Goal: Information Seeking & Learning: Learn about a topic

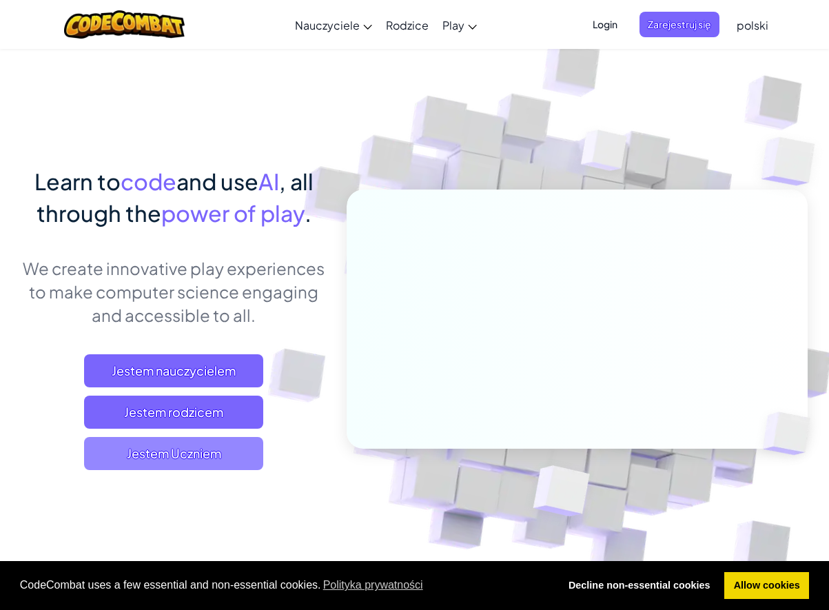
click at [189, 461] on span "Jestem Uczniem" at bounding box center [173, 453] width 179 height 33
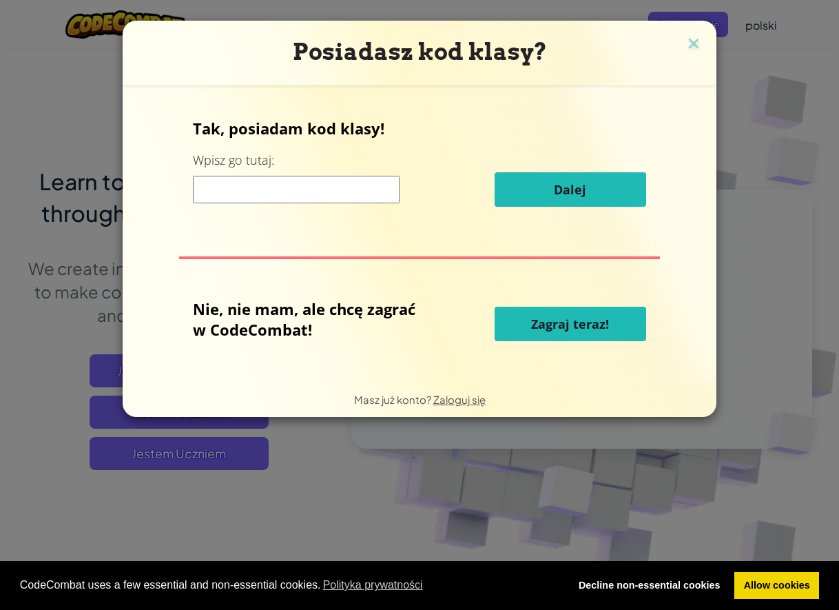
click at [302, 195] on input at bounding box center [296, 190] width 207 height 28
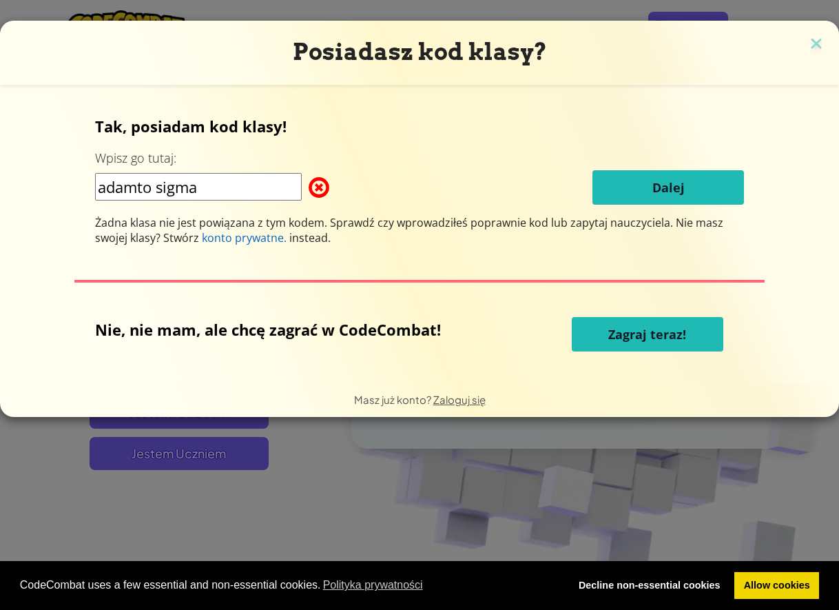
drag, startPoint x: 259, startPoint y: 185, endPoint x: 189, endPoint y: 192, distance: 70.6
click at [255, 184] on input "adamto sigma" at bounding box center [198, 187] width 207 height 28
type input "a"
click at [819, 48] on img at bounding box center [816, 44] width 18 height 21
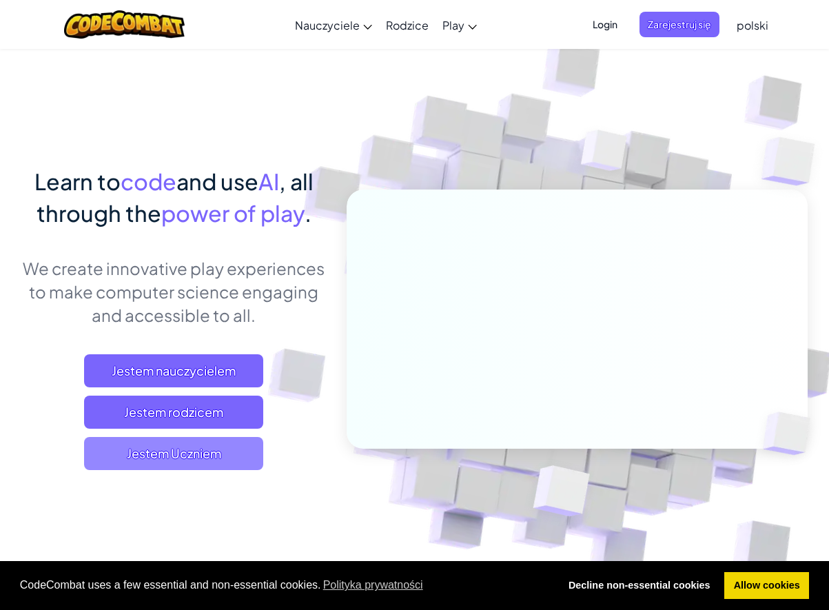
click at [103, 455] on span "Jestem Uczniem" at bounding box center [173, 453] width 179 height 33
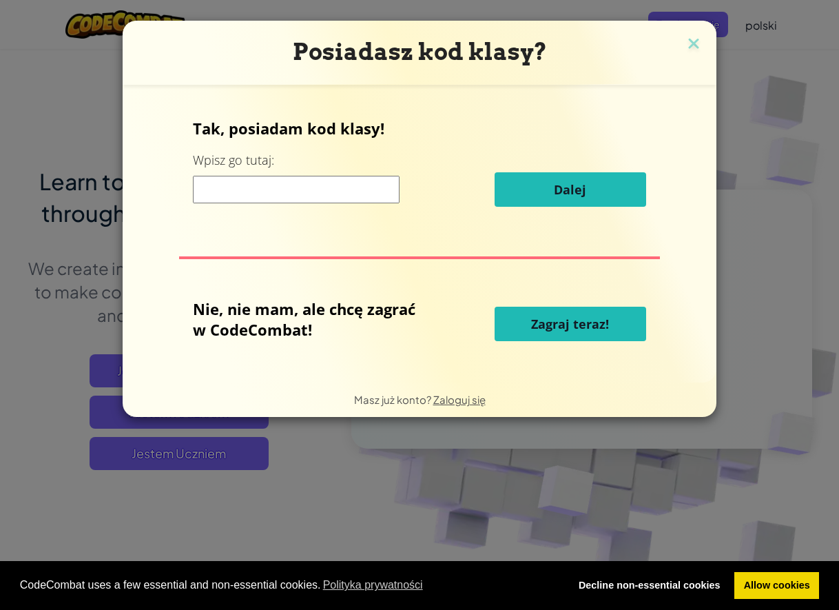
click at [592, 340] on button "Zagraj teraz!" at bounding box center [571, 324] width 152 height 34
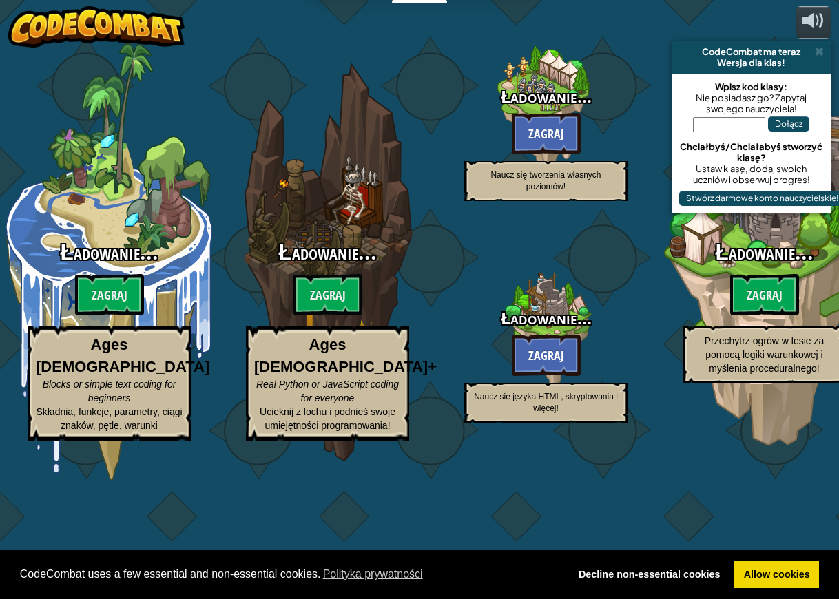
select select "pl"
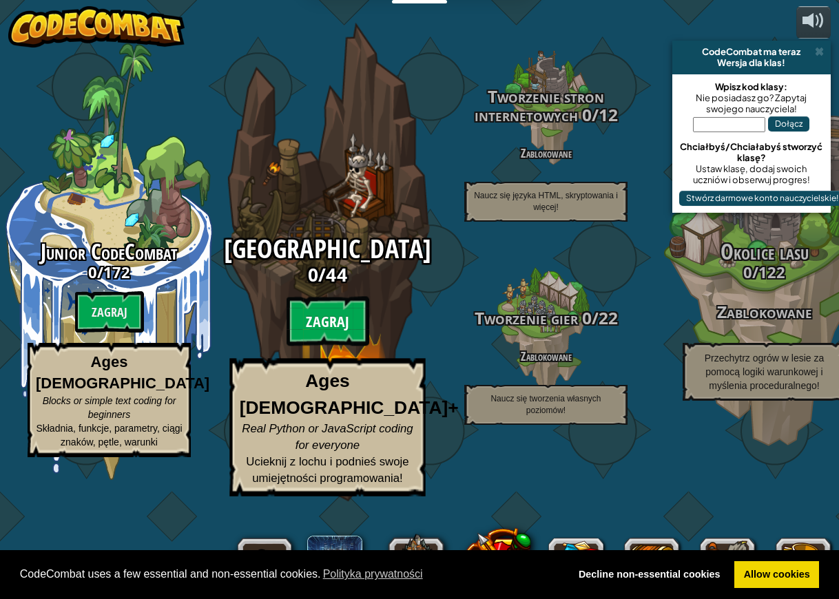
click at [344, 347] on btn "Zagraj" at bounding box center [328, 322] width 83 height 50
select select "pl"
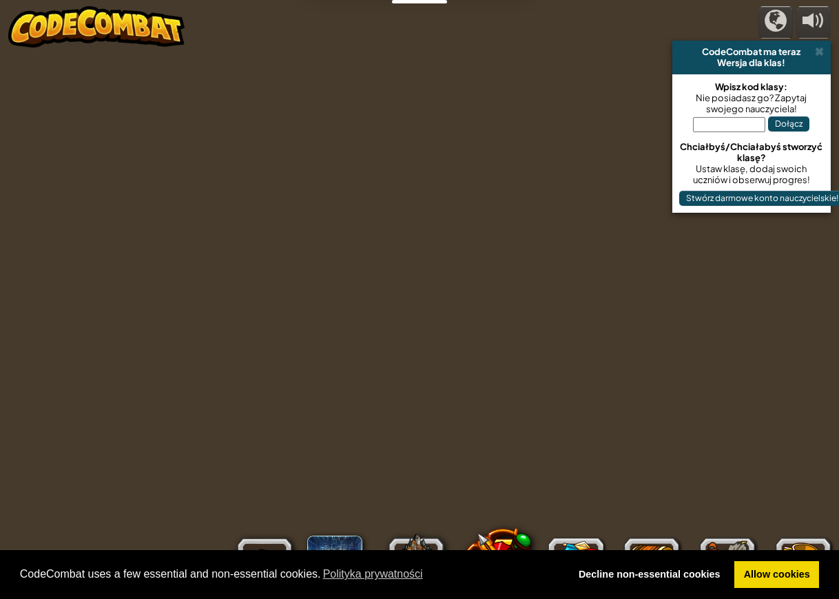
select select "pl"
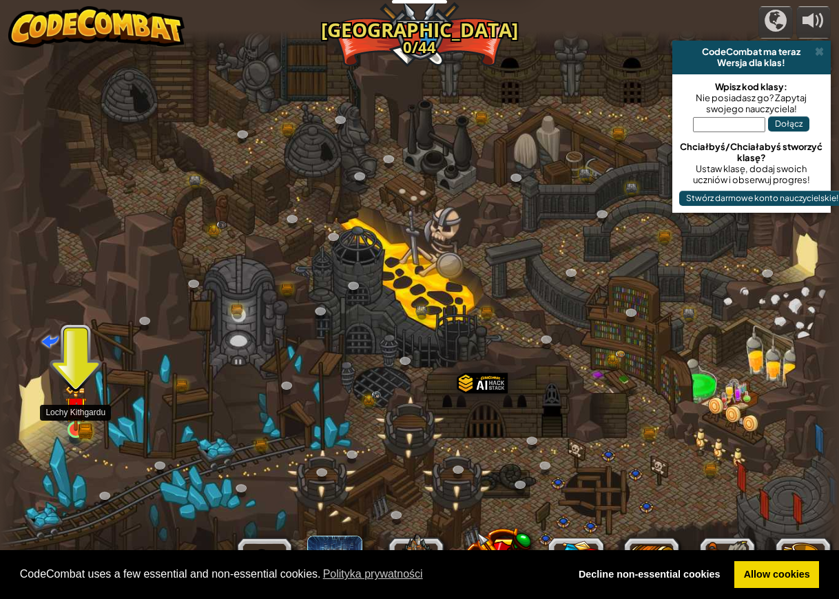
click at [79, 415] on img at bounding box center [76, 408] width 12 height 12
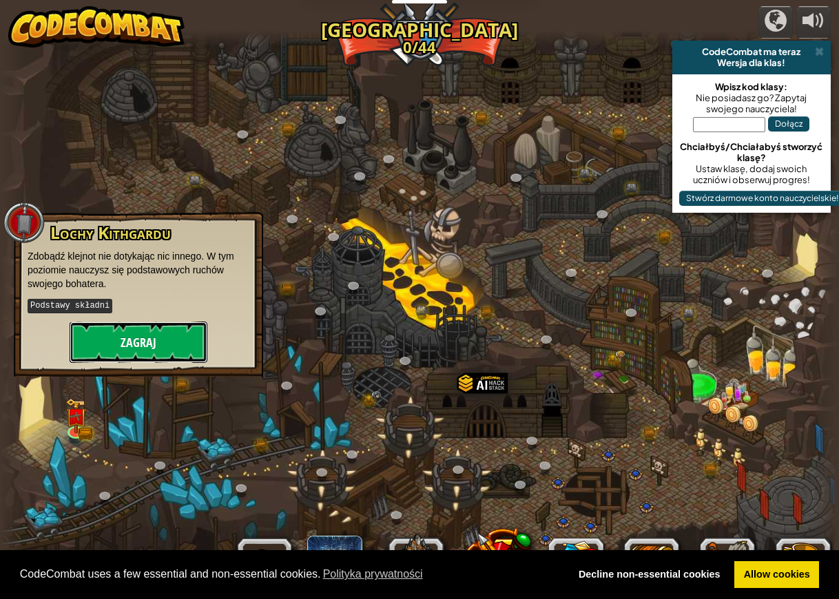
click at [196, 332] on button "Zagraj" at bounding box center [139, 342] width 138 height 41
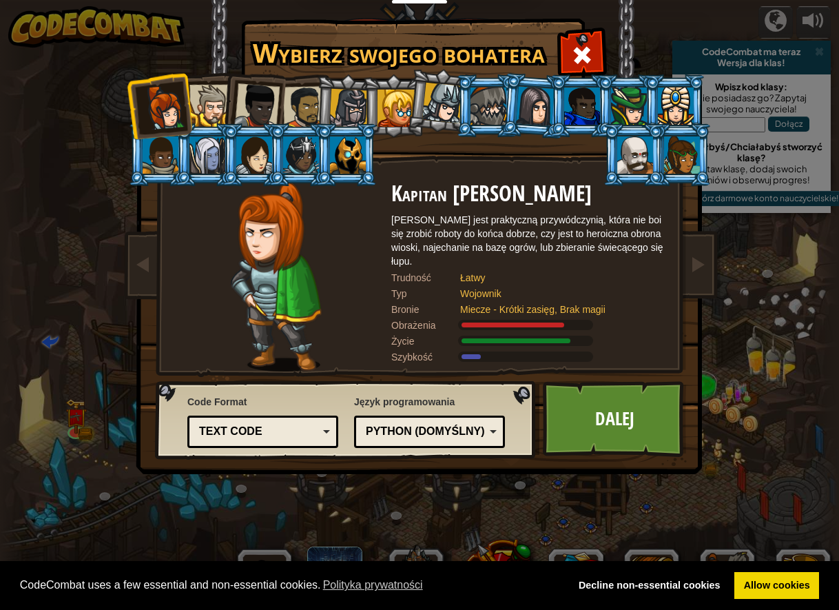
click at [399, 109] on div at bounding box center [396, 108] width 37 height 37
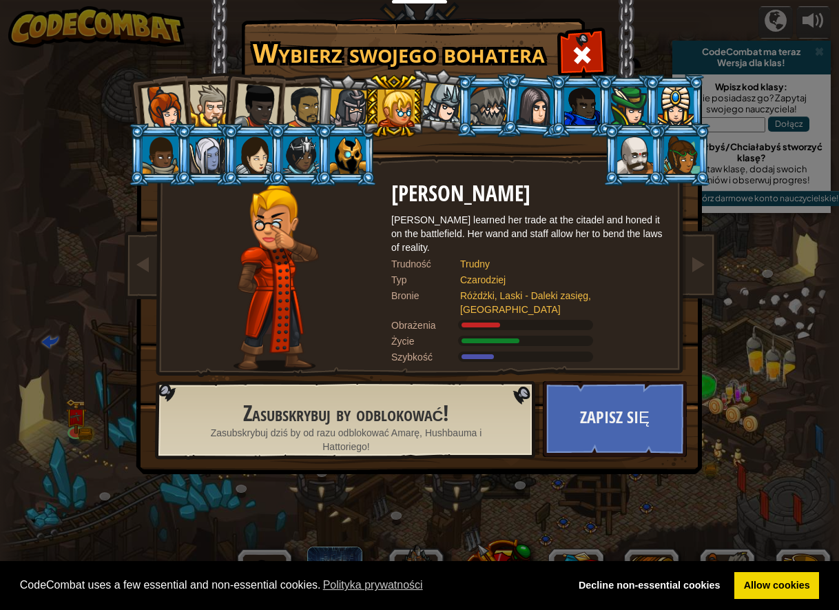
click at [477, 103] on div at bounding box center [489, 105] width 36 height 37
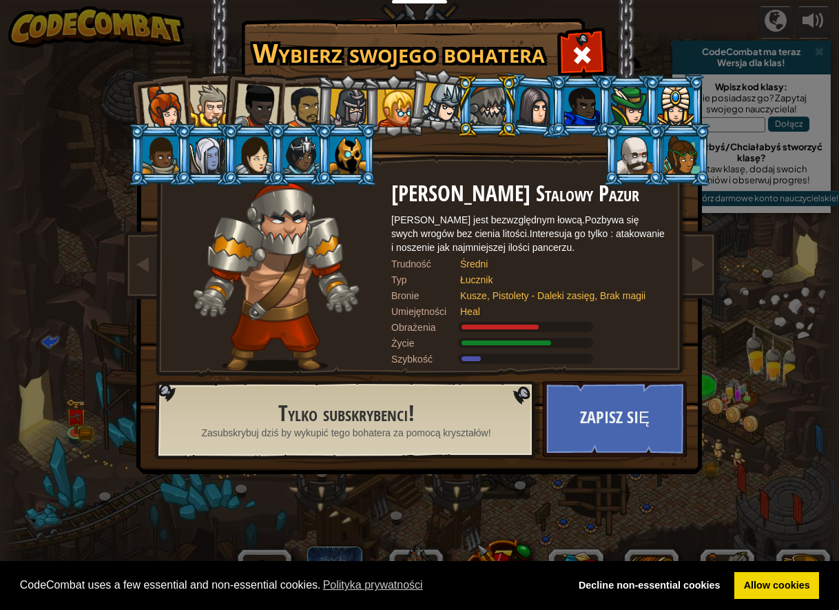
drag, startPoint x: 640, startPoint y: 155, endPoint x: 628, endPoint y: 154, distance: 11.7
click at [634, 154] on div at bounding box center [635, 154] width 36 height 37
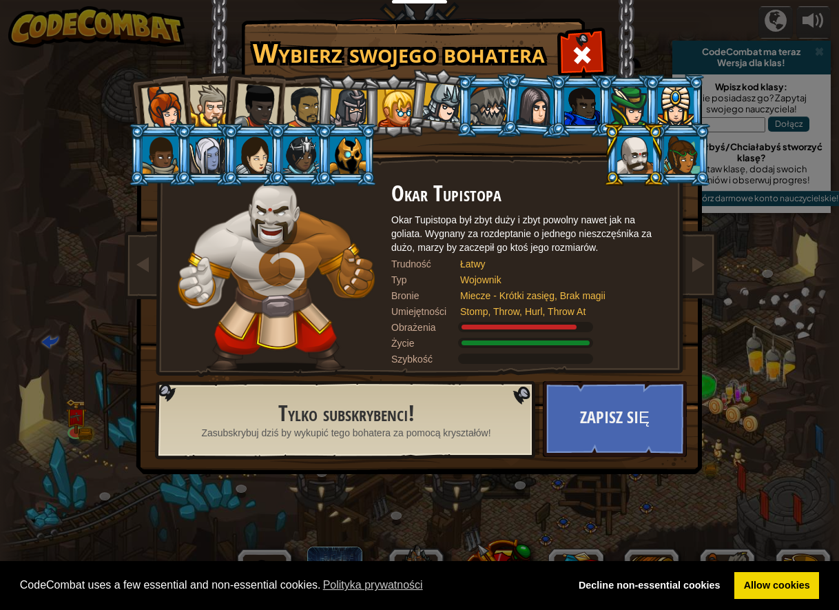
click at [508, 98] on li at bounding box center [534, 105] width 66 height 67
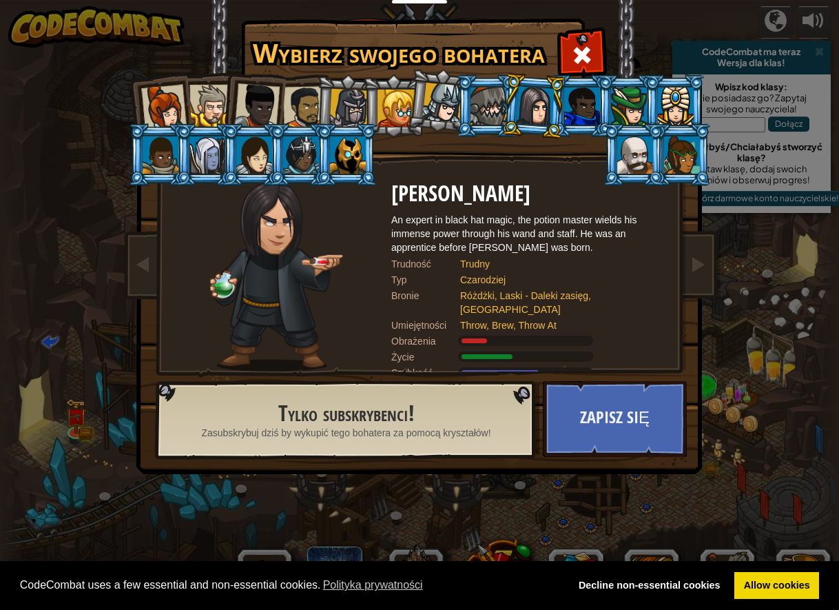
click at [514, 114] on li at bounding box center [534, 105] width 66 height 67
click at [448, 122] on div at bounding box center [442, 103] width 41 height 41
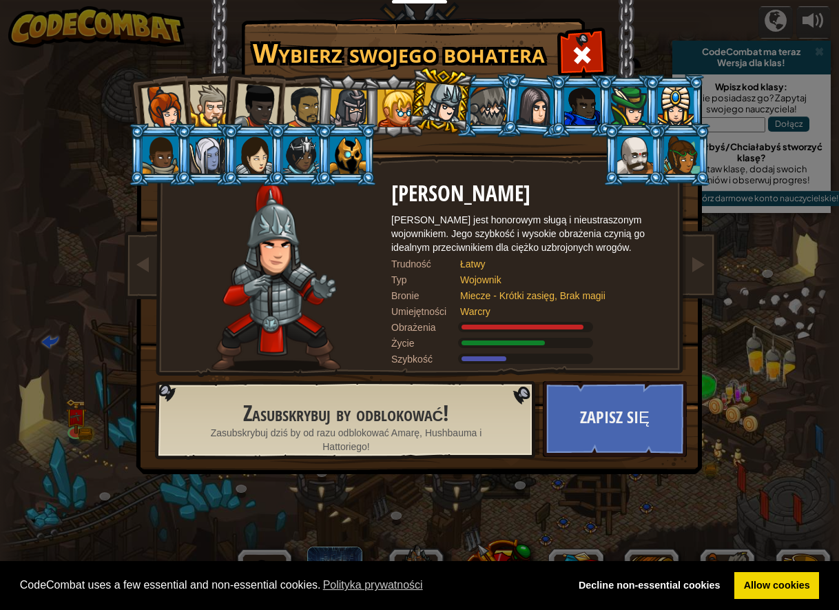
click at [475, 96] on div at bounding box center [489, 105] width 36 height 37
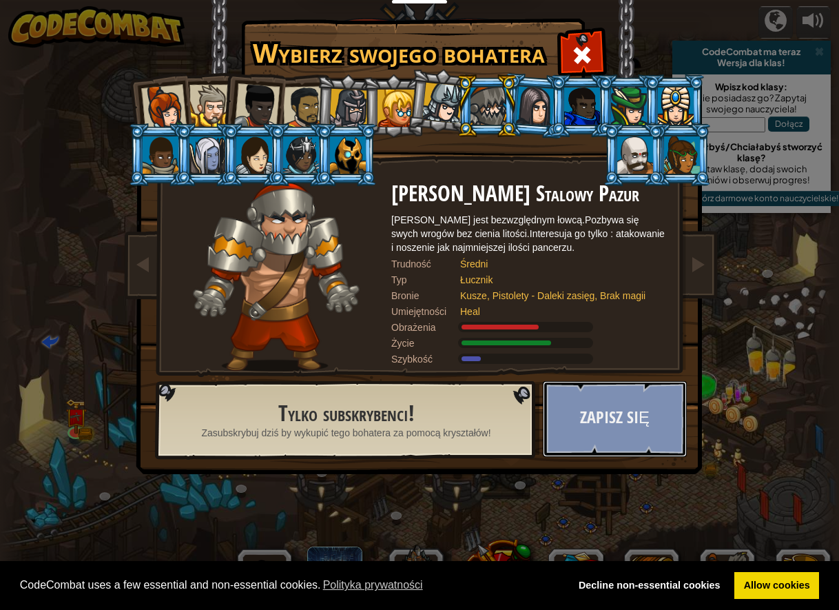
click at [658, 444] on button "Zapisz się" at bounding box center [615, 419] width 144 height 76
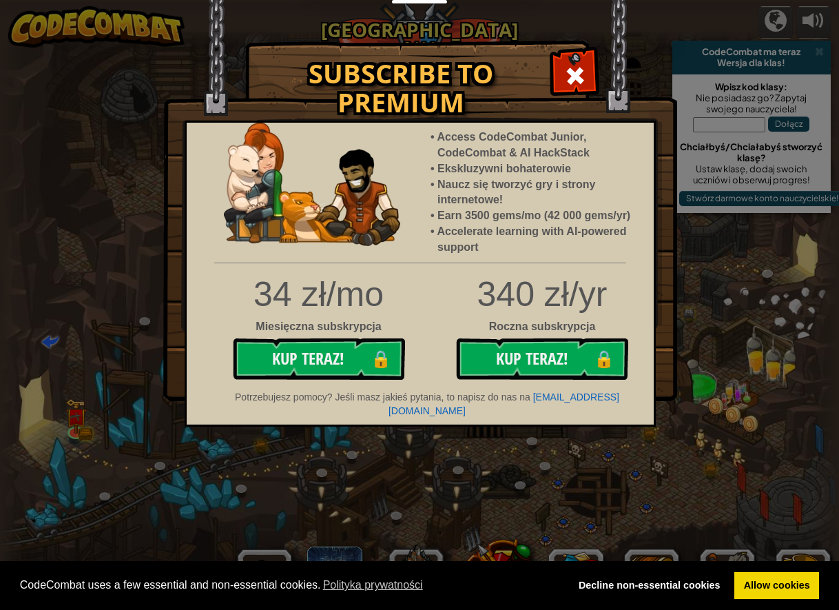
click at [577, 50] on img at bounding box center [420, 200] width 514 height 401
click at [570, 68] on span at bounding box center [575, 76] width 22 height 22
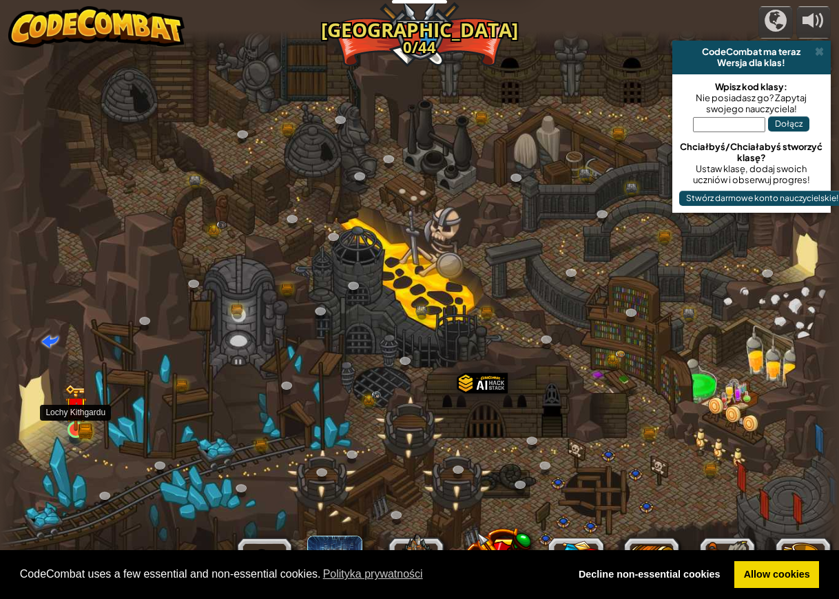
click at [85, 426] on img at bounding box center [75, 408] width 21 height 48
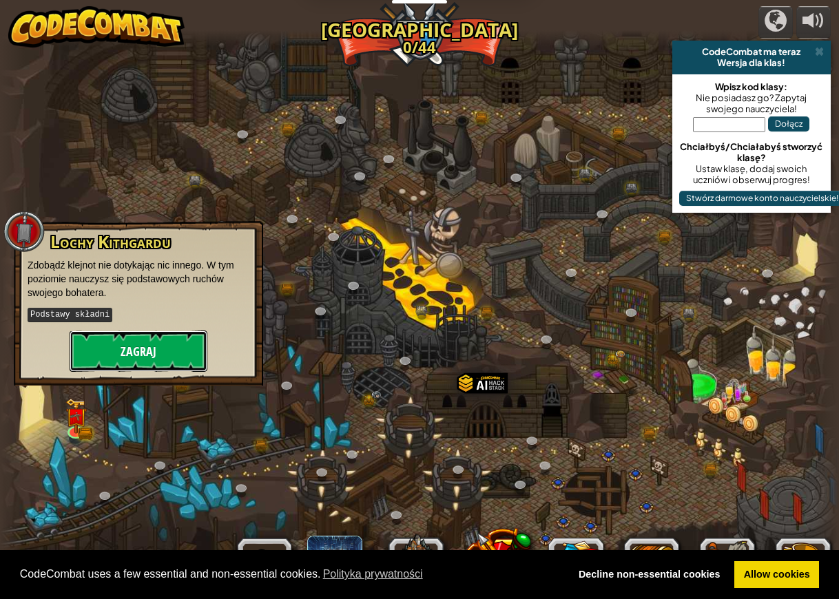
click at [90, 360] on button "Zagraj" at bounding box center [139, 351] width 138 height 41
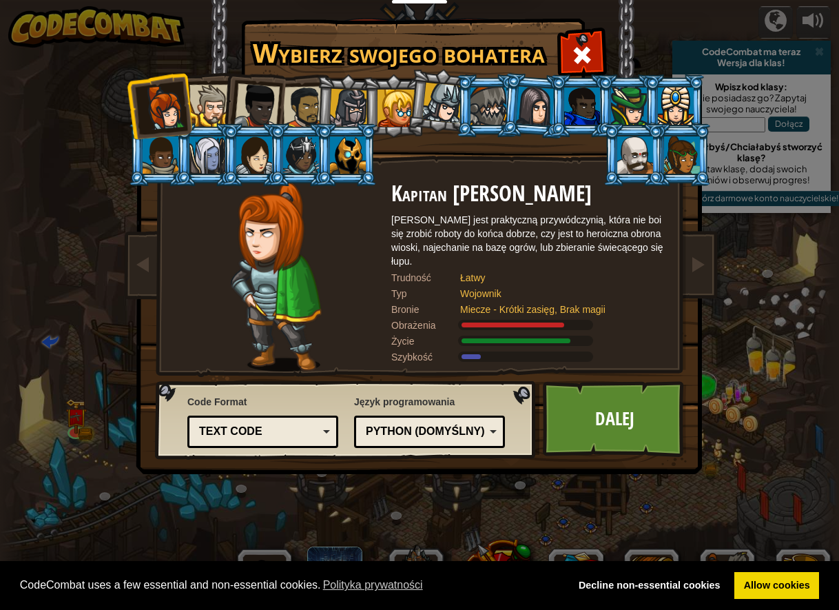
click at [331, 118] on div at bounding box center [348, 108] width 39 height 39
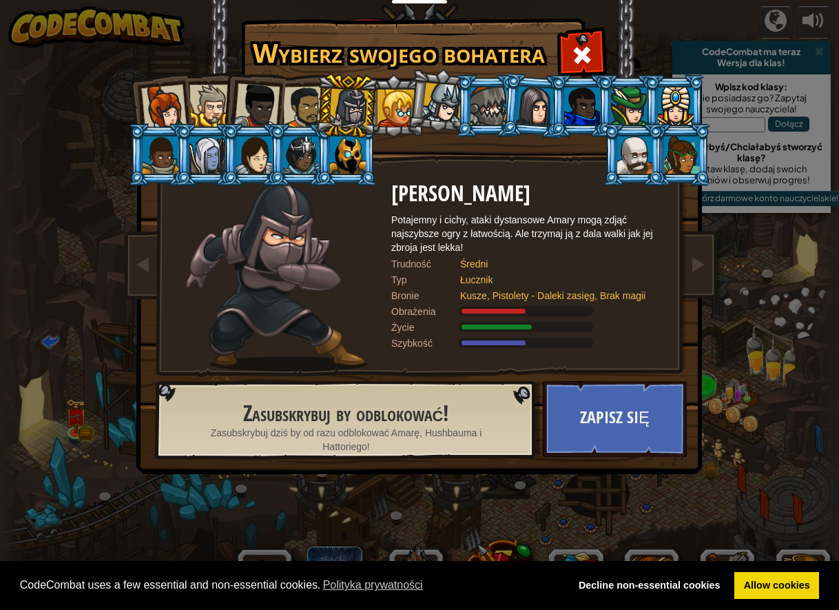
click at [278, 103] on div at bounding box center [256, 105] width 45 height 45
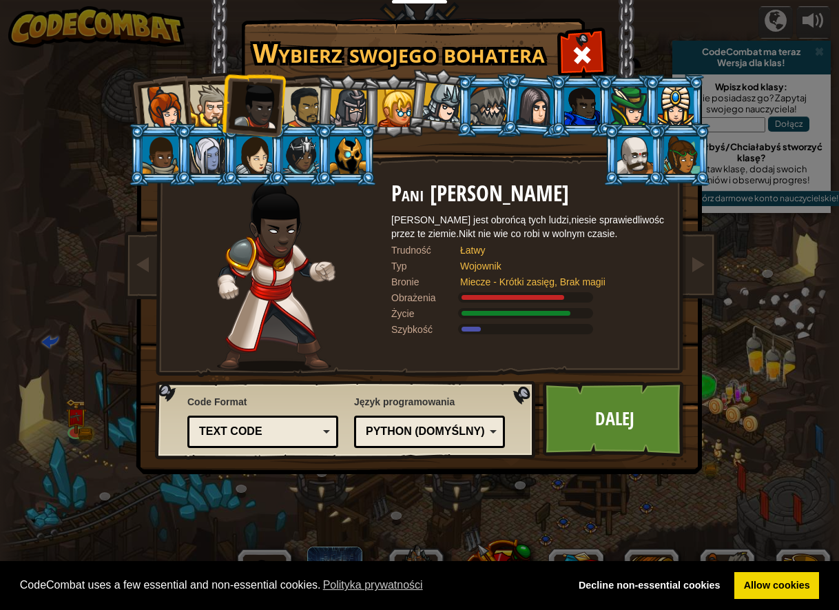
drag, startPoint x: 575, startPoint y: 48, endPoint x: 440, endPoint y: 53, distance: 135.1
click at [570, 50] on div at bounding box center [581, 53] width 43 height 43
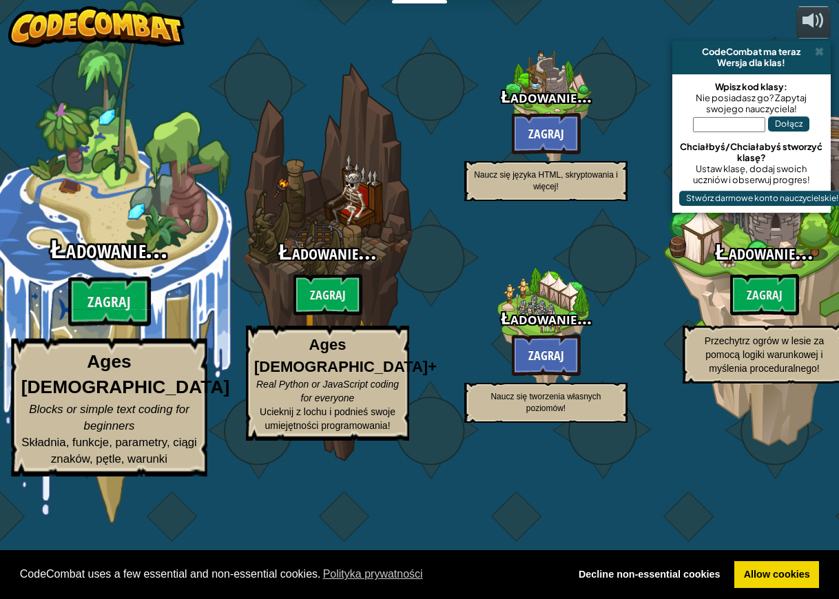
select select "pl"
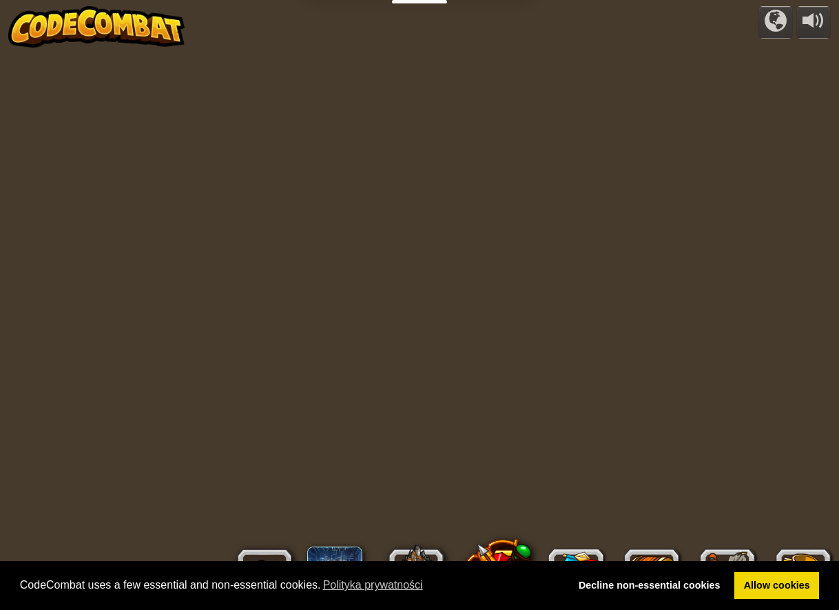
select select "pl"
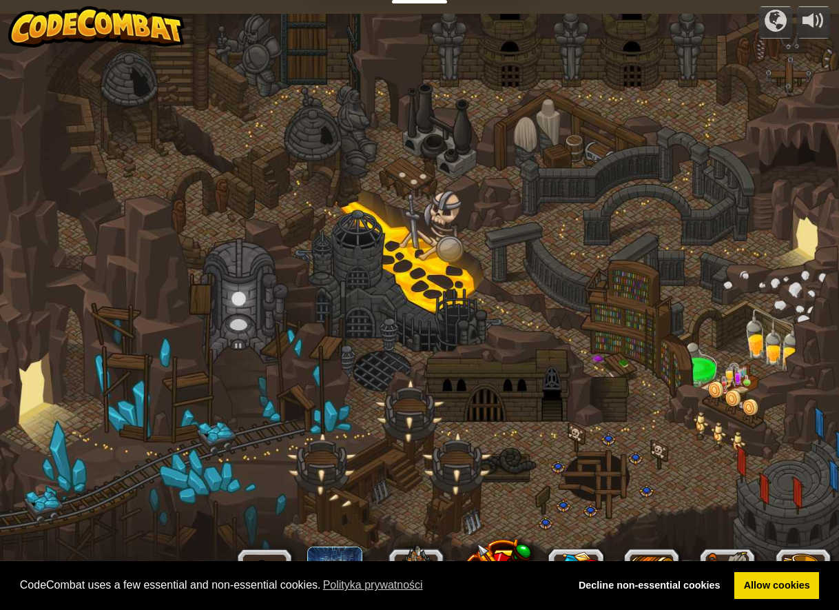
select select "pl"
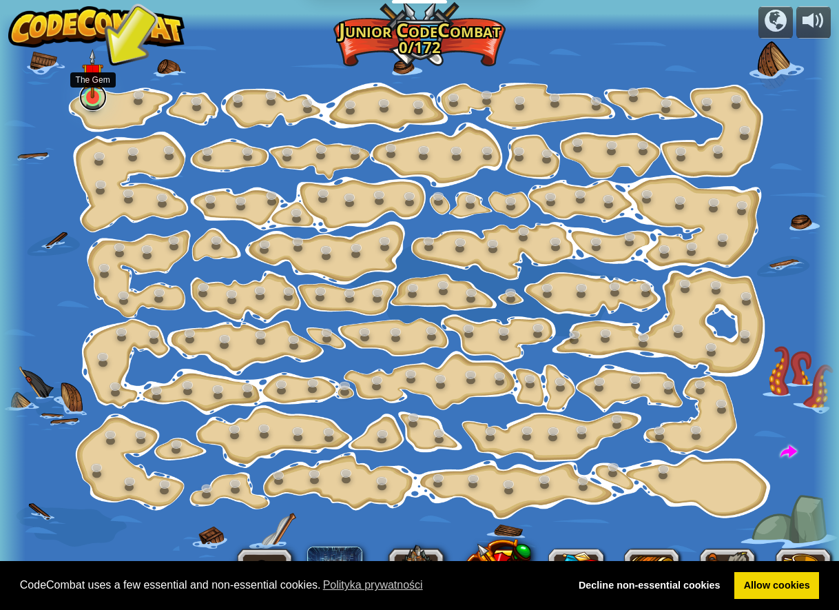
click at [102, 104] on link at bounding box center [93, 97] width 28 height 28
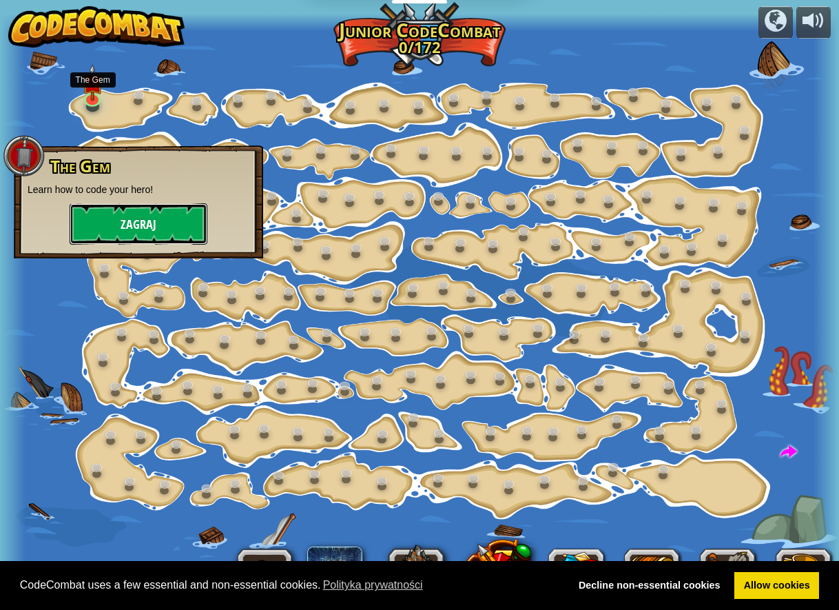
click at [138, 216] on button "Zagraj" at bounding box center [139, 223] width 138 height 41
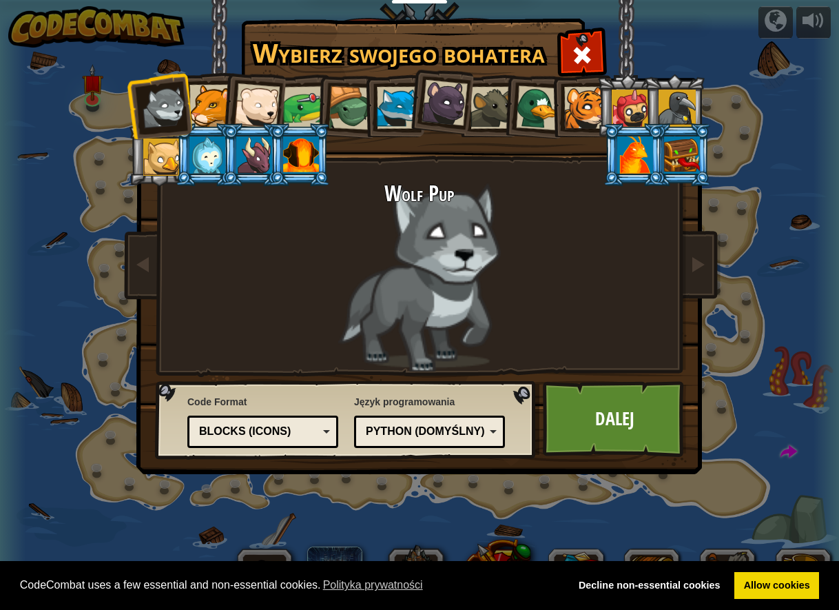
click at [673, 91] on div at bounding box center [677, 108] width 37 height 37
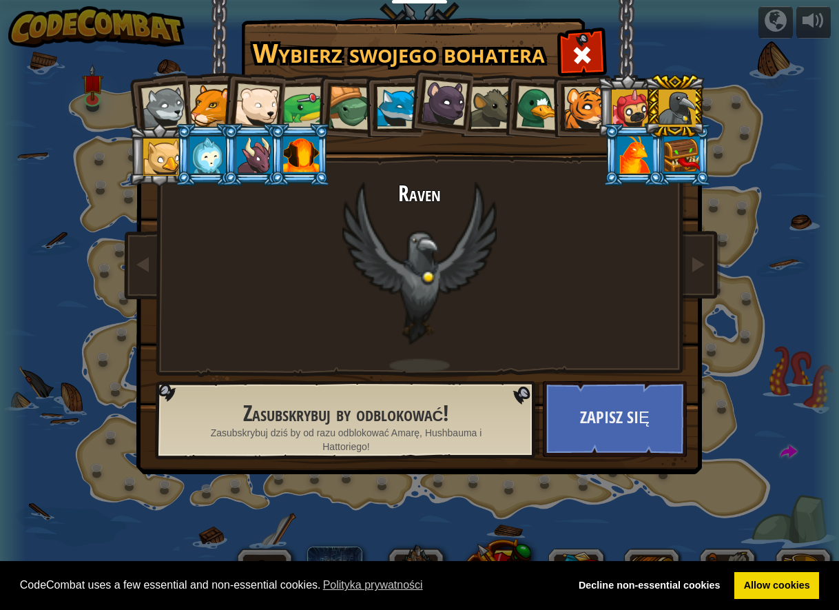
click at [503, 115] on li at bounding box center [534, 105] width 66 height 67
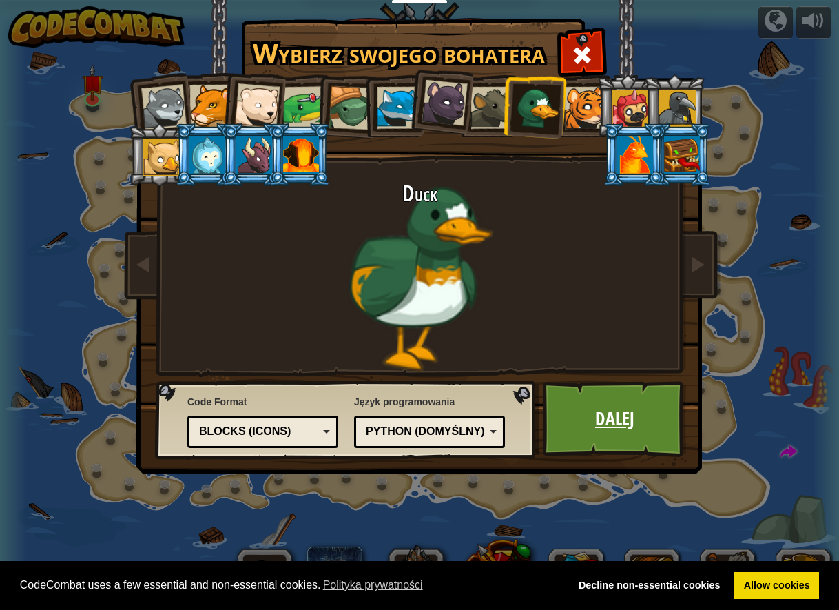
click at [672, 414] on link "Dalej" at bounding box center [615, 419] width 144 height 76
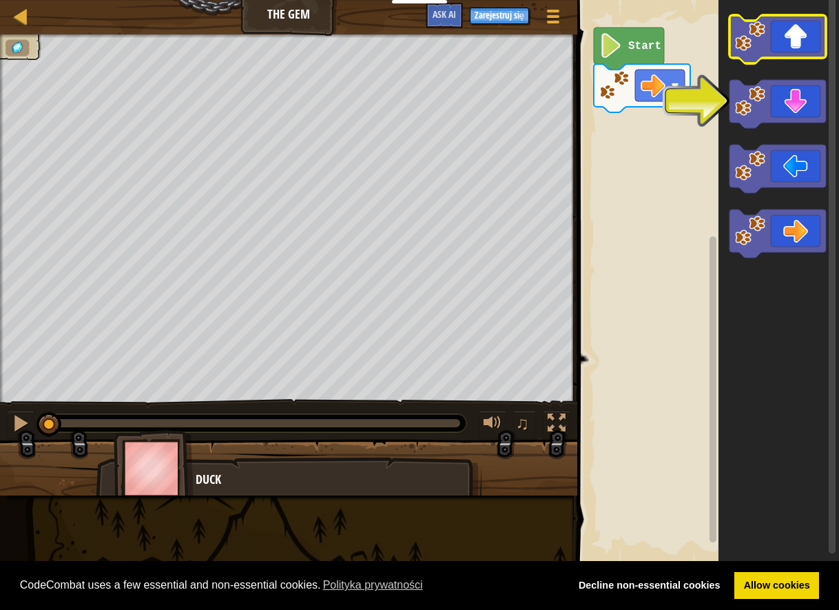
click at [821, 43] on icon "Obszar roboczy Blockly" at bounding box center [778, 39] width 96 height 48
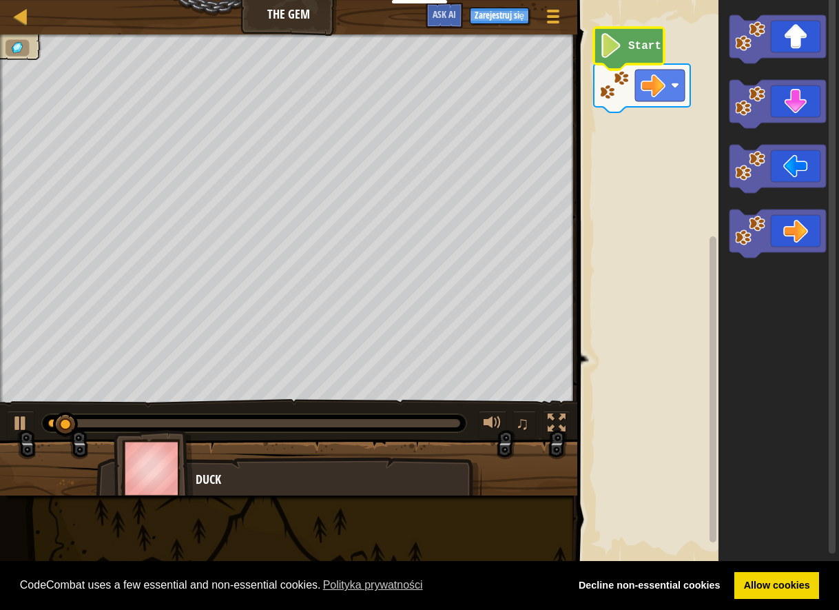
click at [613, 52] on image "Obszar roboczy Blockly" at bounding box center [610, 45] width 23 height 25
click at [608, 53] on image "Obszar roboczy Blockly" at bounding box center [610, 45] width 23 height 25
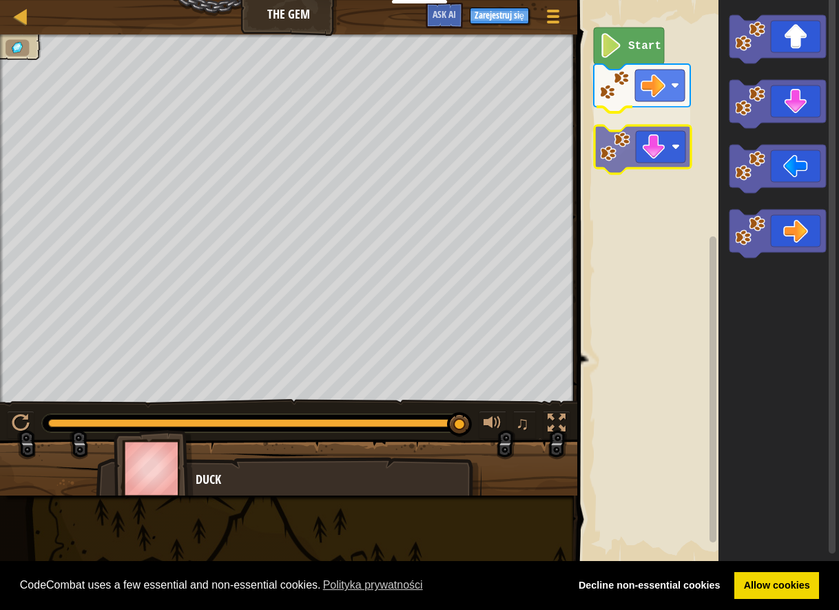
click at [603, 154] on div "Start" at bounding box center [706, 282] width 266 height 578
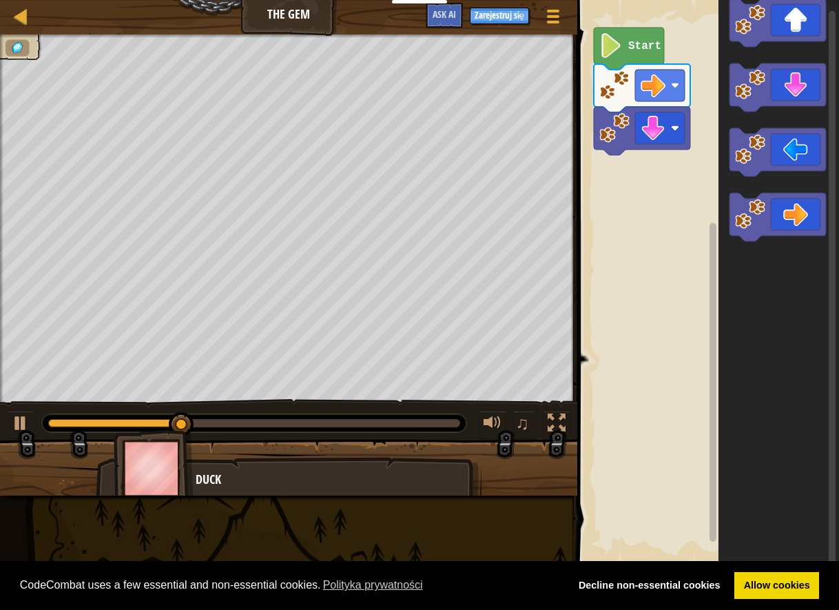
click at [623, 211] on div "Start" at bounding box center [706, 282] width 266 height 578
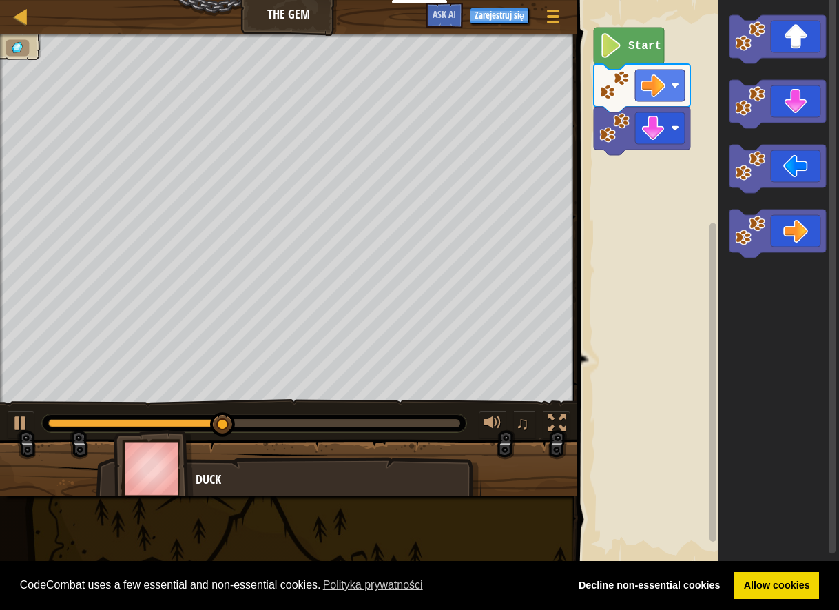
click at [653, 231] on div "Start" at bounding box center [706, 282] width 266 height 578
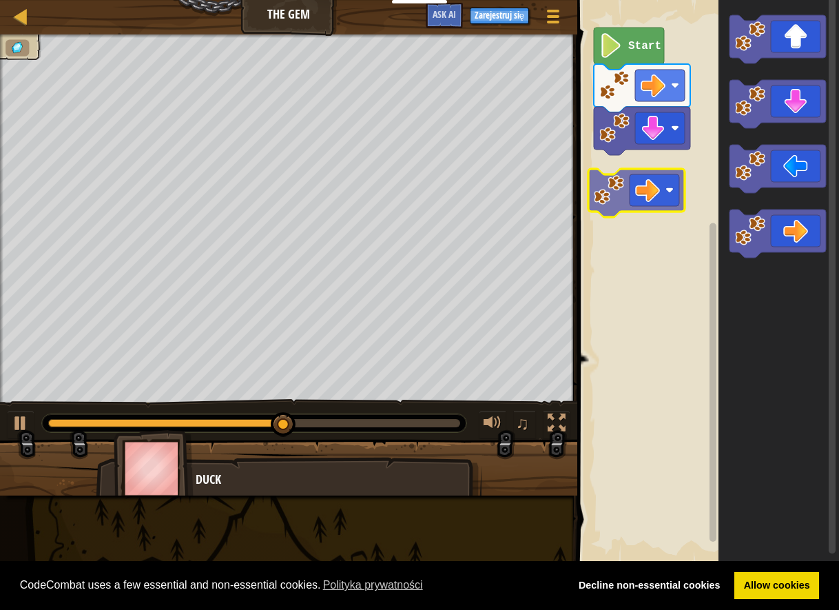
click at [604, 182] on div "Start" at bounding box center [706, 282] width 266 height 578
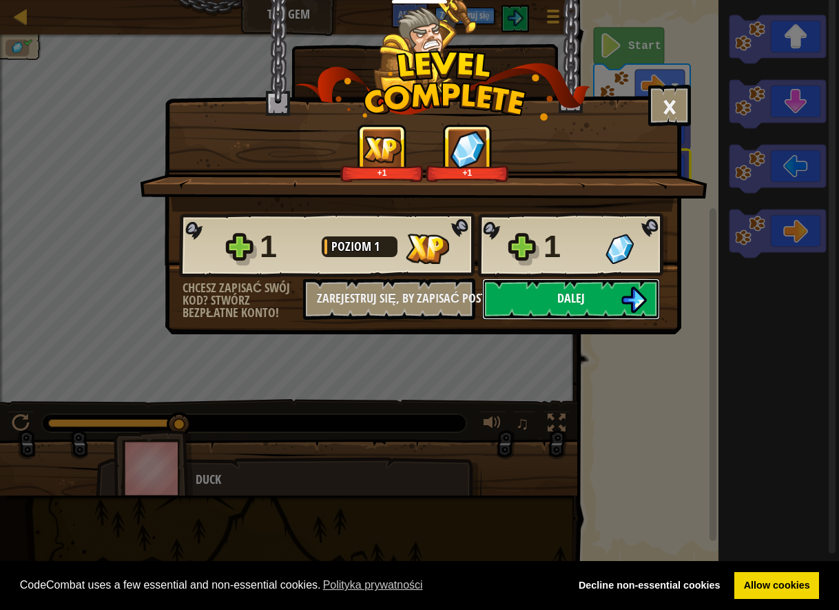
drag, startPoint x: 541, startPoint y: 306, endPoint x: 528, endPoint y: 304, distance: 13.8
click at [528, 304] on button "Dalej" at bounding box center [571, 298] width 178 height 41
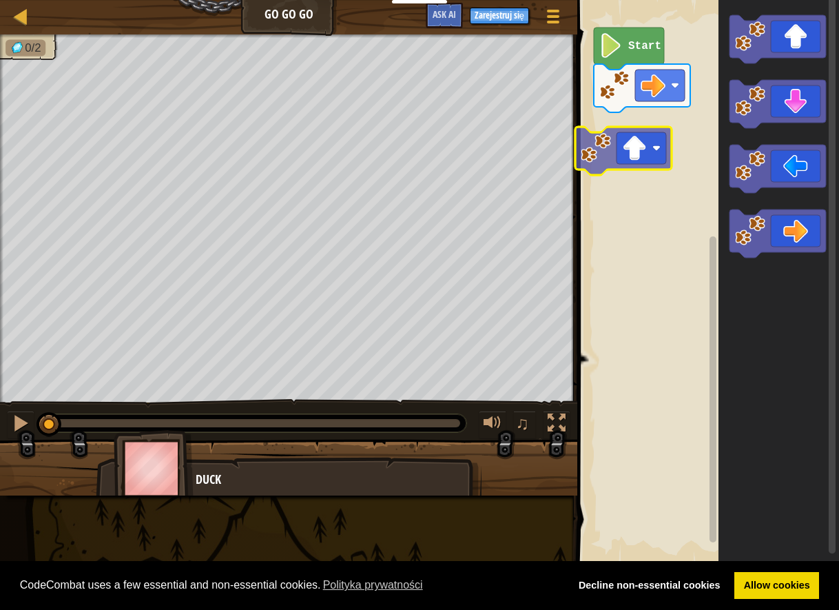
click at [634, 145] on div "Start" at bounding box center [706, 282] width 266 height 578
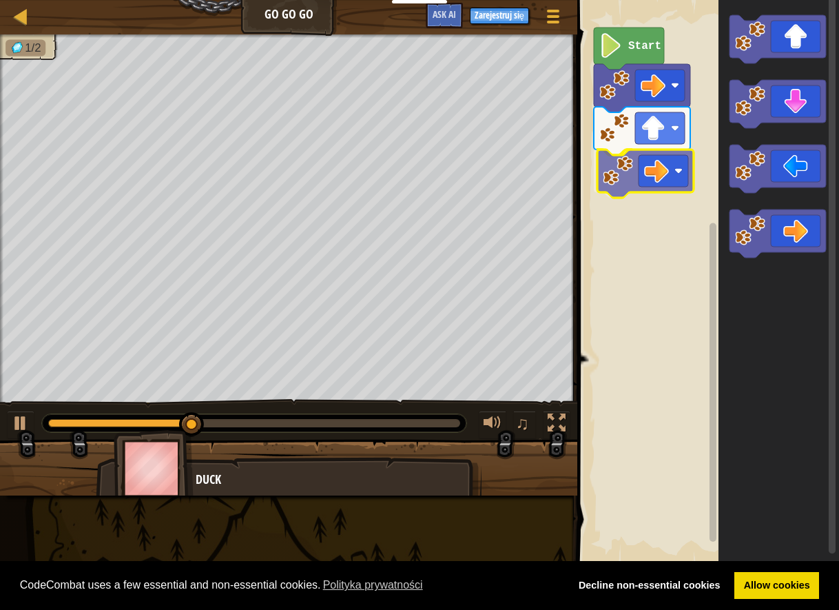
click at [685, 182] on div "Start" at bounding box center [706, 282] width 266 height 578
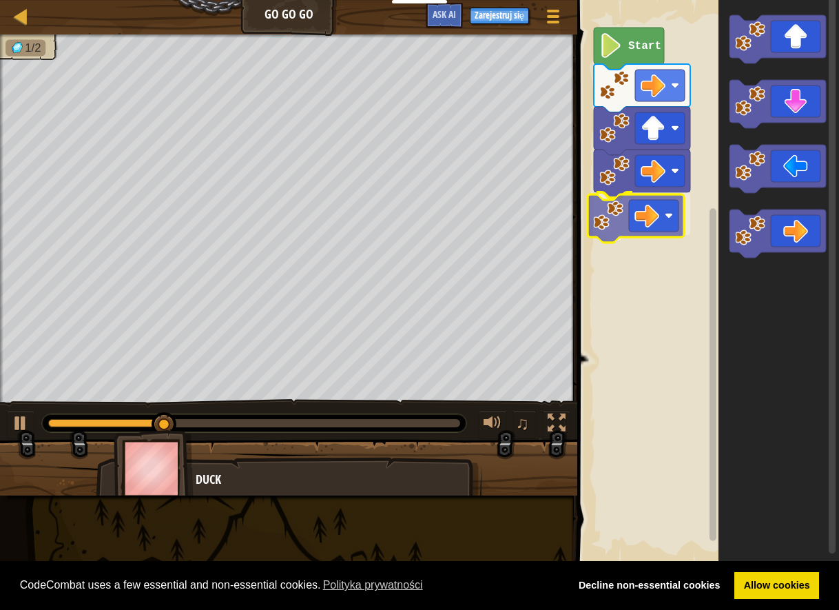
click at [597, 214] on div "Start" at bounding box center [706, 282] width 266 height 578
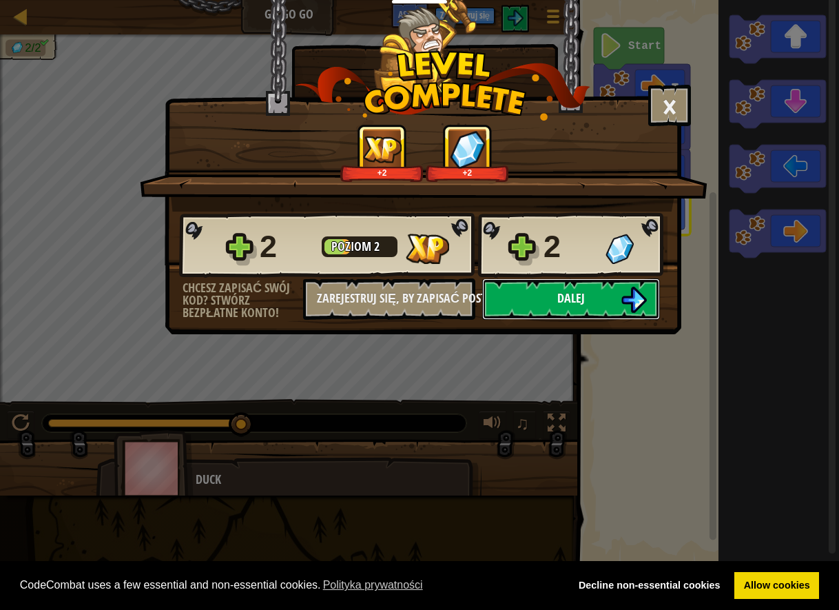
click at [544, 307] on button "Dalej" at bounding box center [571, 298] width 178 height 41
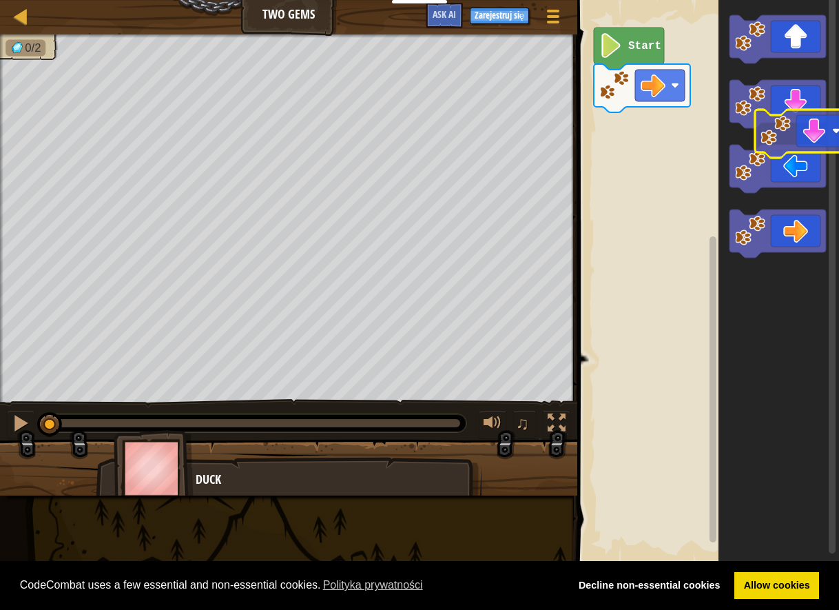
click at [800, 138] on icon "Obszar roboczy Blockly" at bounding box center [779, 282] width 121 height 578
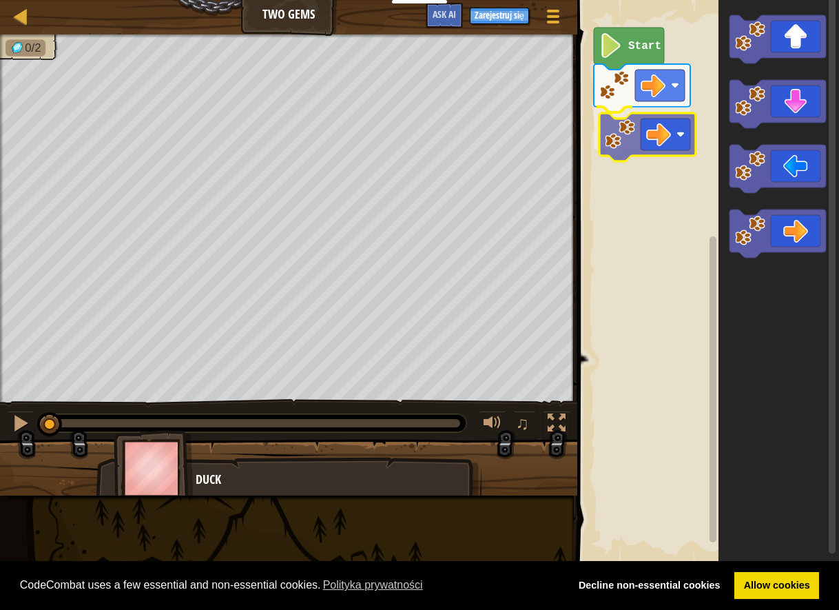
click at [639, 133] on div "Start" at bounding box center [706, 282] width 266 height 578
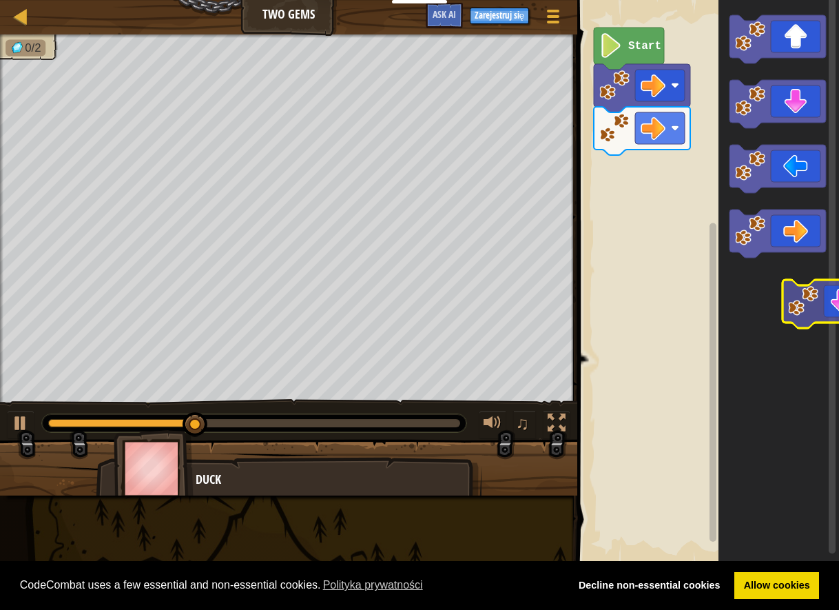
click at [828, 298] on icon "Obszar roboczy Blockly" at bounding box center [779, 282] width 121 height 578
click at [725, 231] on icon "Obszar roboczy Blockly" at bounding box center [779, 282] width 121 height 578
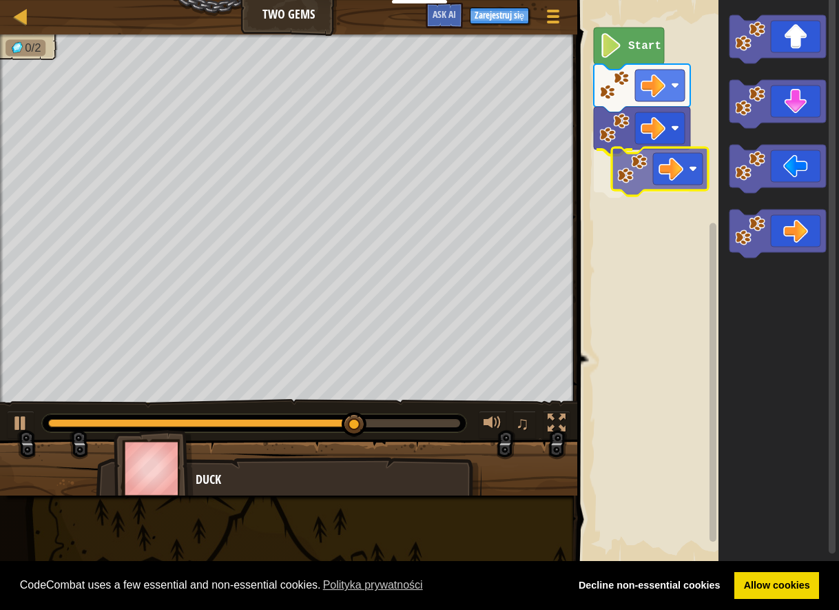
click at [654, 172] on div "Start" at bounding box center [706, 282] width 266 height 578
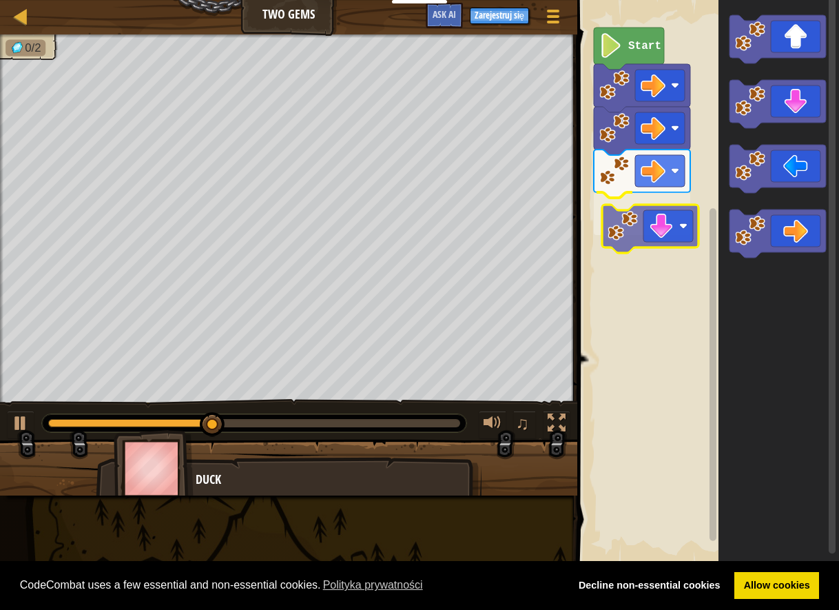
click at [650, 234] on div "Start" at bounding box center [706, 282] width 266 height 578
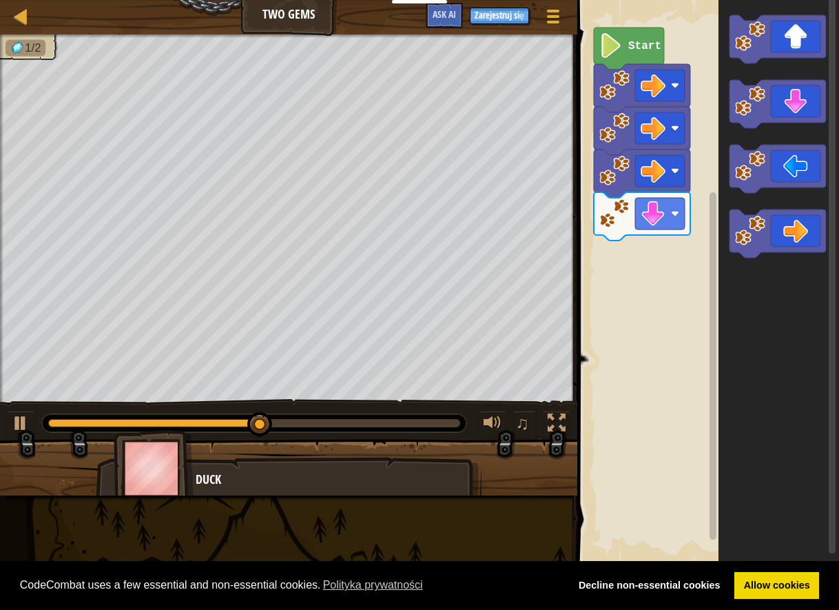
click at [700, 202] on div "Start" at bounding box center [706, 282] width 266 height 578
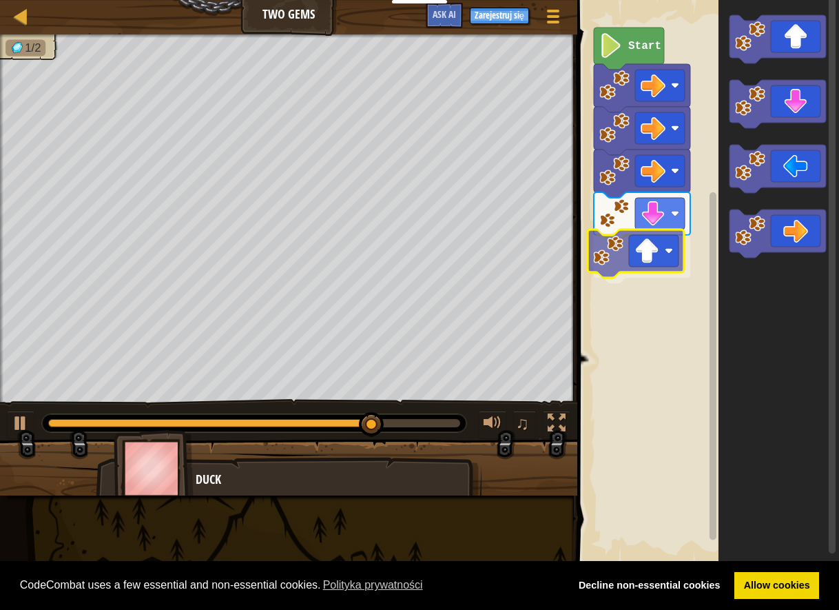
click at [597, 273] on div "Start" at bounding box center [706, 282] width 266 height 578
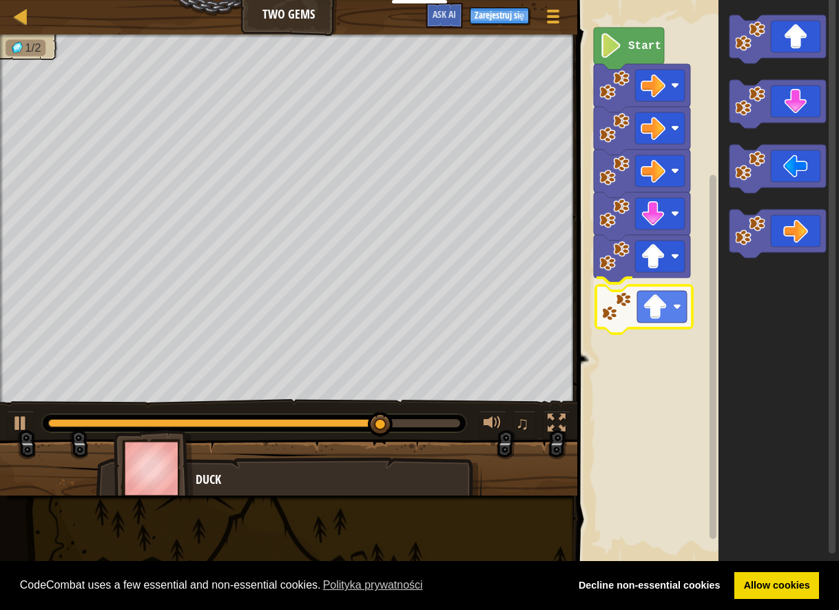
click at [628, 316] on div "Start" at bounding box center [706, 282] width 266 height 578
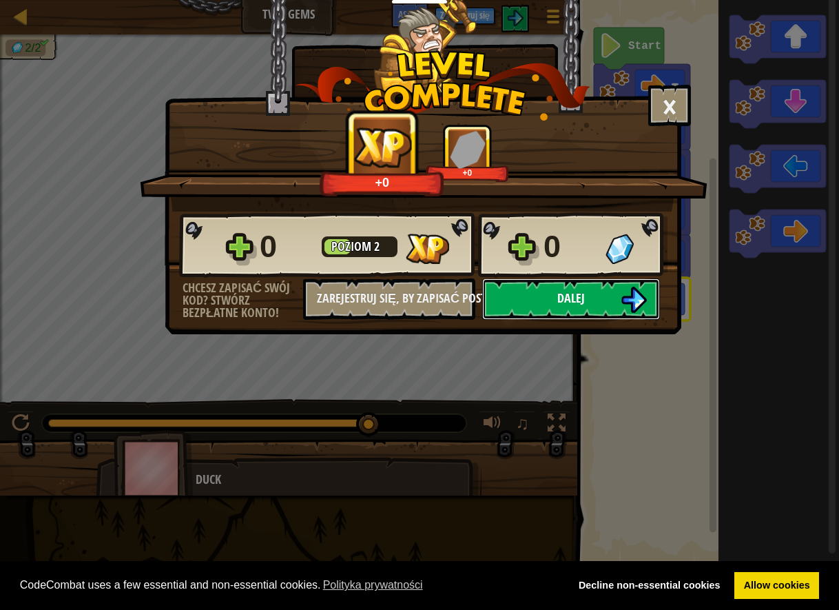
click at [534, 304] on button "Dalej" at bounding box center [571, 298] width 178 height 41
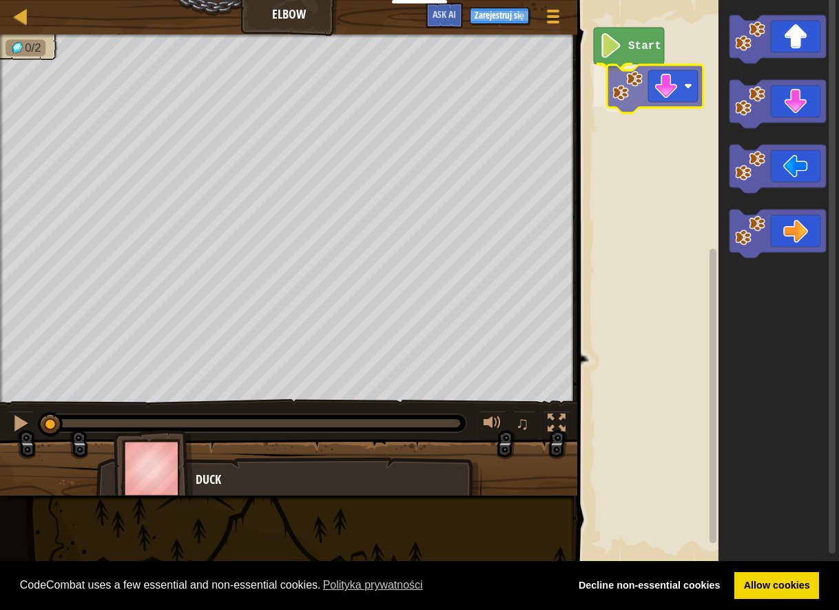
click at [635, 72] on div "Start" at bounding box center [706, 282] width 266 height 578
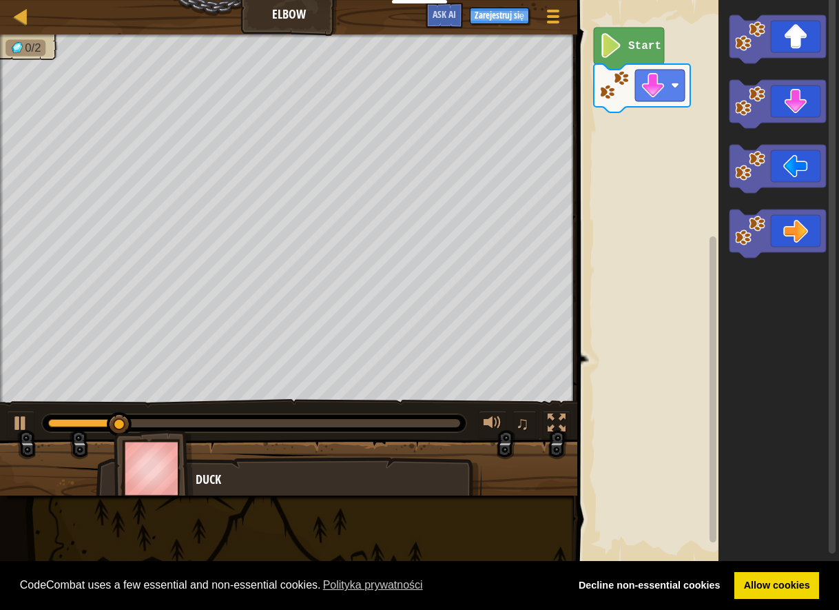
click at [716, 121] on div "Start" at bounding box center [706, 282] width 266 height 578
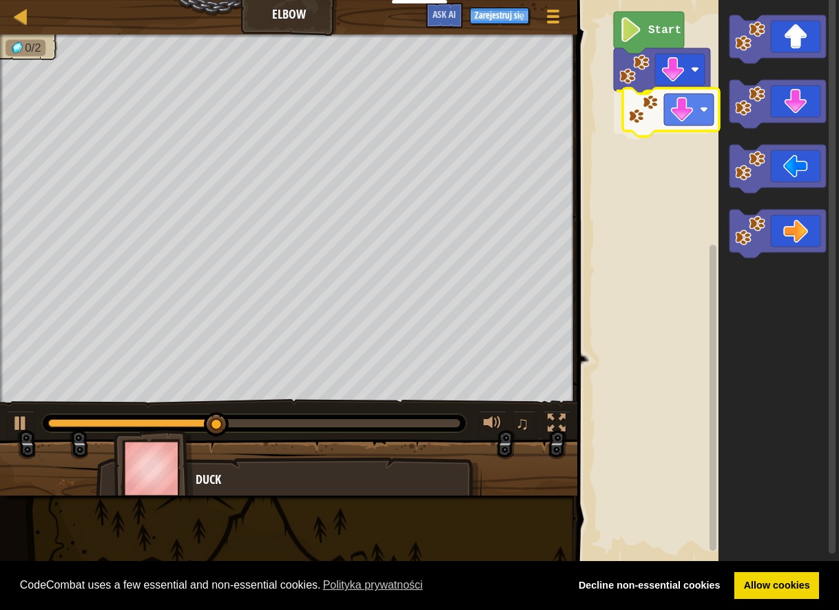
click at [634, 103] on div "Start" at bounding box center [706, 282] width 266 height 578
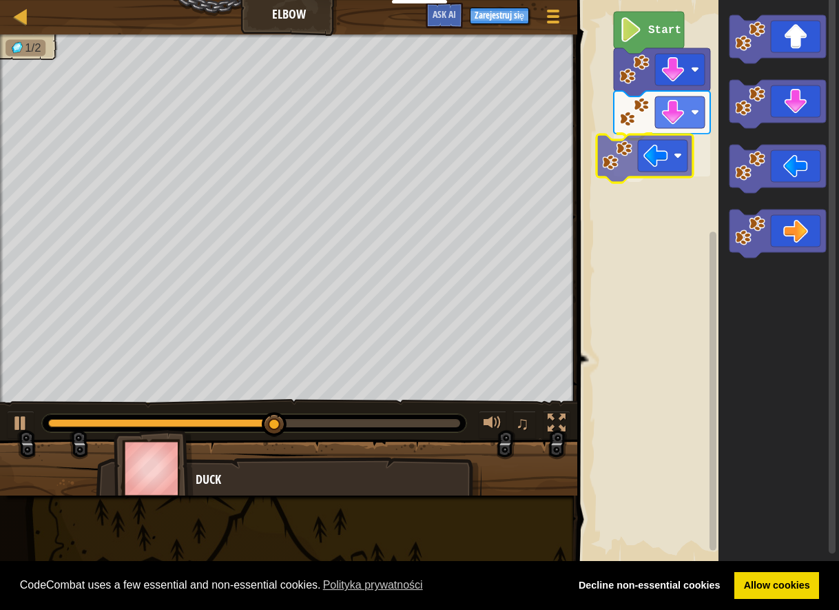
click at [656, 167] on div "Start" at bounding box center [706, 282] width 266 height 578
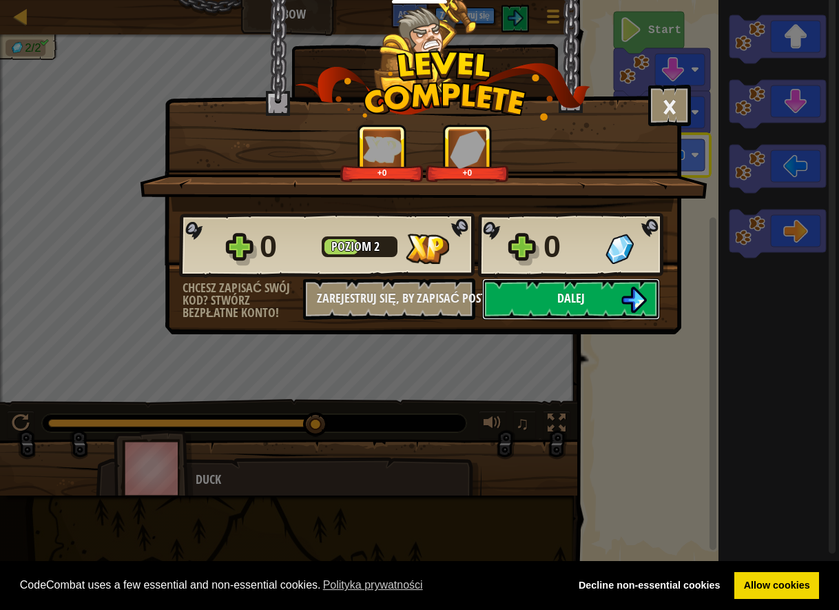
click at [571, 296] on span "Dalej" at bounding box center [571, 297] width 28 height 17
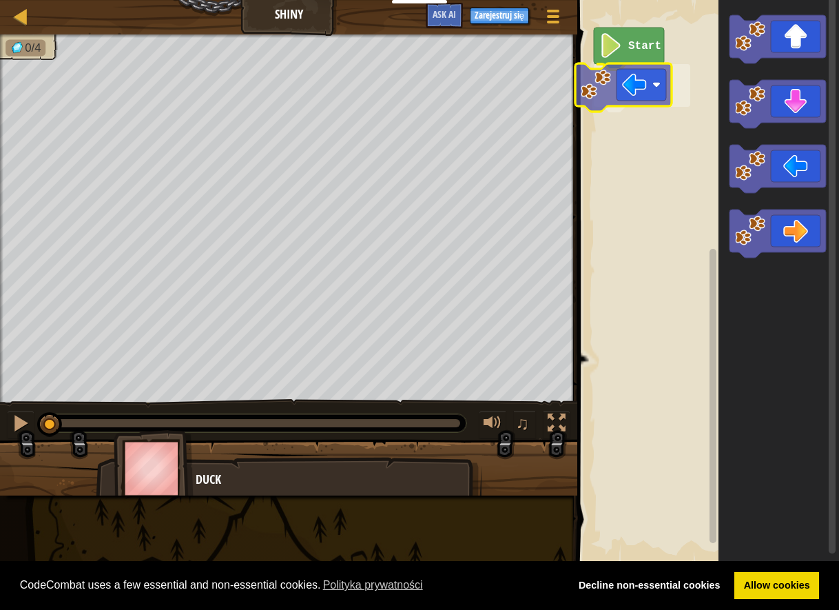
click at [586, 103] on div "Start" at bounding box center [706, 282] width 266 height 578
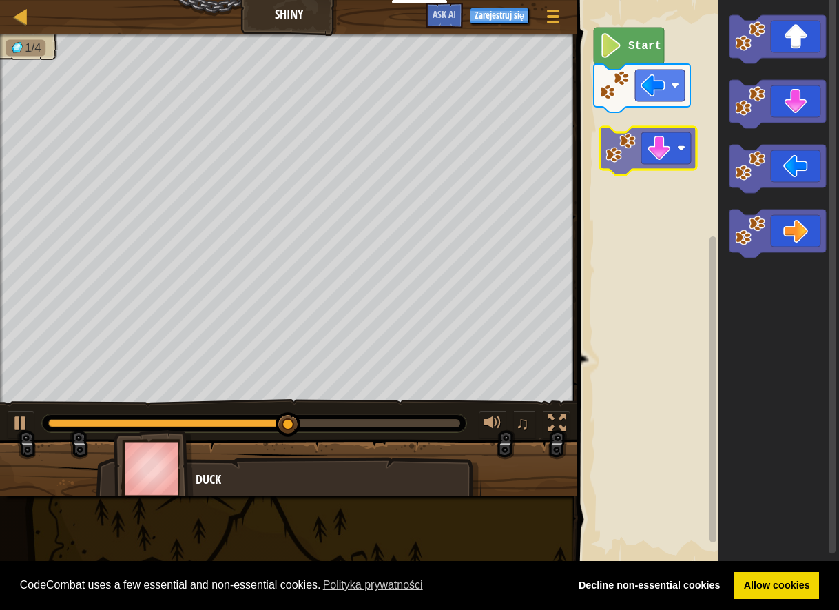
click at [642, 138] on div "Start" at bounding box center [706, 282] width 266 height 578
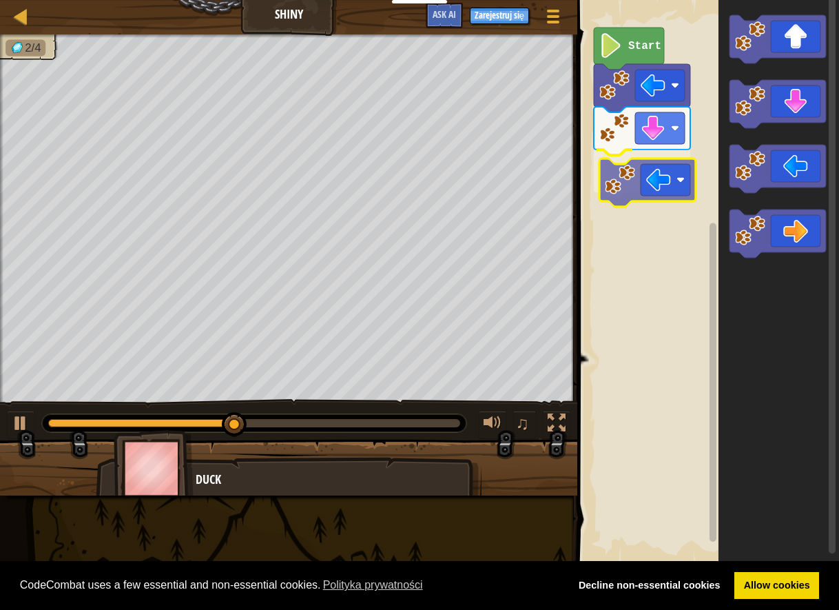
click at [634, 193] on div "Start" at bounding box center [706, 282] width 266 height 578
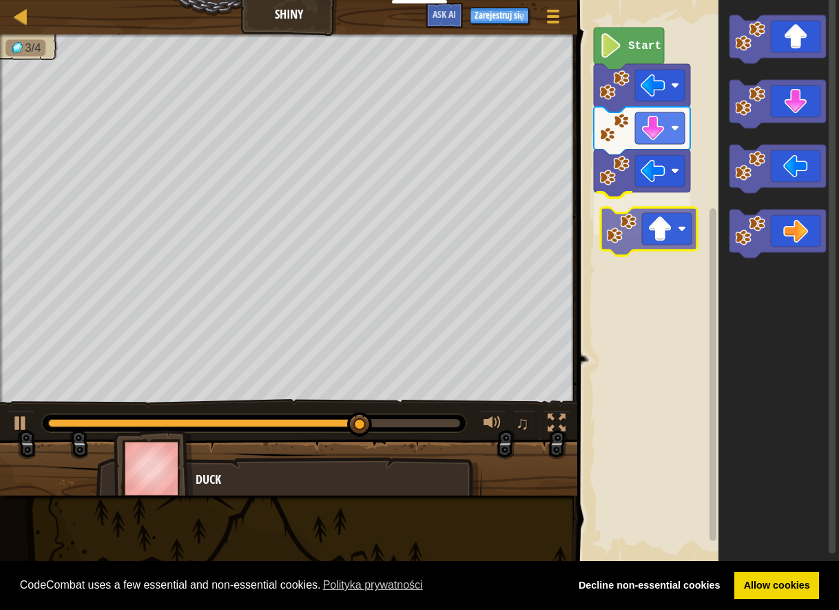
click at [696, 234] on div "Start" at bounding box center [706, 282] width 266 height 578
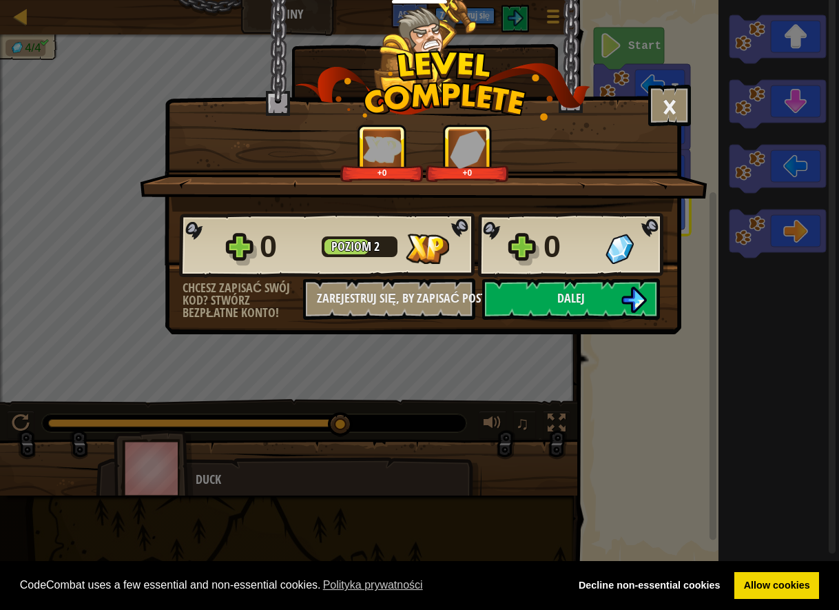
click at [569, 256] on div "0" at bounding box center [571, 247] width 54 height 44
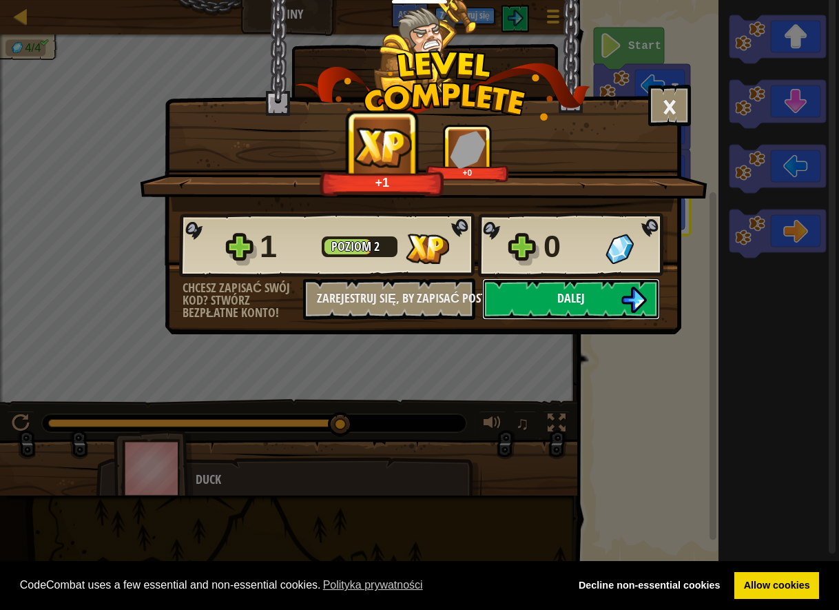
click at [566, 303] on span "Dalej" at bounding box center [571, 297] width 28 height 17
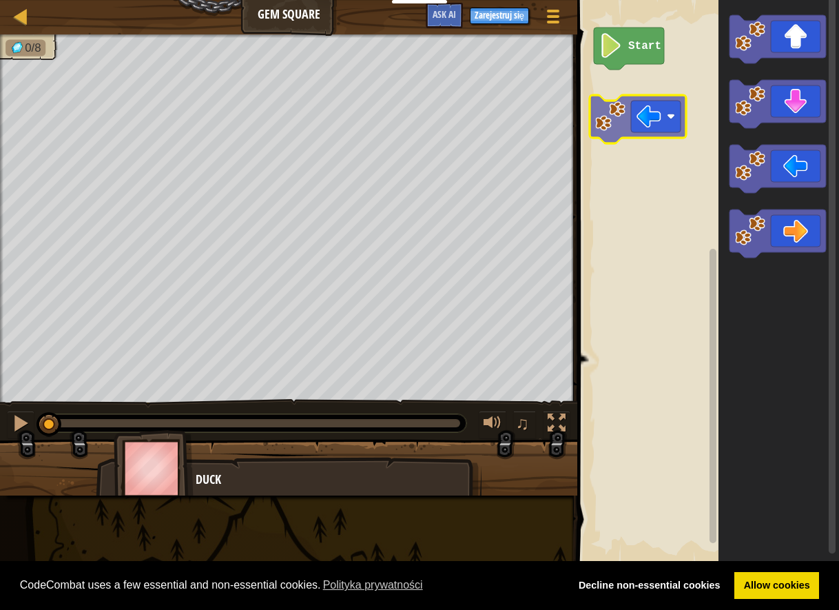
click at [645, 114] on div "Start" at bounding box center [706, 282] width 266 height 578
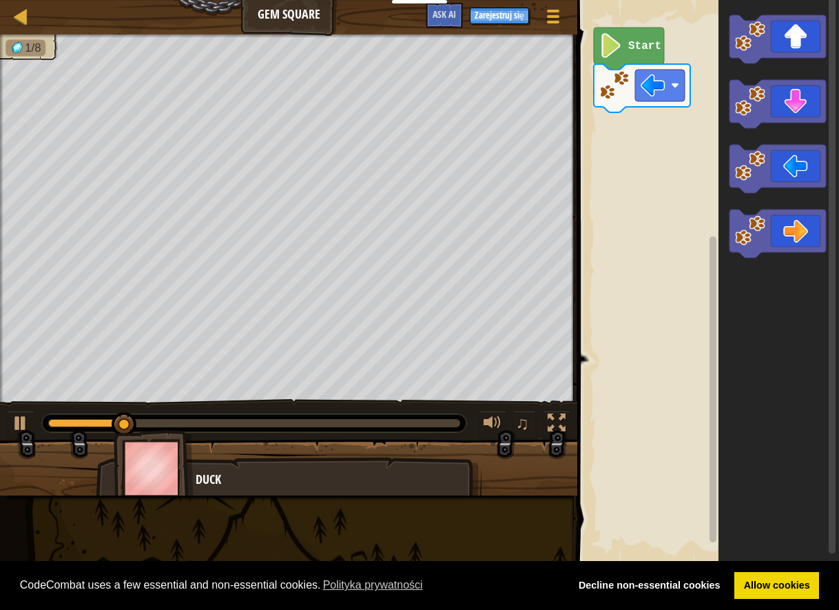
click at [706, 138] on div "Start" at bounding box center [706, 282] width 266 height 578
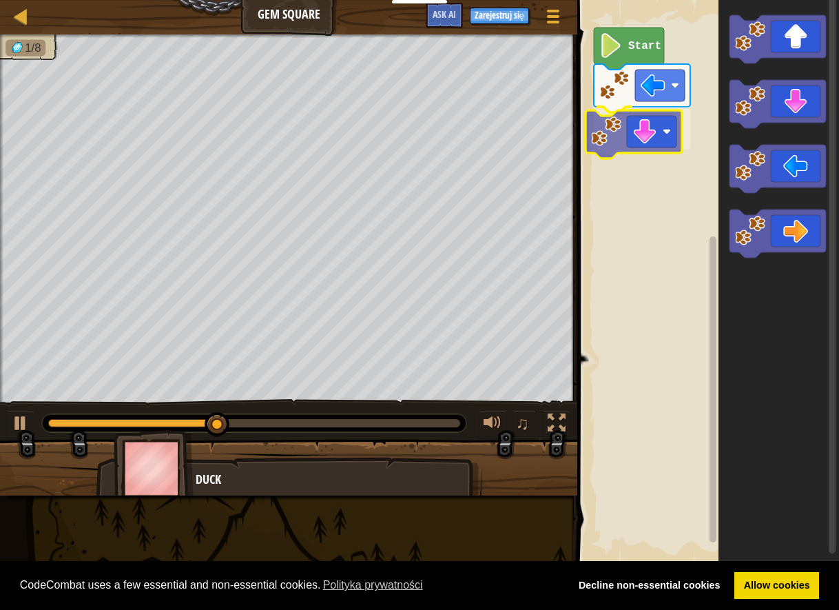
click at [601, 146] on div "Start" at bounding box center [706, 282] width 266 height 578
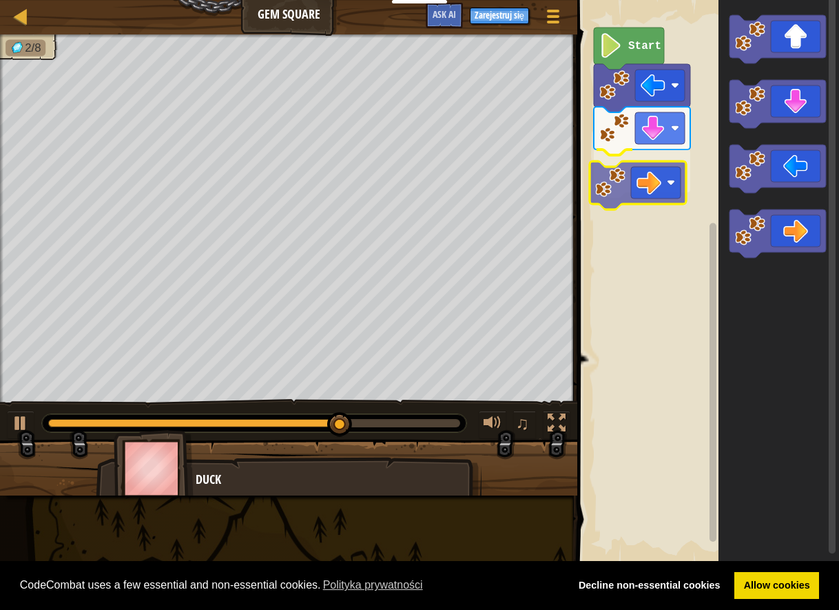
click at [643, 178] on div "Start" at bounding box center [706, 282] width 266 height 578
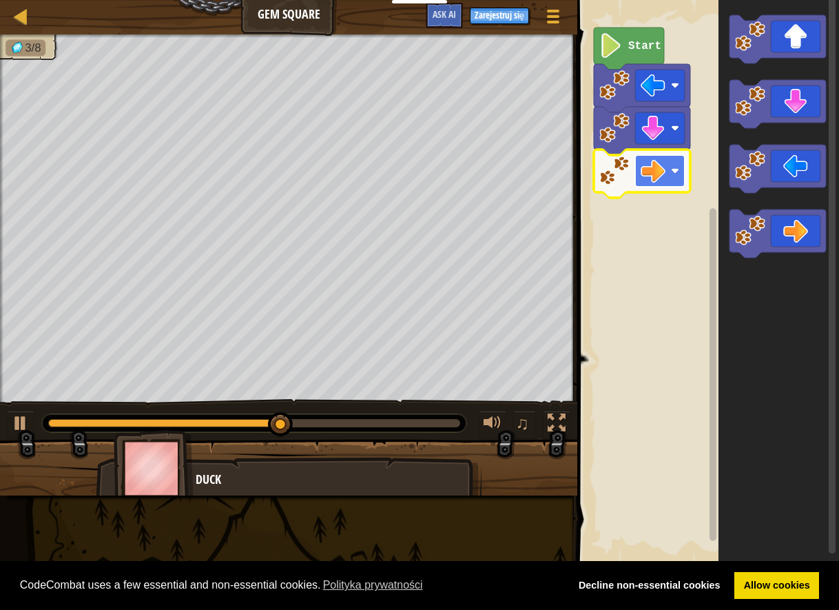
click at [669, 183] on rect "Obszar roboczy Blockly" at bounding box center [660, 171] width 50 height 32
click at [668, 181] on rect "Obszar roboczy Blockly" at bounding box center [660, 171] width 50 height 32
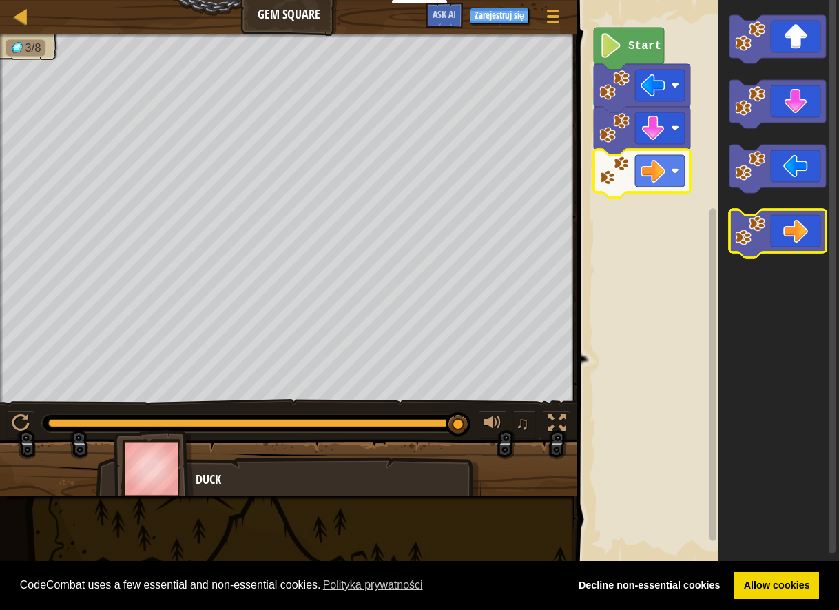
click at [774, 249] on icon "Obszar roboczy Blockly" at bounding box center [778, 233] width 96 height 48
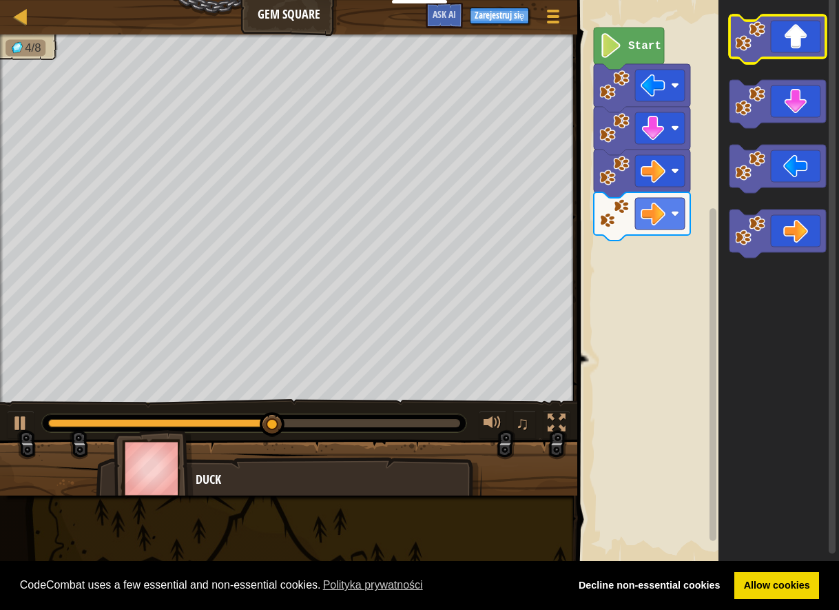
click at [769, 28] on icon "Obszar roboczy Blockly" at bounding box center [778, 39] width 96 height 48
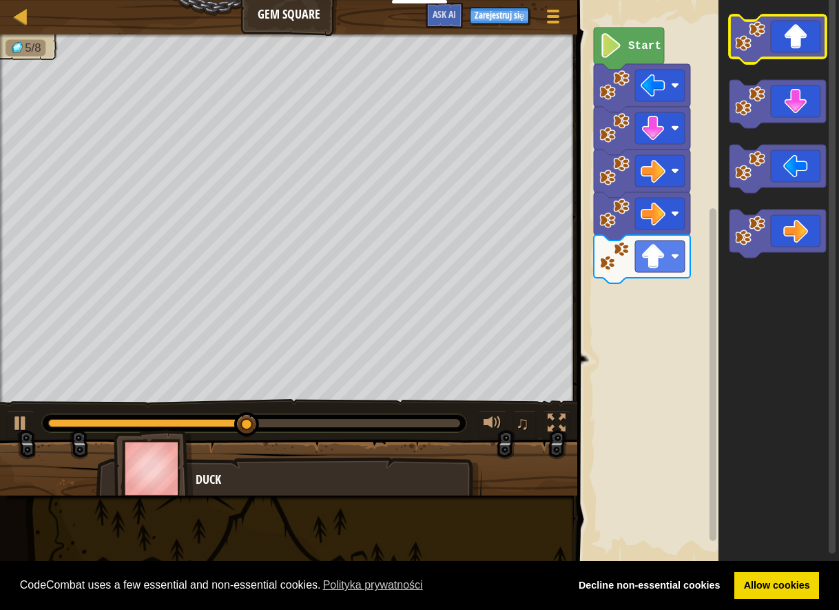
click at [807, 45] on icon "Obszar roboczy Blockly" at bounding box center [778, 39] width 96 height 48
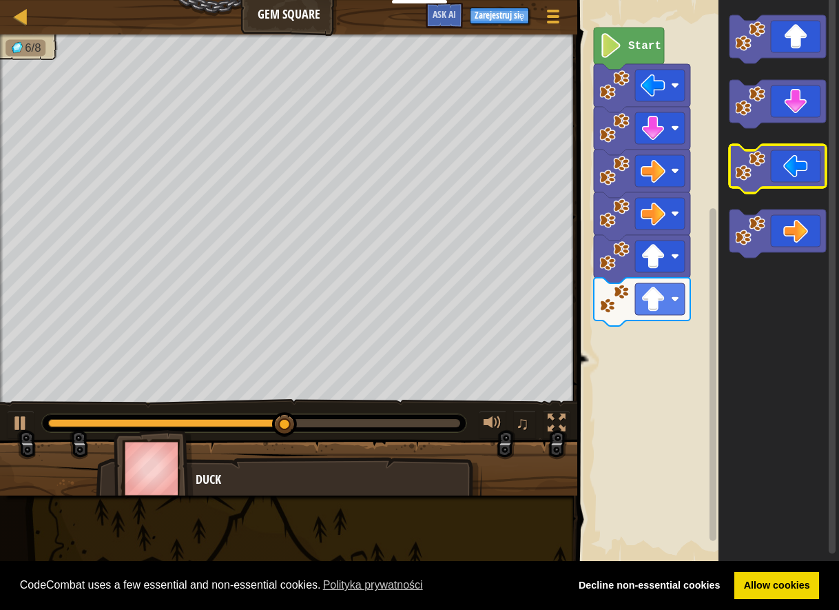
click at [757, 158] on image "Obszar roboczy Blockly" at bounding box center [750, 166] width 30 height 30
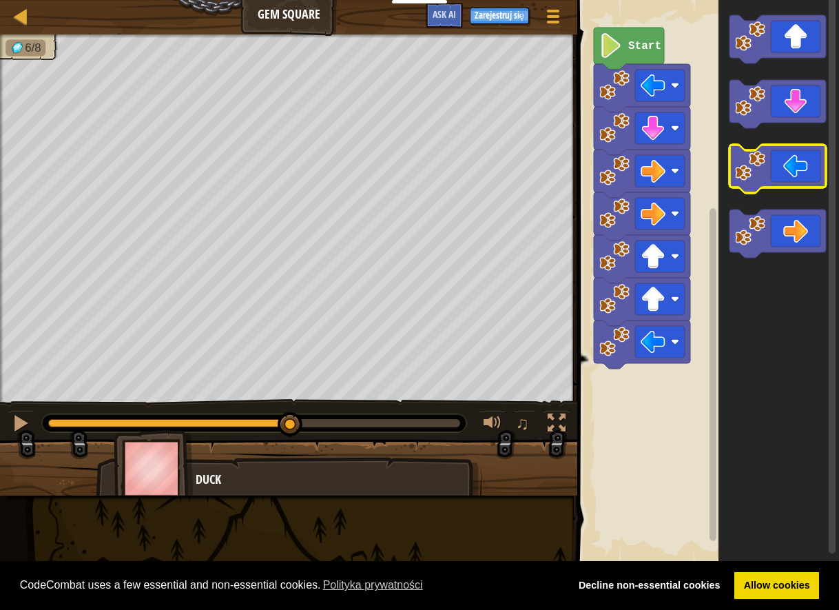
click at [757, 158] on image "Obszar roboczy Blockly" at bounding box center [750, 166] width 30 height 30
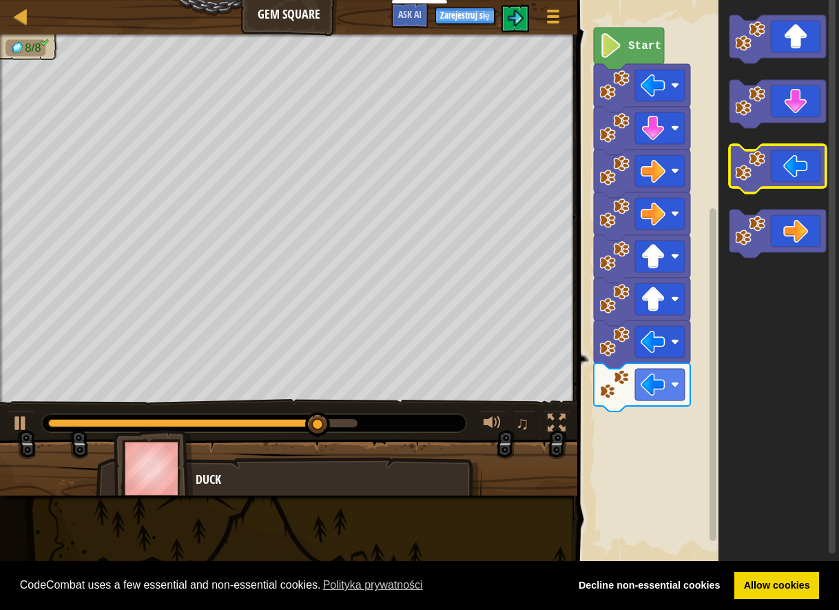
click at [757, 158] on image "Obszar roboczy Blockly" at bounding box center [750, 166] width 30 height 30
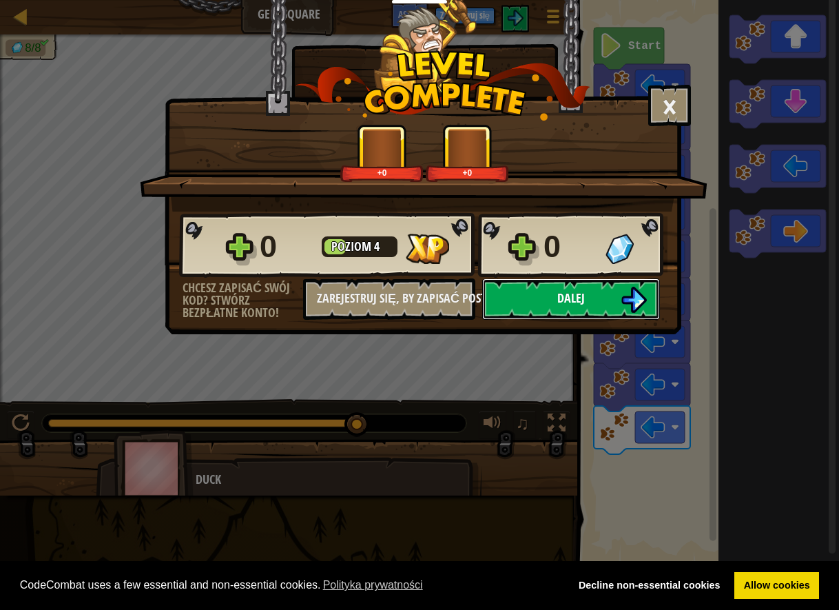
click at [599, 305] on button "Dalej" at bounding box center [571, 298] width 178 height 41
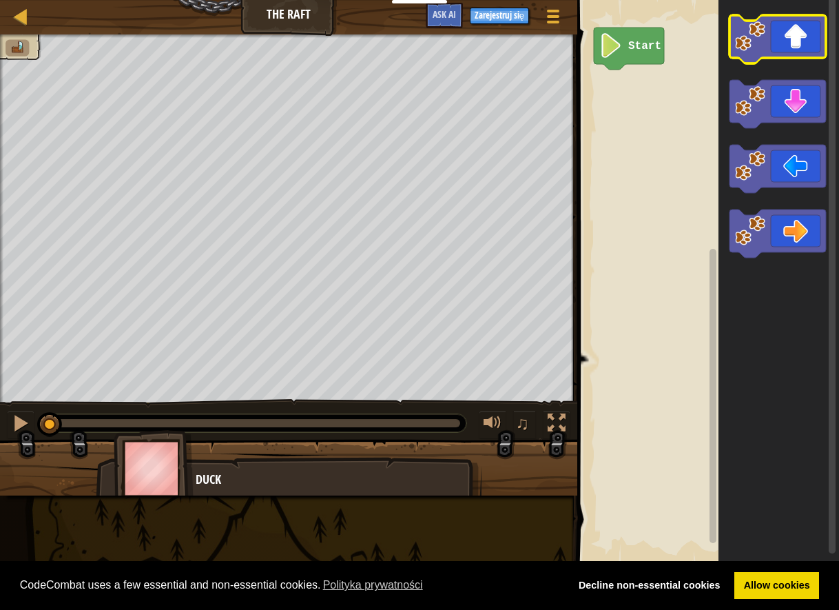
click at [756, 54] on icon "Obszar roboczy Blockly" at bounding box center [778, 39] width 96 height 48
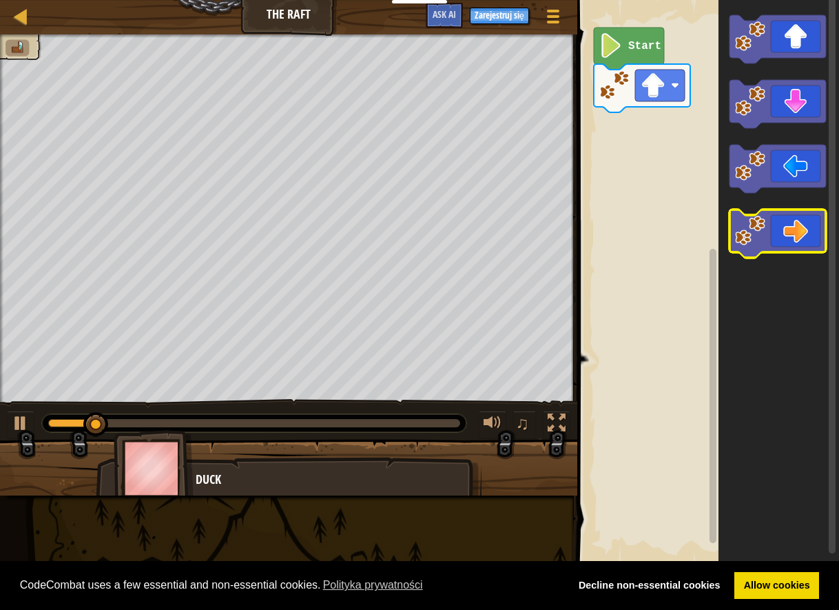
click at [756, 222] on image "Obszar roboczy Blockly" at bounding box center [750, 231] width 30 height 30
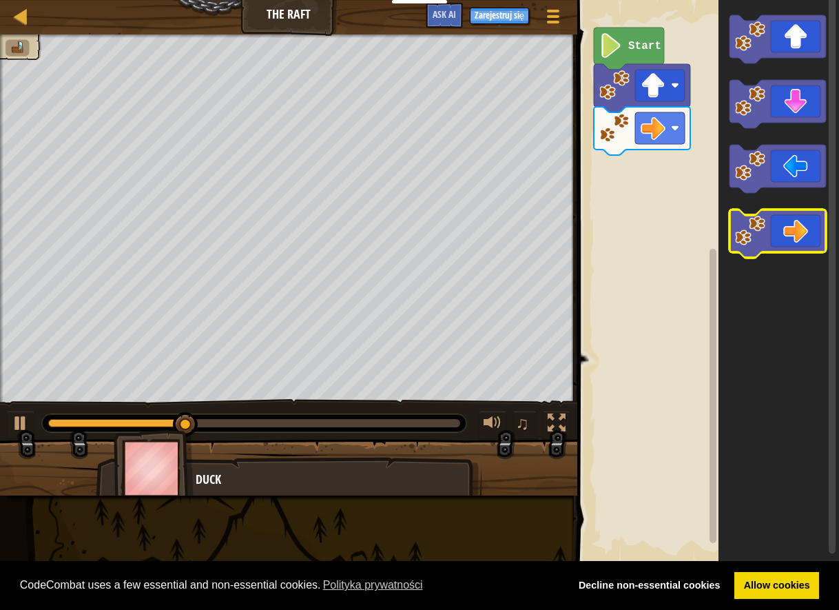
click at [736, 223] on image "Obszar roboczy Blockly" at bounding box center [750, 231] width 30 height 30
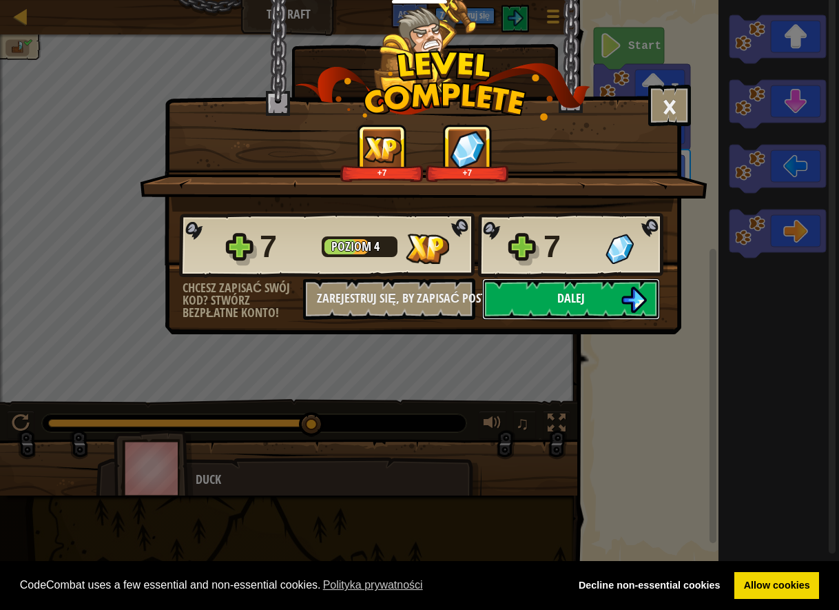
drag, startPoint x: 597, startPoint y: 309, endPoint x: 585, endPoint y: 307, distance: 12.6
click at [585, 307] on button "Dalej" at bounding box center [571, 298] width 178 height 41
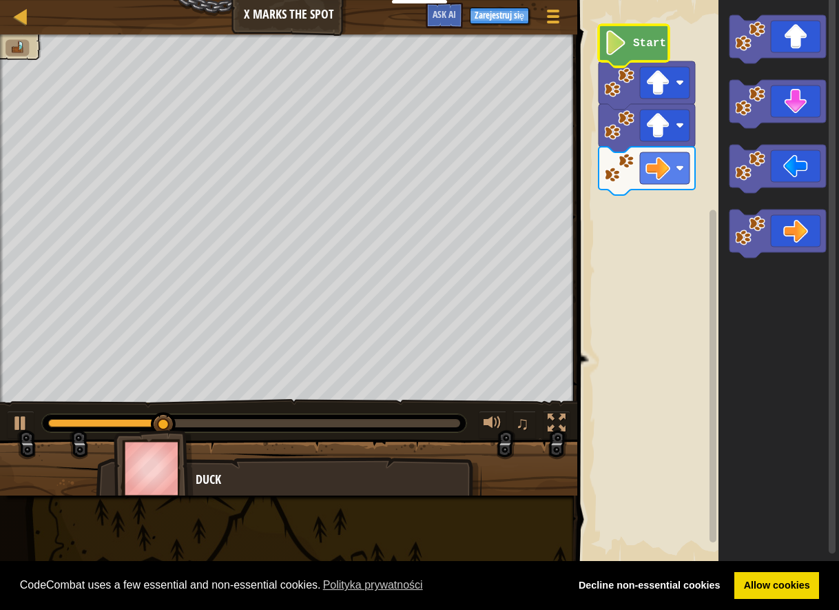
click at [828, 236] on rect "Obszar roboczy Blockly" at bounding box center [832, 274] width 7 height 559
click at [741, 223] on image "Obszar roboczy Blockly" at bounding box center [750, 231] width 30 height 30
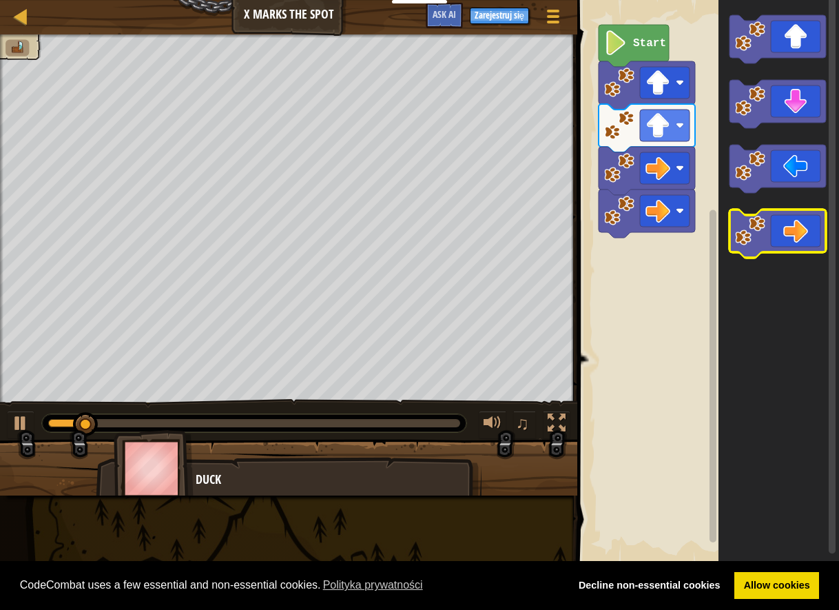
click at [774, 242] on icon "Obszar roboczy Blockly" at bounding box center [778, 233] width 96 height 48
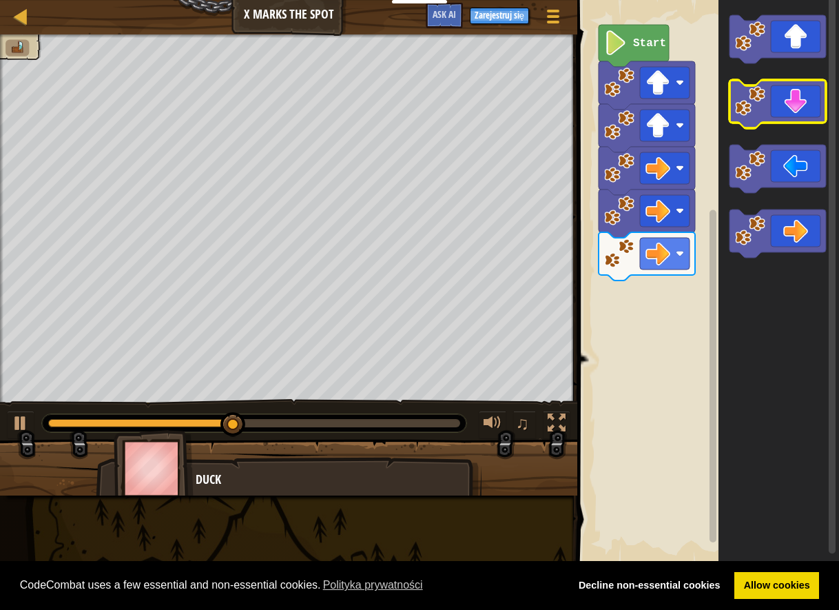
click at [806, 112] on icon "Obszar roboczy Blockly" at bounding box center [778, 104] width 96 height 48
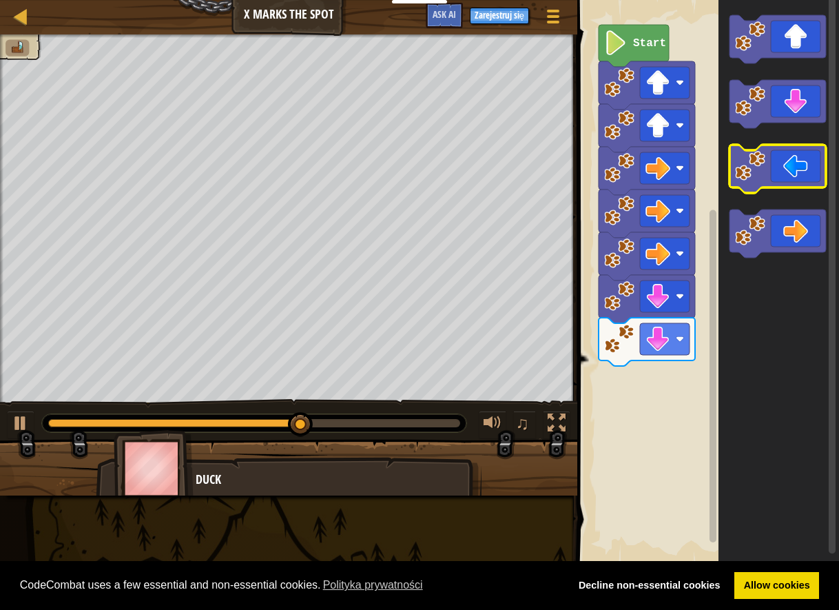
click at [794, 160] on icon "Obszar roboczy Blockly" at bounding box center [778, 169] width 96 height 48
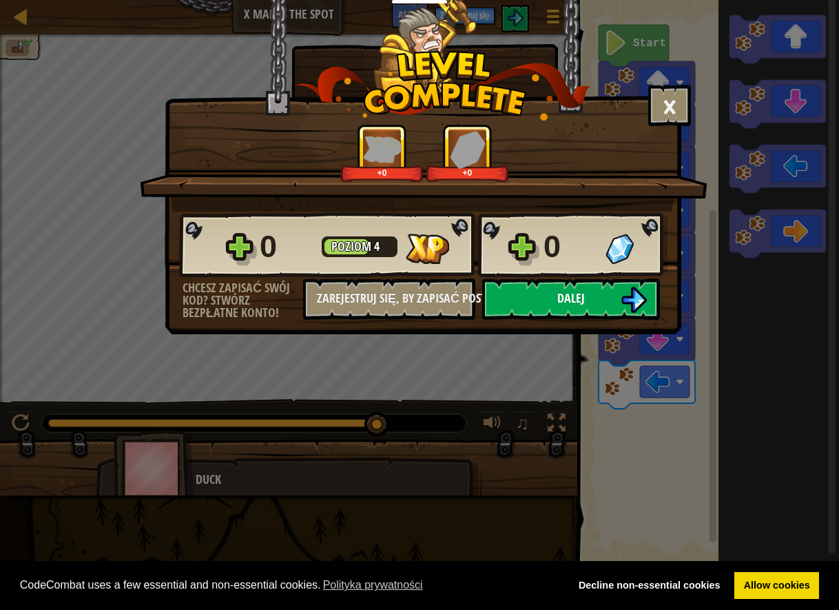
drag, startPoint x: 609, startPoint y: 271, endPoint x: 590, endPoint y: 287, distance: 25.4
click at [608, 271] on div "0 Poziom 4 0" at bounding box center [423, 245] width 488 height 66
click at [566, 310] on button "Dalej" at bounding box center [571, 298] width 178 height 41
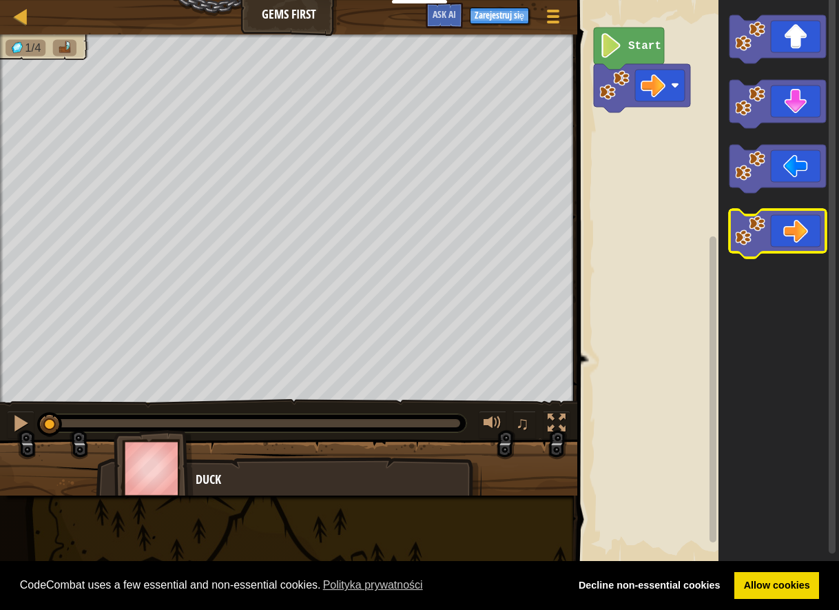
click at [804, 215] on icon "Obszar roboczy Blockly" at bounding box center [778, 233] width 96 height 48
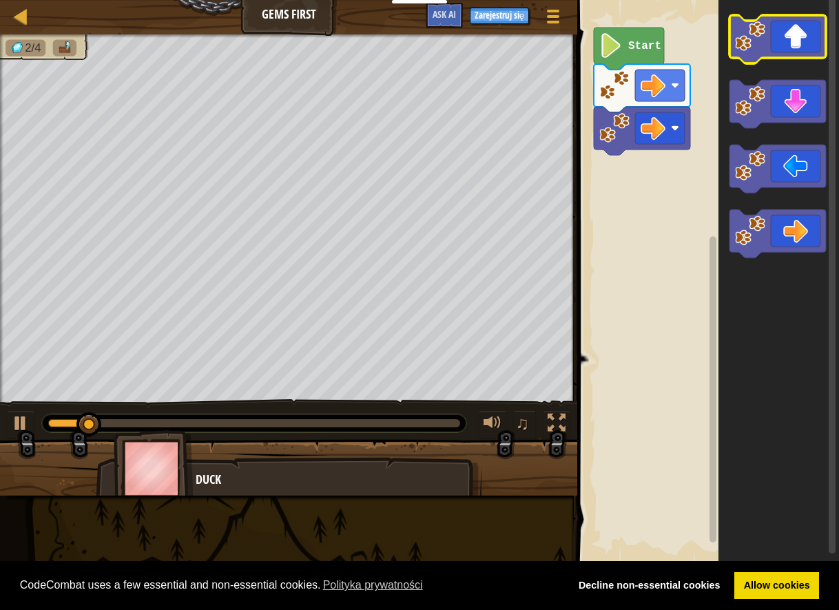
click at [774, 54] on icon "Obszar roboczy Blockly" at bounding box center [778, 39] width 96 height 48
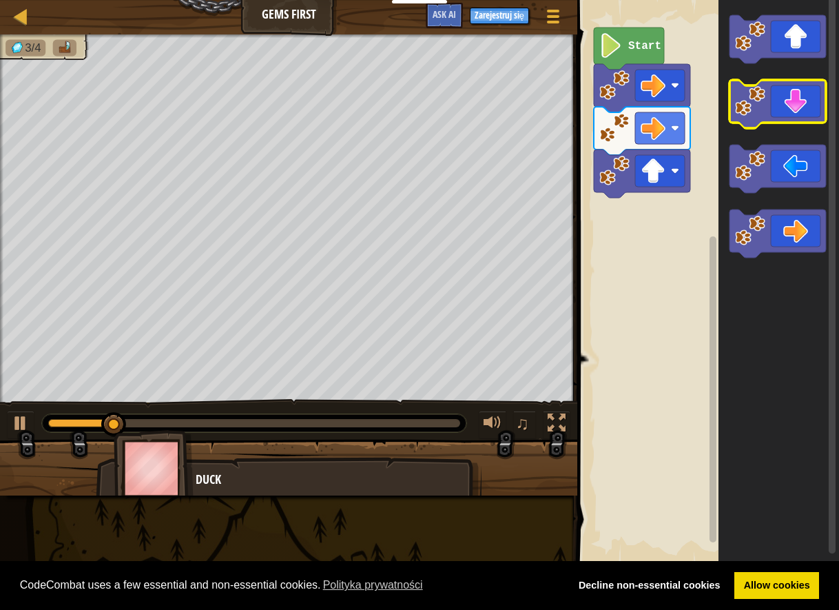
click at [798, 121] on g "Obszar roboczy Blockly" at bounding box center [778, 136] width 96 height 242
click at [799, 120] on icon "Obszar roboczy Blockly" at bounding box center [778, 104] width 96 height 48
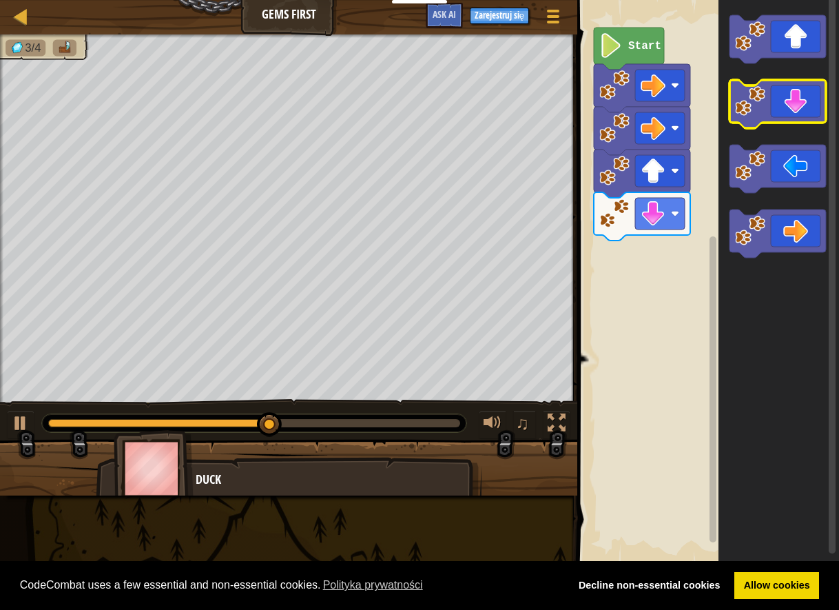
click at [812, 92] on icon "Obszar roboczy Blockly" at bounding box center [778, 104] width 96 height 48
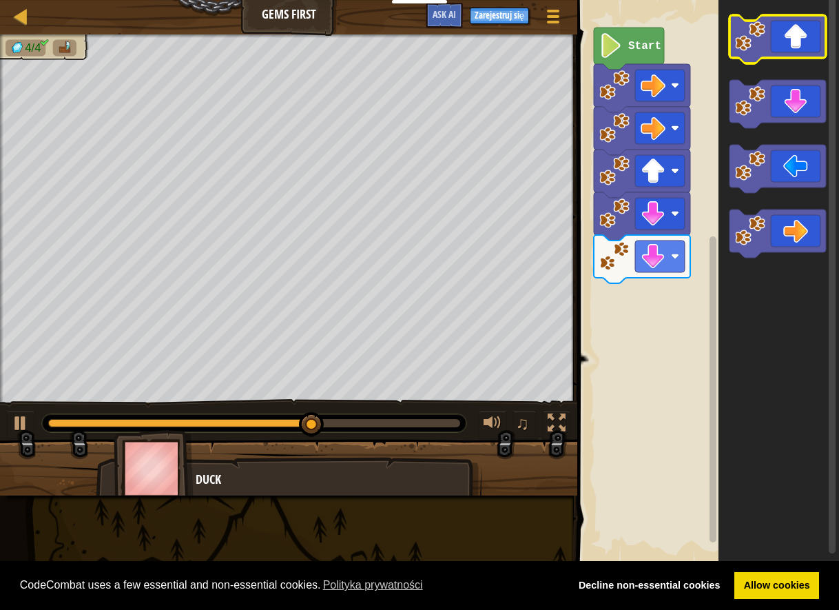
click at [802, 57] on icon "Obszar roboczy Blockly" at bounding box center [778, 39] width 96 height 48
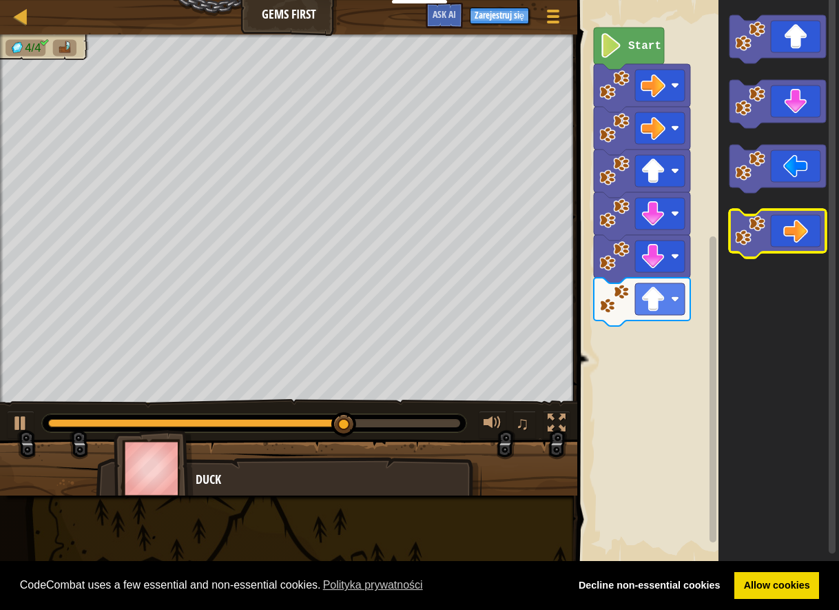
click at [779, 239] on icon "Obszar roboczy Blockly" at bounding box center [778, 233] width 96 height 48
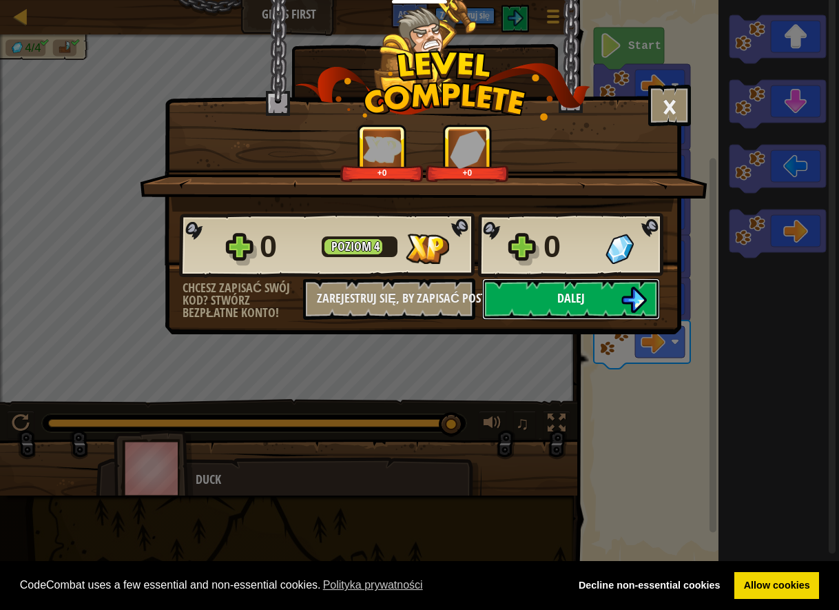
click at [585, 308] on button "Dalej" at bounding box center [571, 298] width 178 height 41
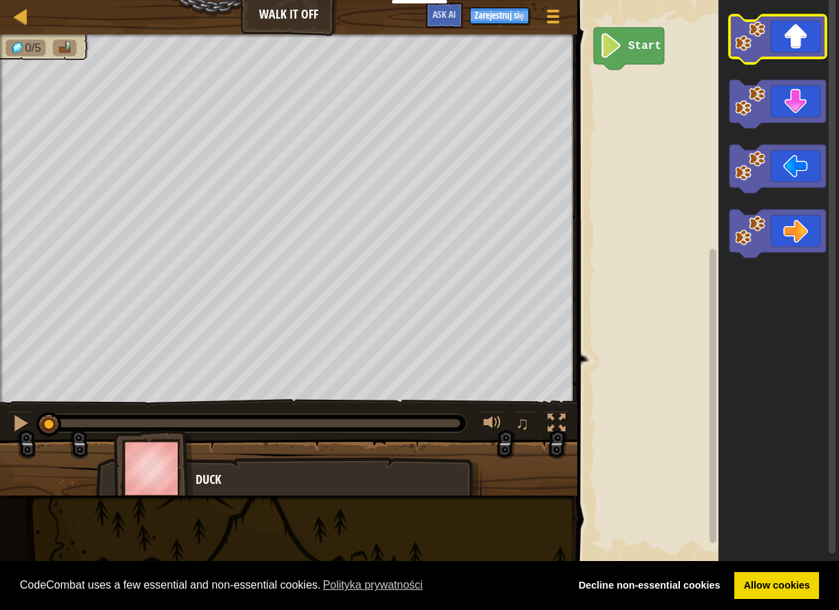
click at [757, 50] on image "Obszar roboczy Blockly" at bounding box center [750, 36] width 30 height 30
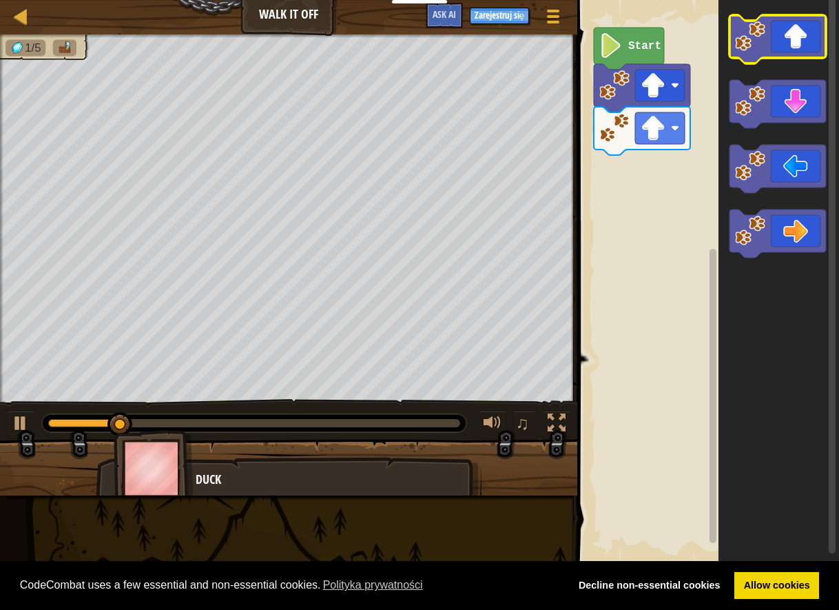
click at [768, 46] on icon "Obszar roboczy Blockly" at bounding box center [778, 39] width 96 height 48
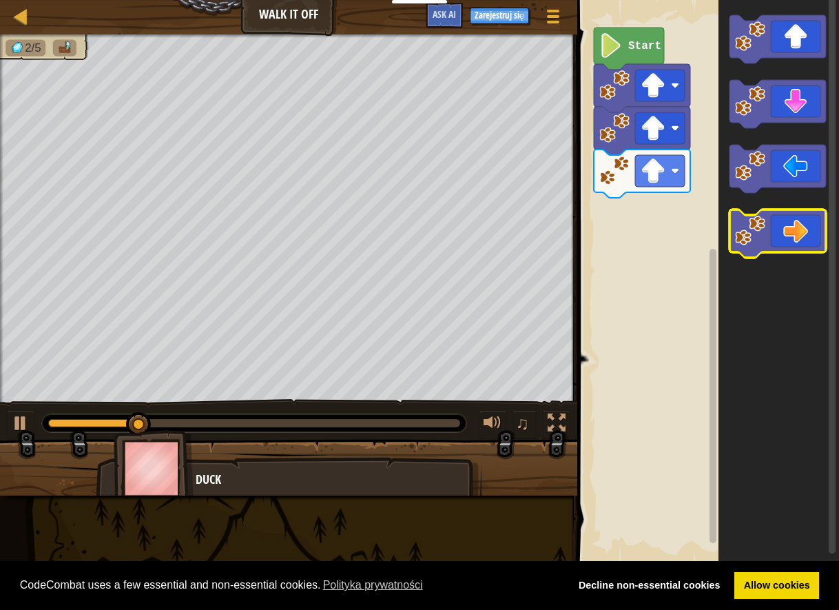
click at [777, 242] on icon "Obszar roboczy Blockly" at bounding box center [778, 233] width 96 height 48
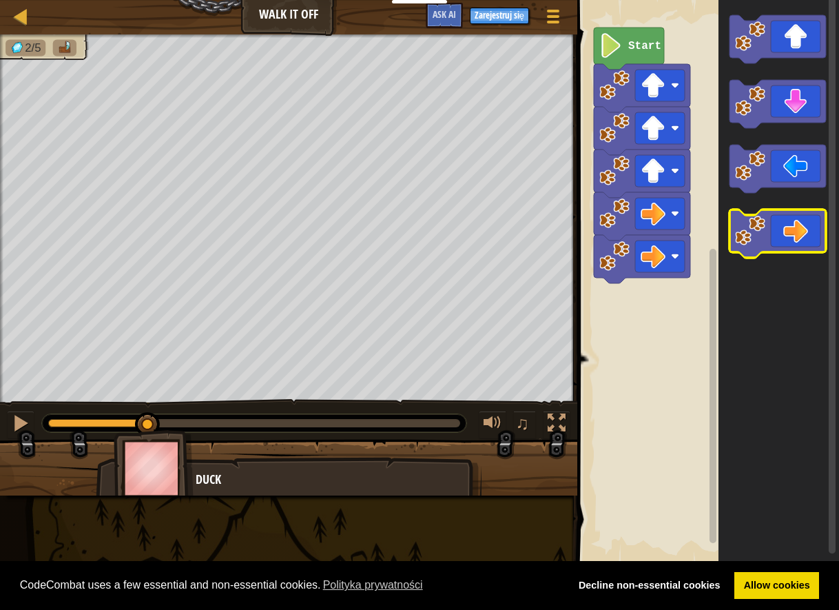
click at [777, 242] on icon "Obszar roboczy Blockly" at bounding box center [778, 233] width 96 height 48
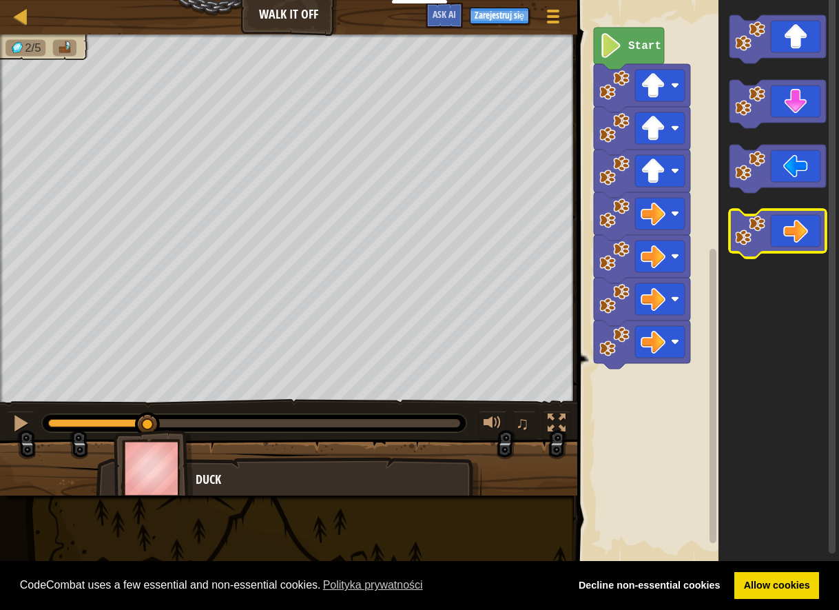
click at [781, 240] on icon "Obszar roboczy Blockly" at bounding box center [778, 233] width 96 height 48
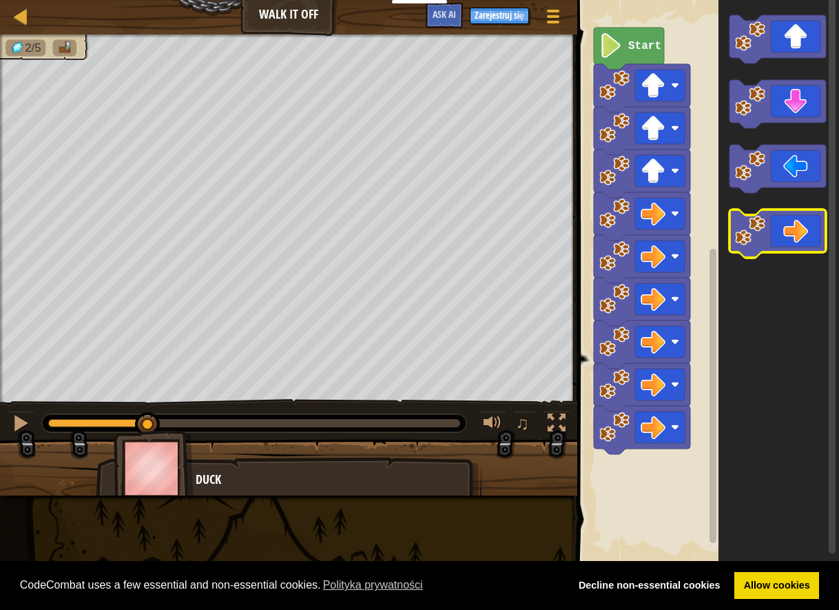
click at [781, 240] on icon "Obszar roboczy Blockly" at bounding box center [778, 233] width 96 height 48
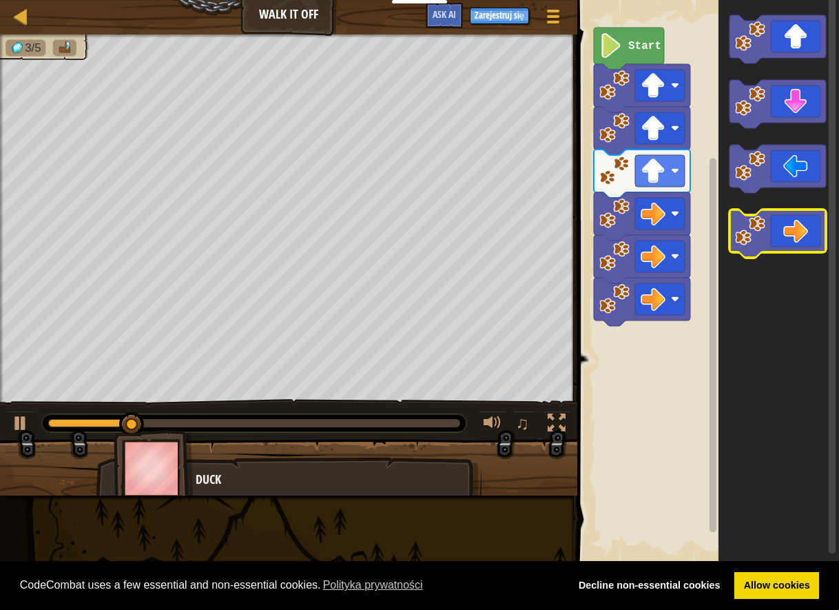
click at [782, 220] on icon "Obszar roboczy Blockly" at bounding box center [778, 233] width 96 height 48
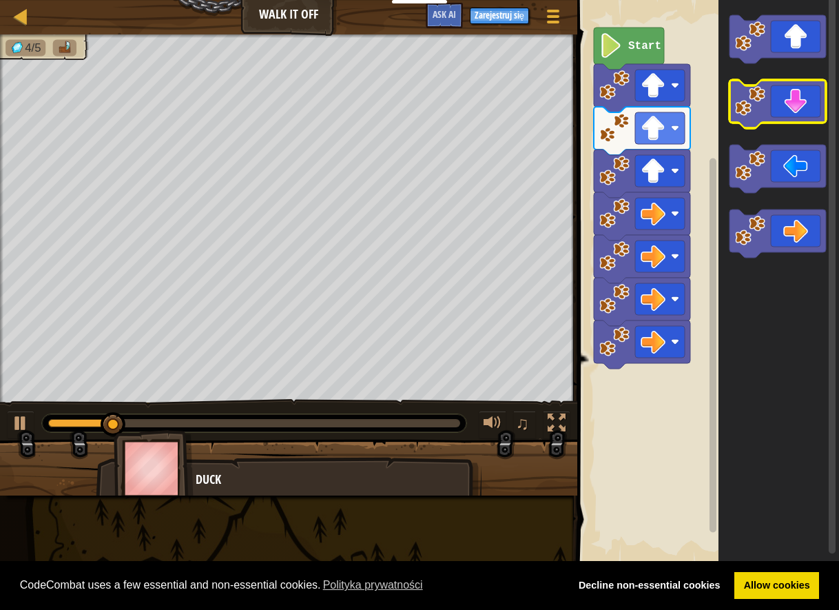
click at [750, 123] on icon "Obszar roboczy Blockly" at bounding box center [778, 104] width 96 height 48
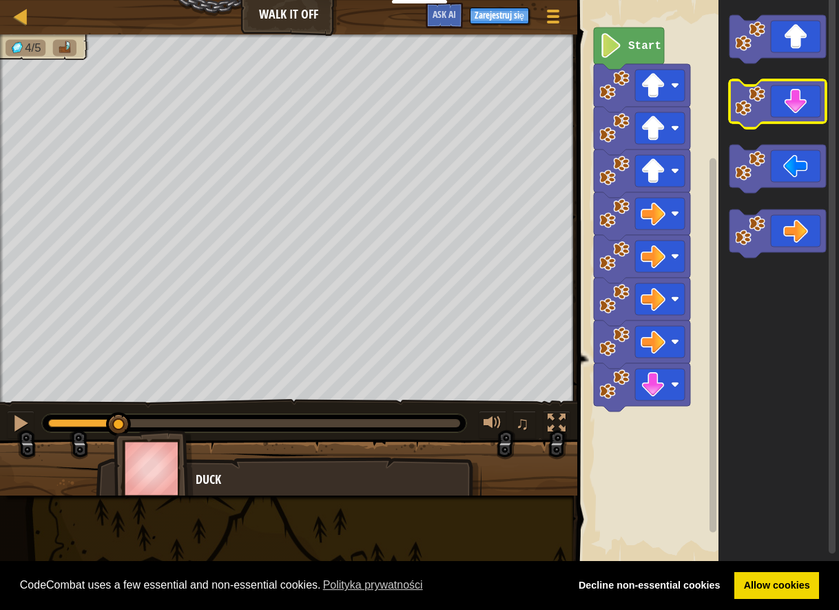
click at [735, 125] on g "Obszar roboczy Blockly" at bounding box center [778, 136] width 96 height 242
click at [735, 125] on rect "Obszar roboczy Blockly" at bounding box center [778, 104] width 96 height 48
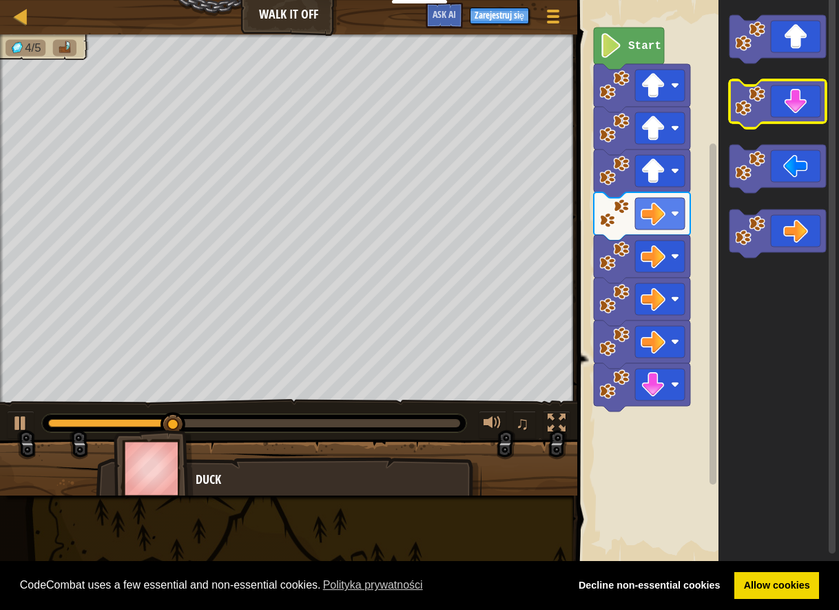
click at [752, 101] on image "Obszar roboczy Blockly" at bounding box center [750, 101] width 30 height 30
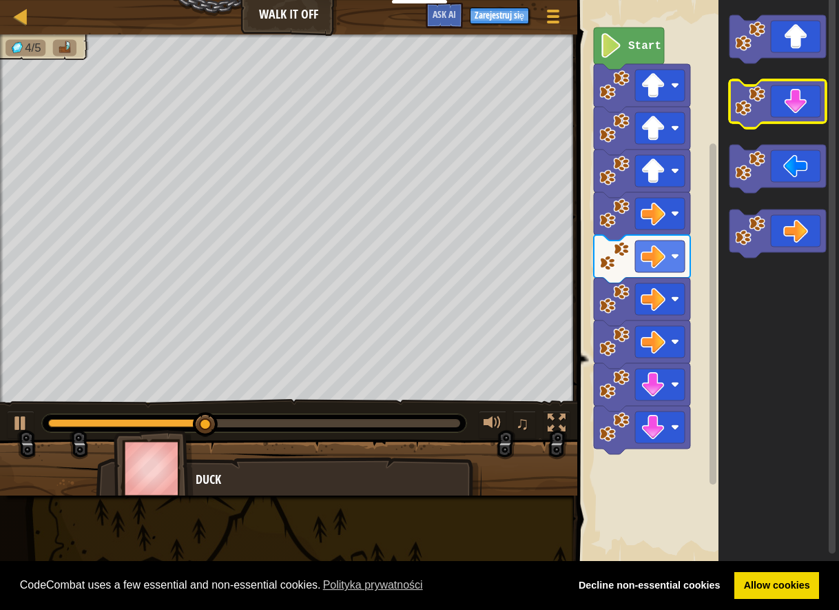
click at [787, 116] on icon "Obszar roboczy Blockly" at bounding box center [778, 104] width 96 height 48
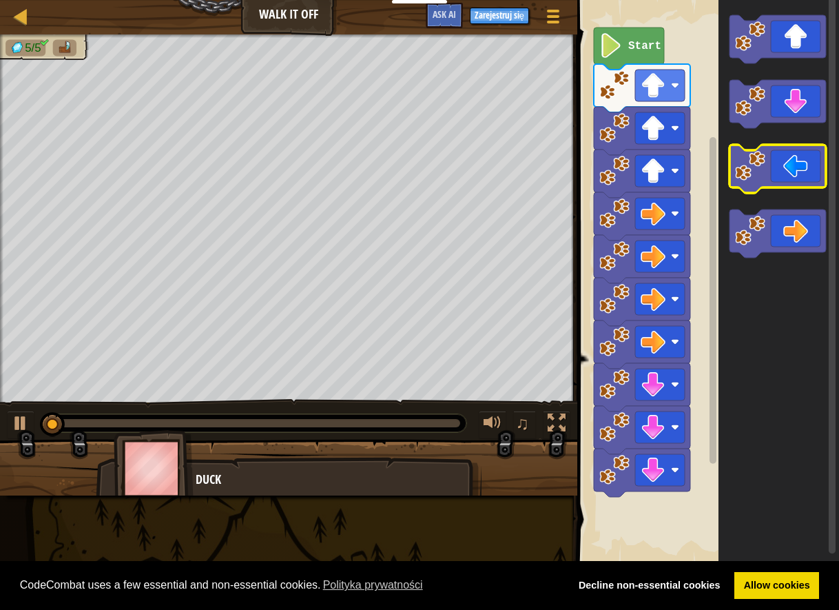
click at [789, 191] on rect "Obszar roboczy Blockly" at bounding box center [778, 169] width 96 height 48
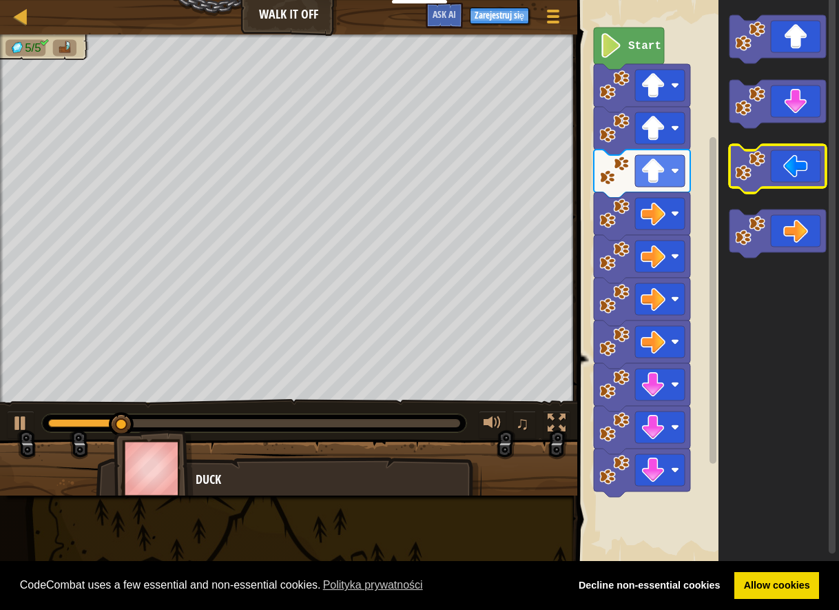
click at [787, 183] on icon "Obszar roboczy Blockly" at bounding box center [778, 169] width 96 height 48
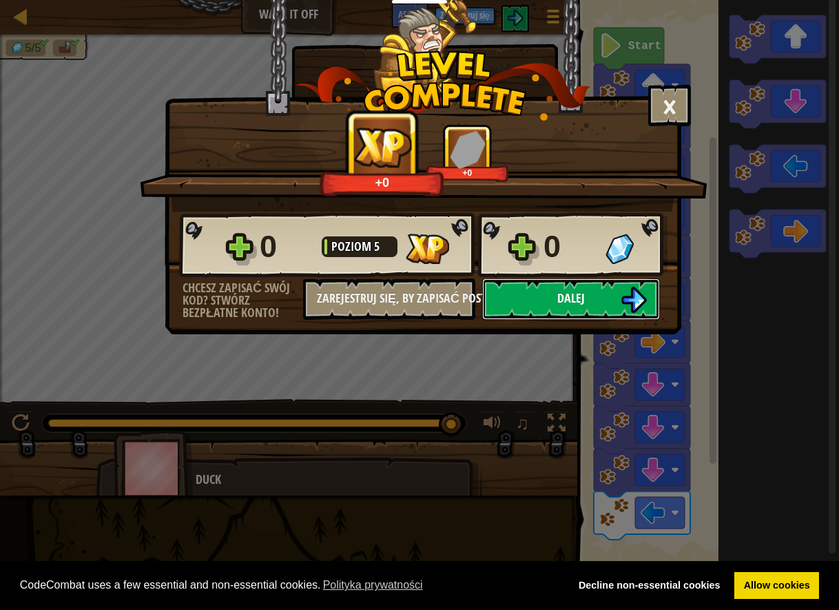
click at [630, 304] on img at bounding box center [634, 300] width 26 height 26
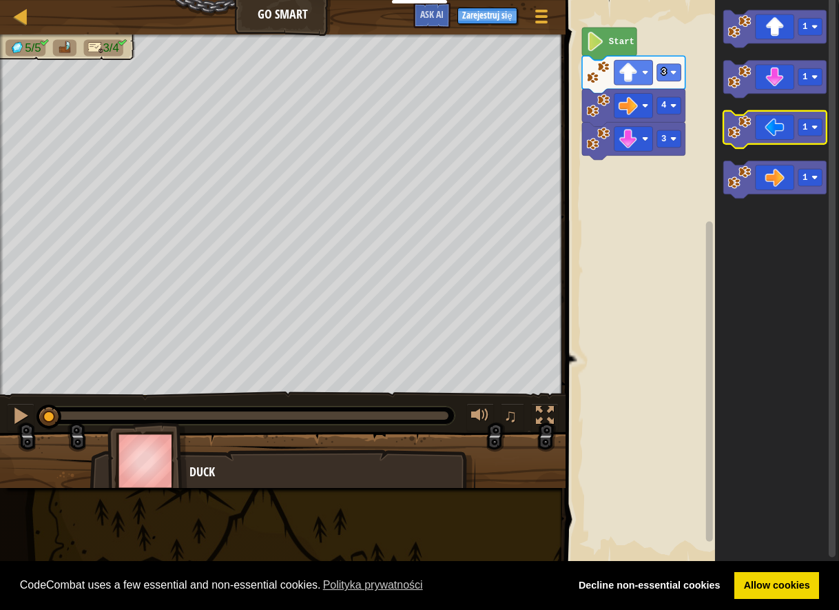
click at [776, 142] on icon "Obszar roboczy Blockly" at bounding box center [774, 129] width 103 height 37
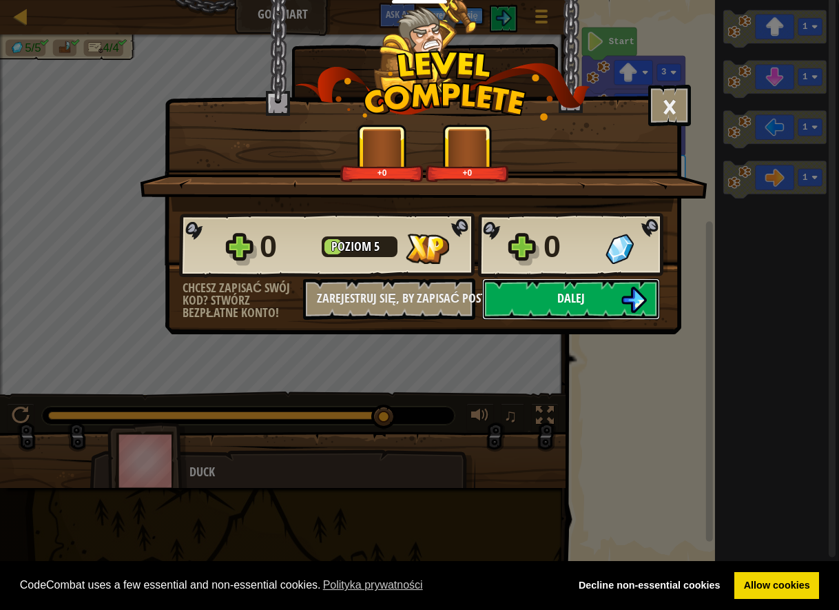
click at [617, 286] on button "Dalej" at bounding box center [571, 298] width 178 height 41
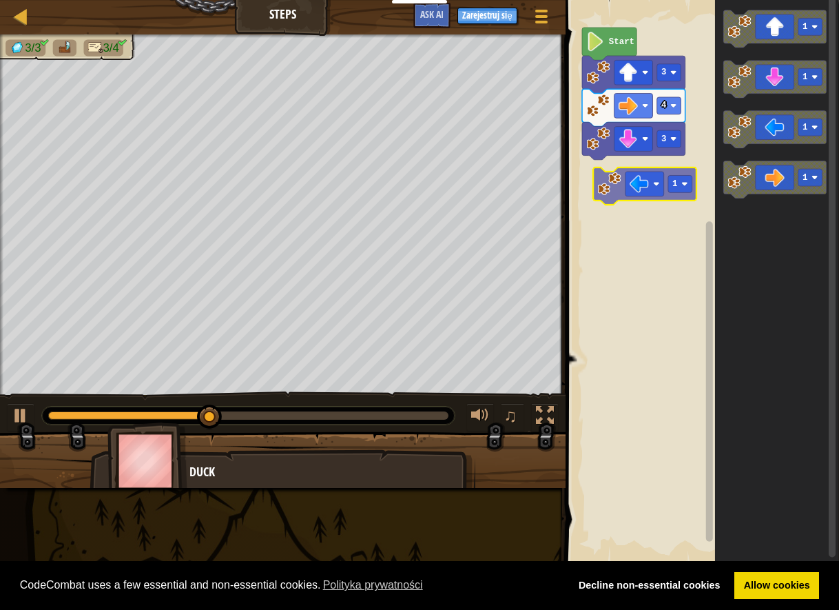
click at [640, 187] on div "Start 3 4 3 1 1 1 1 1" at bounding box center [700, 282] width 278 height 578
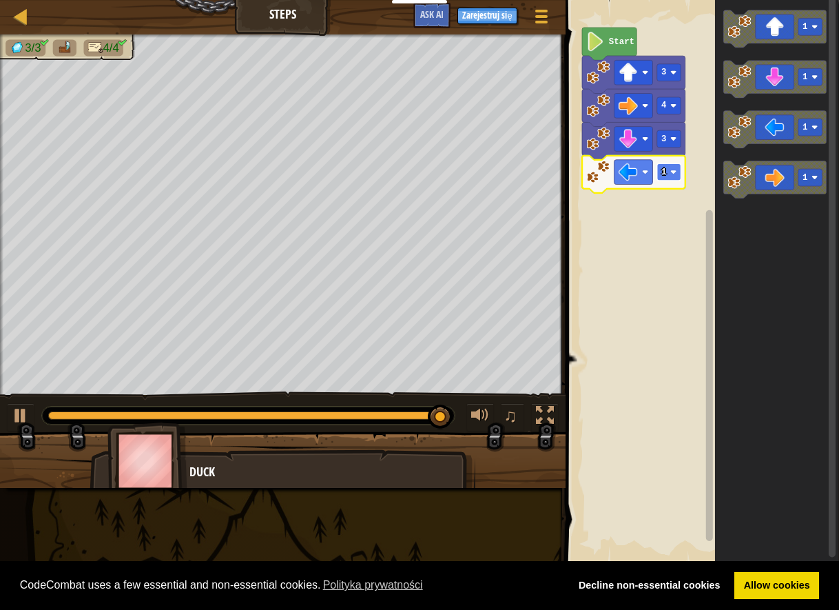
click at [660, 178] on rect "Obszar roboczy Blockly" at bounding box center [669, 171] width 24 height 17
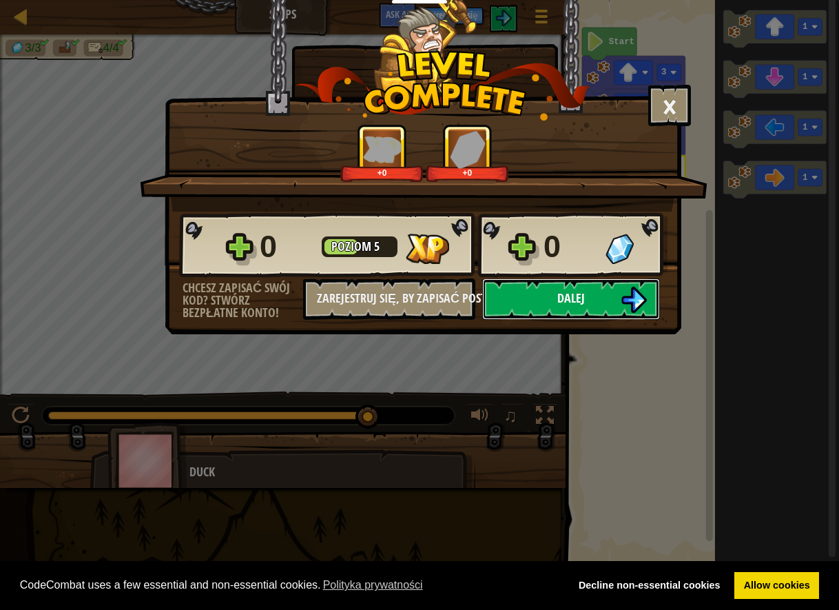
drag, startPoint x: 572, startPoint y: 284, endPoint x: 555, endPoint y: 282, distance: 16.6
click at [555, 282] on button "Dalej" at bounding box center [571, 298] width 178 height 41
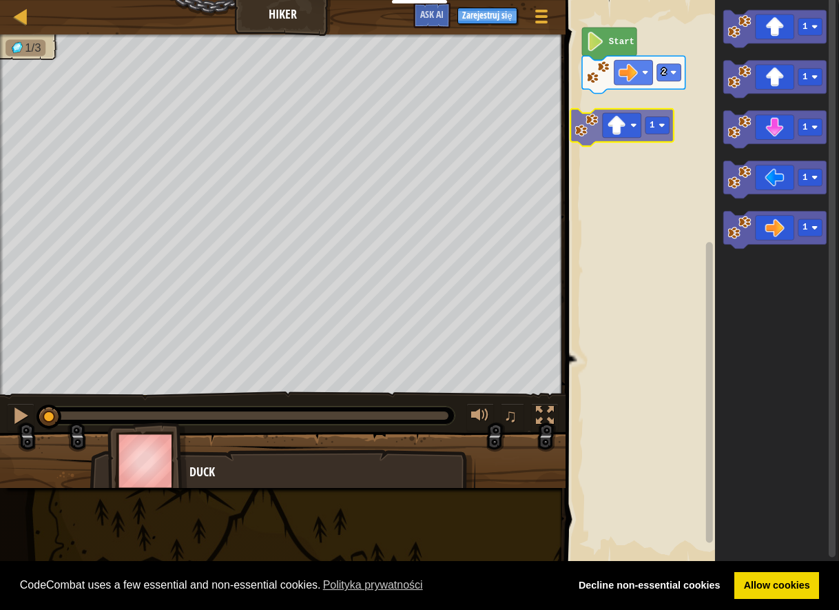
click at [629, 113] on div "2 Start 1 1 1 1 1 1" at bounding box center [700, 282] width 278 height 578
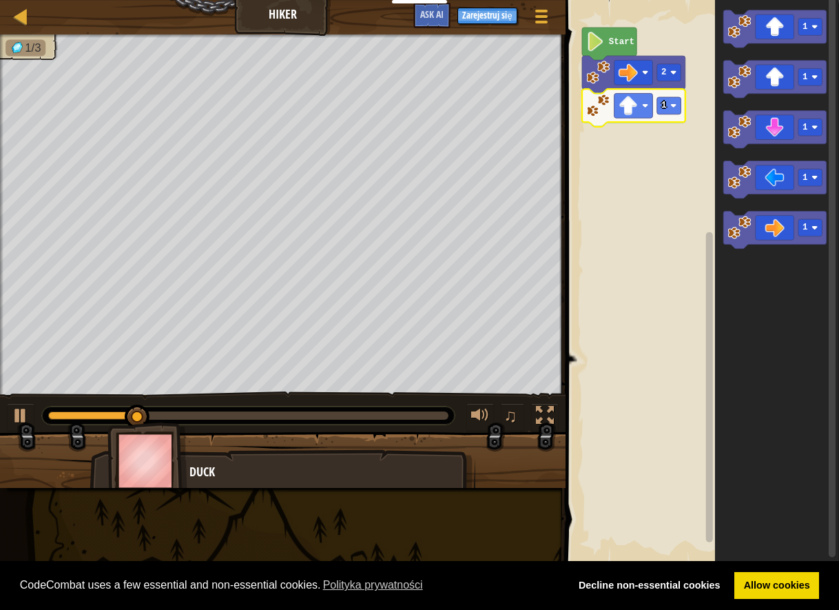
click at [675, 89] on icon "Obszar roboczy Blockly" at bounding box center [633, 107] width 103 height 37
click at [685, 118] on icon "Obszar roboczy Blockly" at bounding box center [633, 107] width 103 height 37
click at [657, 105] on rect "Obszar roboczy Blockly" at bounding box center [669, 105] width 24 height 17
click at [657, 108] on rect "Obszar roboczy Blockly" at bounding box center [669, 105] width 24 height 17
click at [782, 231] on icon "Obszar roboczy Blockly" at bounding box center [774, 229] width 103 height 37
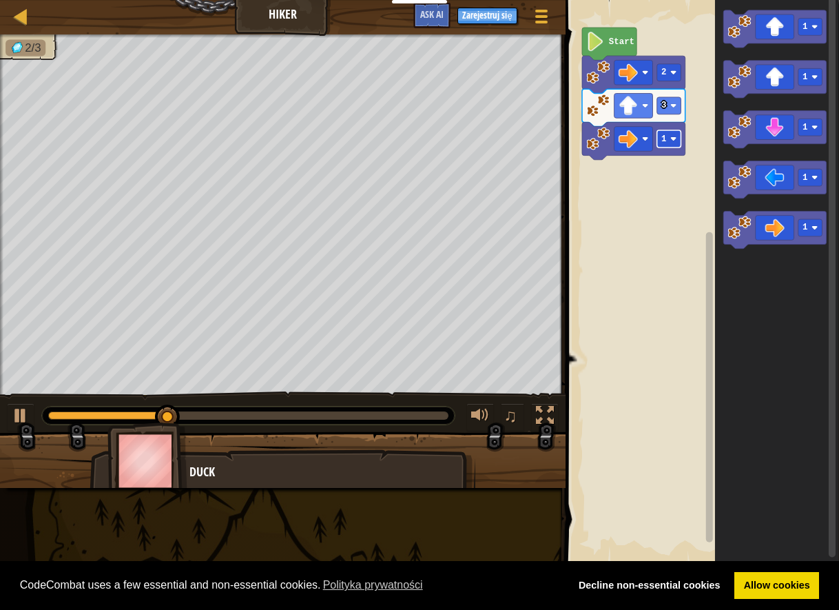
click at [667, 132] on rect "Obszar roboczy Blockly" at bounding box center [669, 138] width 24 height 17
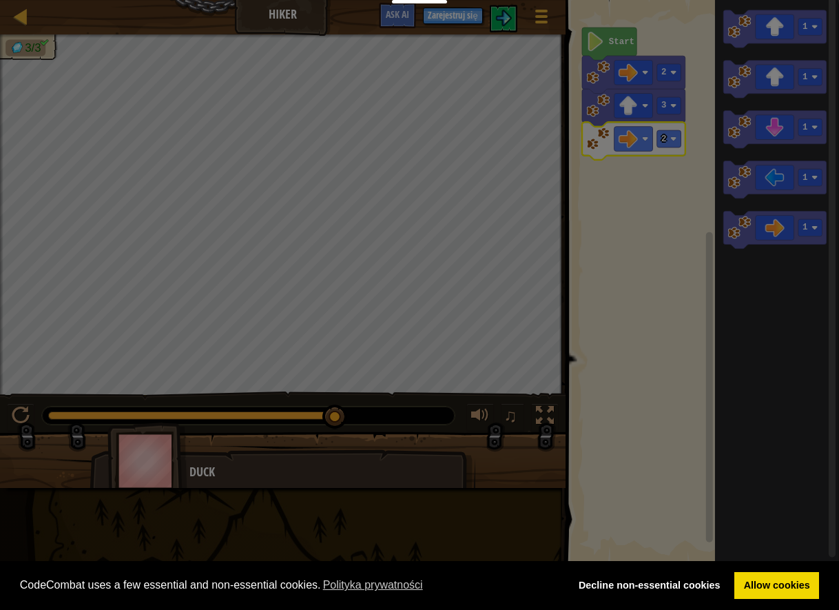
click at [778, 1] on body "Cookie Policy CodeCombat uses a few essential and non-essential cookies. Polity…" at bounding box center [419, 0] width 839 height 1
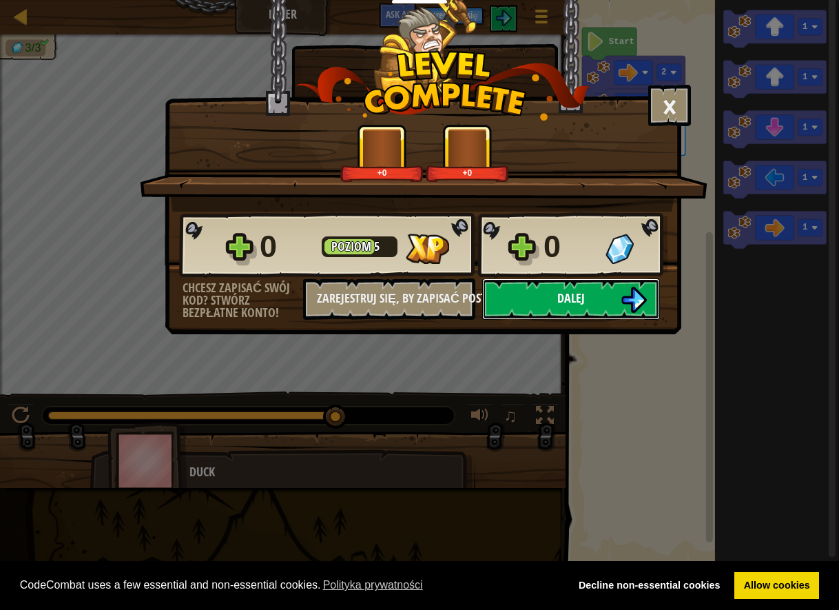
click at [595, 297] on button "Dalej" at bounding box center [571, 298] width 178 height 41
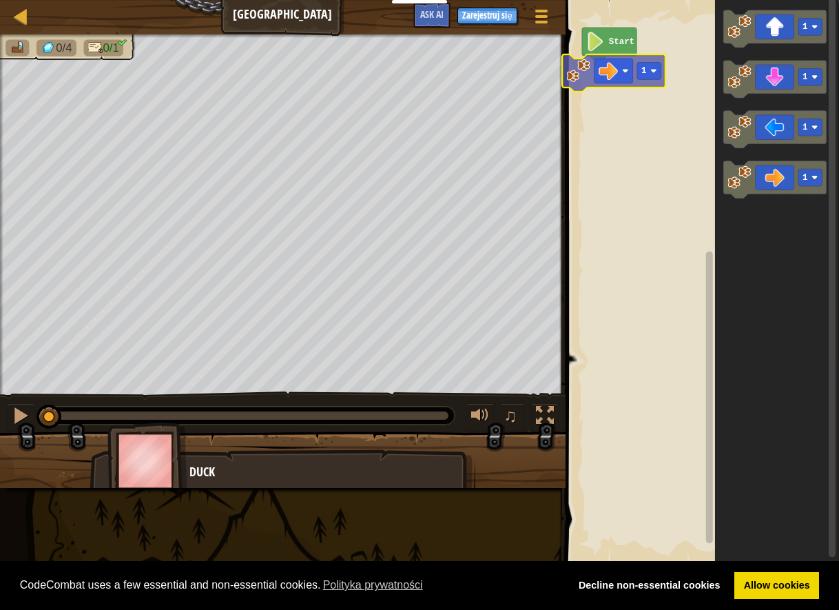
click at [588, 65] on div "Start 1 1 1 1 1" at bounding box center [700, 282] width 278 height 578
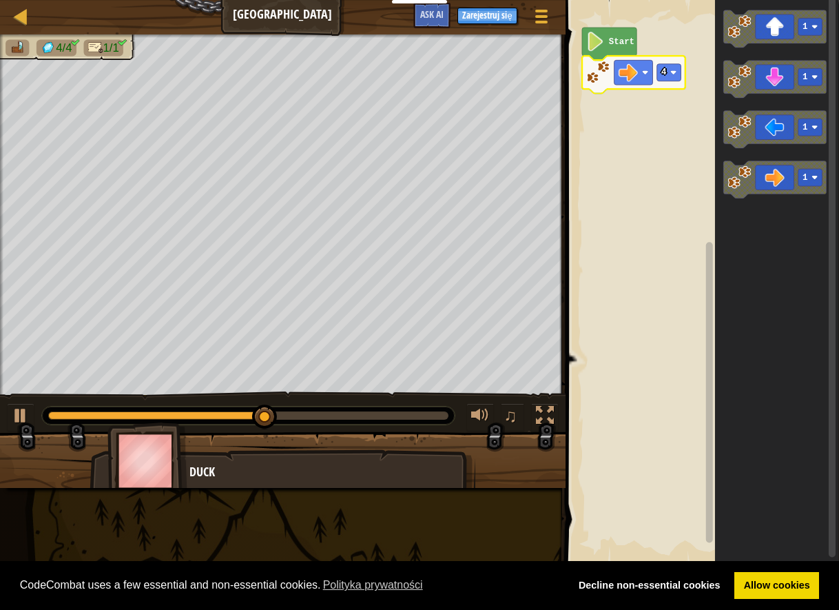
click at [661, 87] on icon "Obszar roboczy Blockly" at bounding box center [633, 74] width 103 height 37
click at [681, 62] on icon "Obszar roboczy Blockly" at bounding box center [633, 74] width 103 height 37
click at [659, 85] on icon "Obszar roboczy Blockly" at bounding box center [633, 74] width 103 height 37
click at [673, 66] on rect "Obszar roboczy Blockly" at bounding box center [669, 72] width 24 height 17
click at [672, 68] on rect "Obszar roboczy Blockly" at bounding box center [669, 72] width 24 height 17
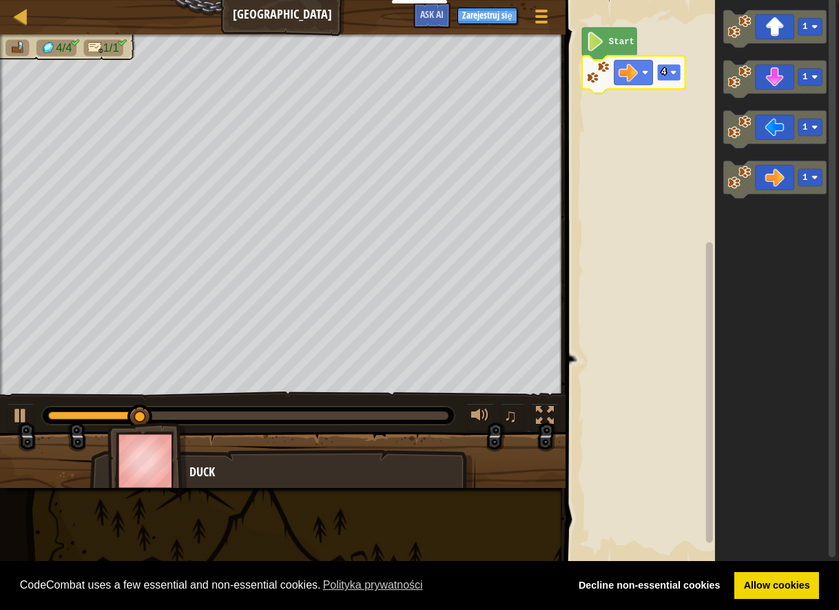
click at [667, 73] on rect "Obszar roboczy Blockly" at bounding box center [669, 72] width 24 height 17
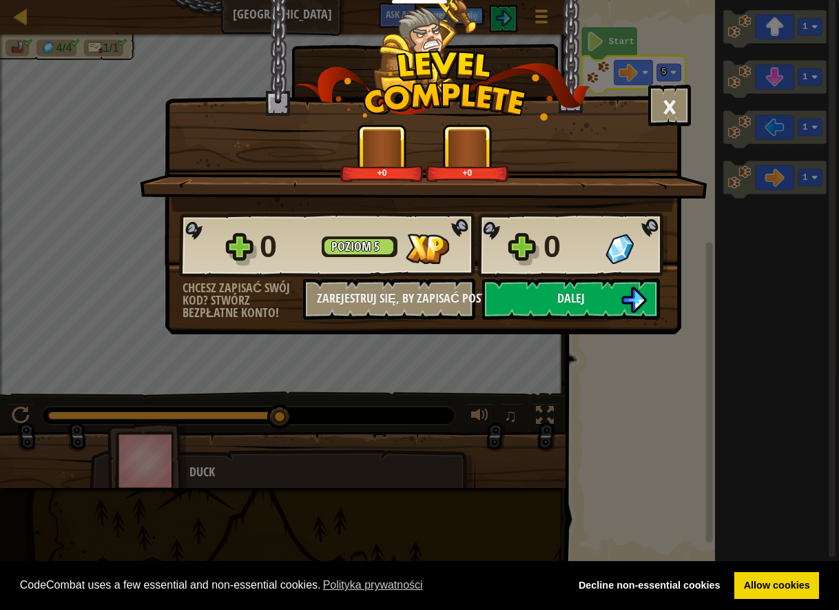
click at [621, 322] on div "× Jak podobał ci się ten poziom? +0 +0 Reticulating Splines... 0 Poziom 5 0 Chc…" at bounding box center [423, 167] width 517 height 334
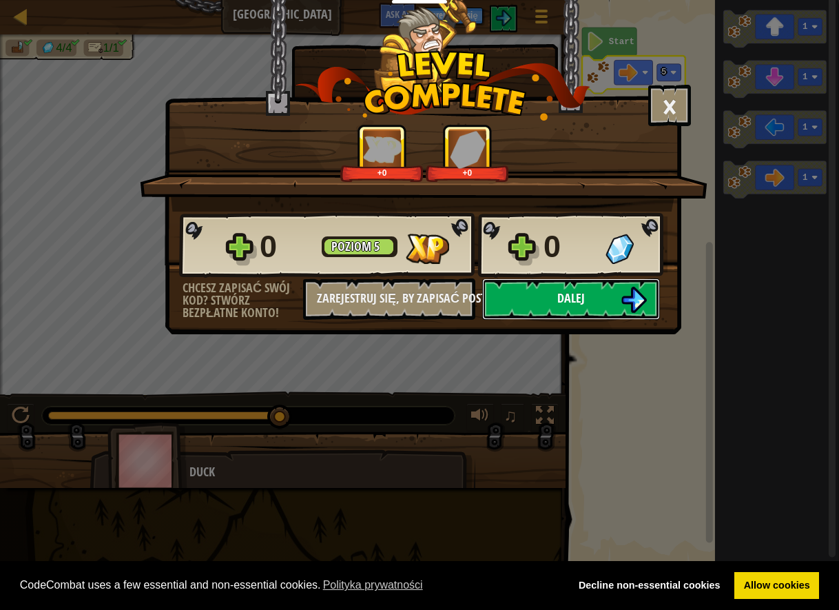
click at [586, 306] on button "Dalej" at bounding box center [571, 298] width 178 height 41
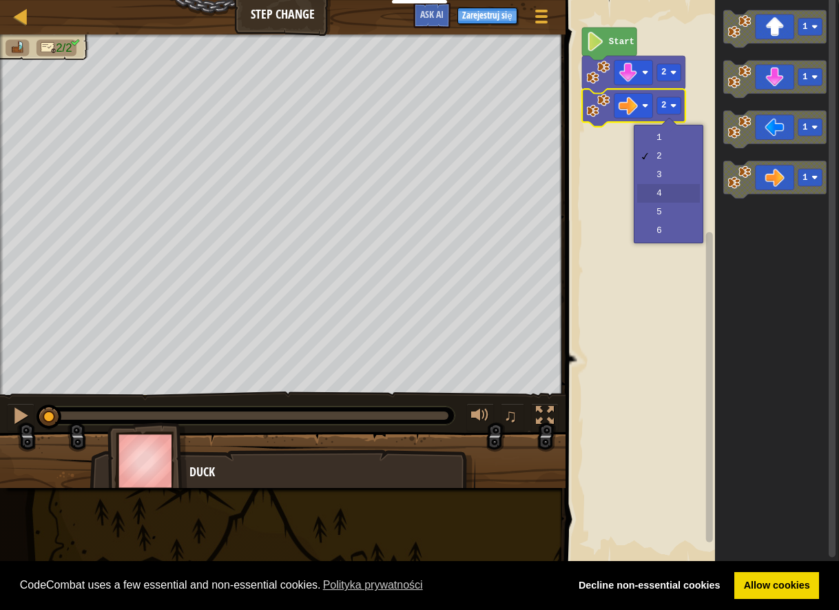
drag, startPoint x: 681, startPoint y: 194, endPoint x: 658, endPoint y: 196, distance: 23.5
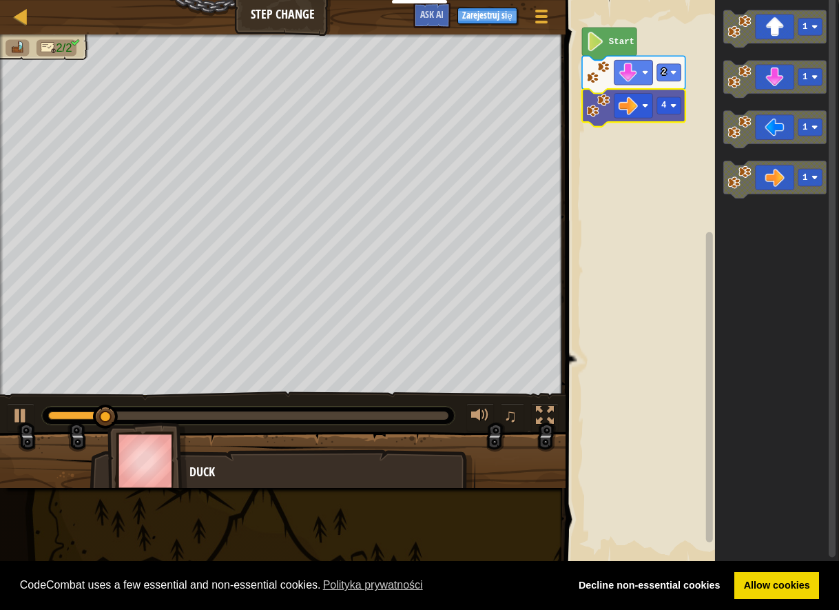
click at [659, 116] on icon "Obszar roboczy Blockly" at bounding box center [633, 107] width 103 height 37
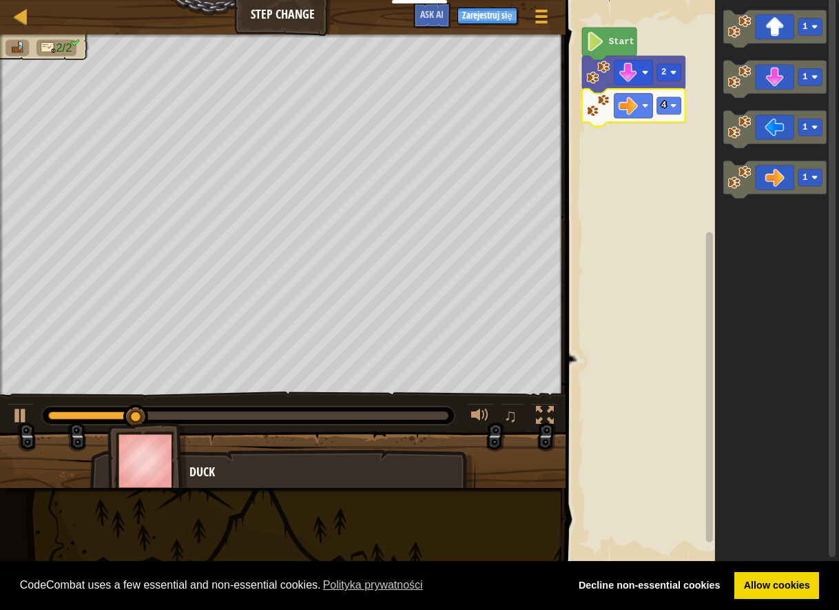
click at [663, 114] on g "4" at bounding box center [633, 107] width 103 height 37
click at [681, 101] on rect "Obszar roboczy Blockly" at bounding box center [669, 105] width 24 height 17
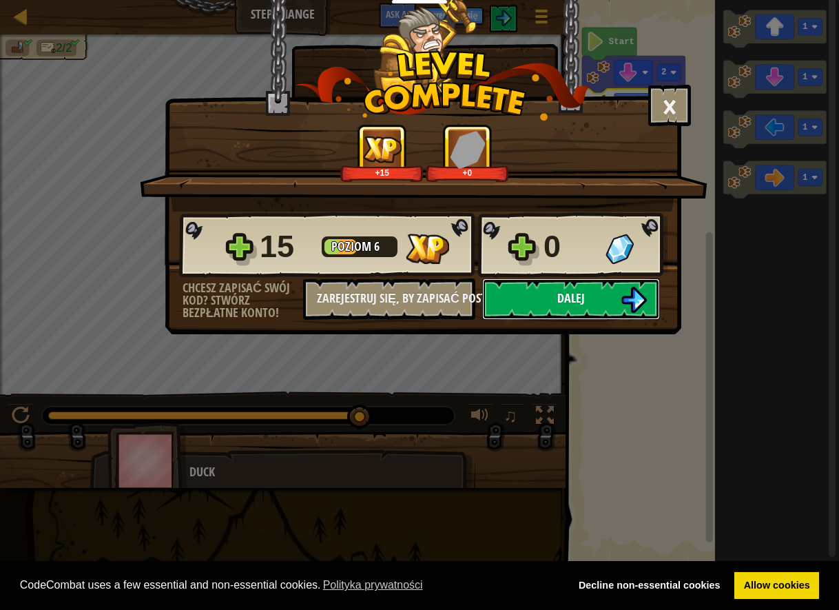
click at [530, 284] on button "Dalej" at bounding box center [571, 298] width 178 height 41
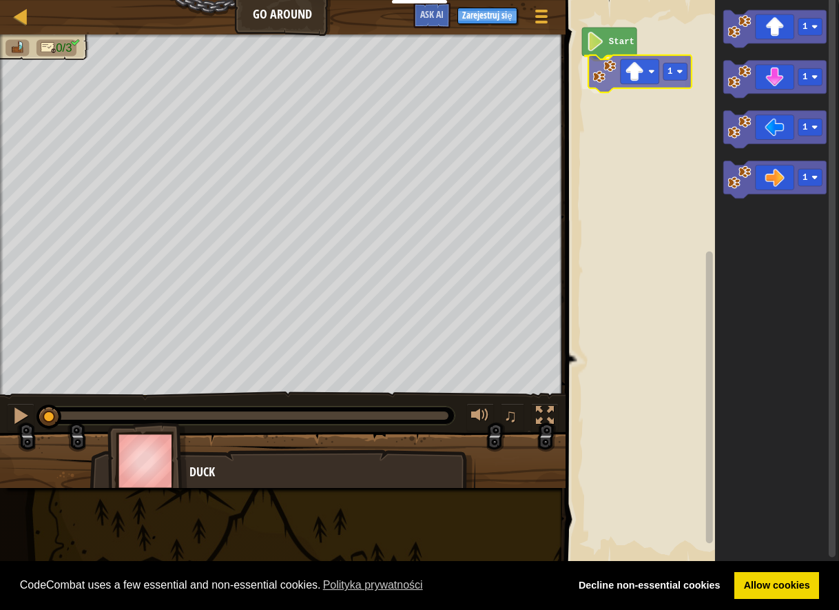
click at [615, 66] on div "Start 1 1 1 1 1 1" at bounding box center [700, 282] width 278 height 578
click at [671, 81] on rect "Obszar roboczy Blockly" at bounding box center [669, 72] width 24 height 17
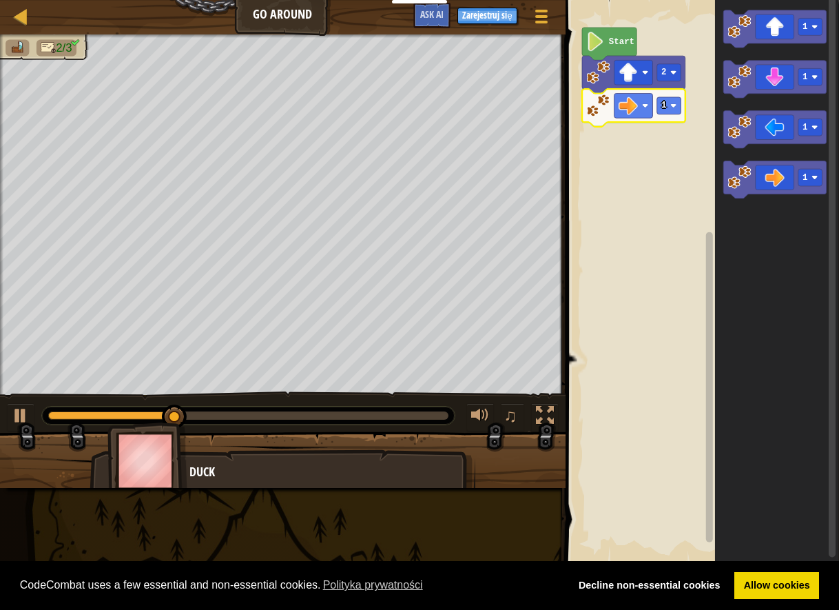
click at [670, 118] on icon "Obszar roboczy Blockly" at bounding box center [633, 107] width 103 height 37
click at [670, 114] on rect "Obszar roboczy Blockly" at bounding box center [669, 105] width 24 height 17
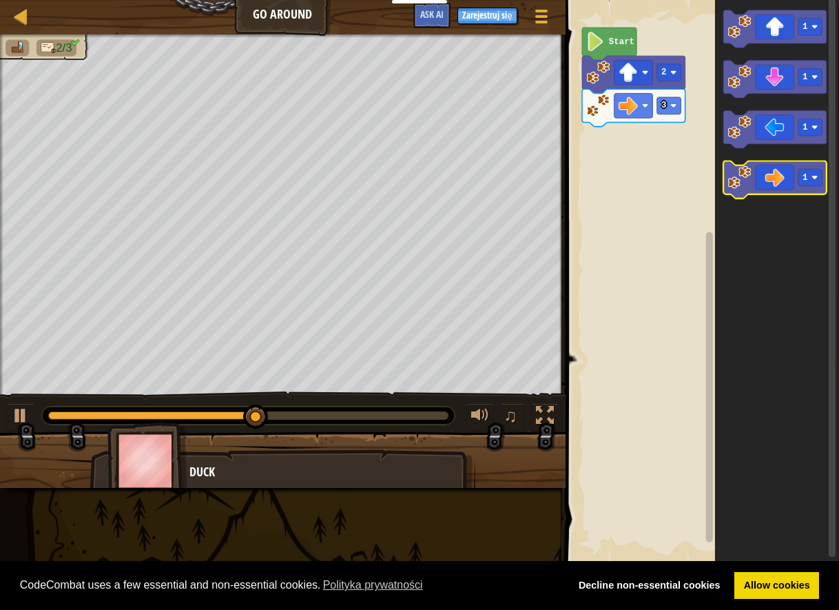
click at [734, 183] on image "Obszar roboczy Blockly" at bounding box center [738, 176] width 23 height 23
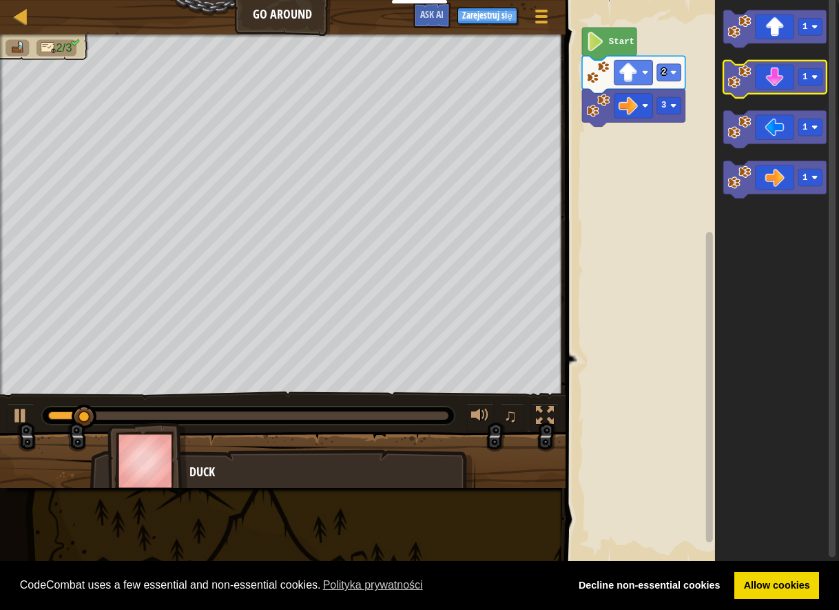
click at [798, 78] on g "1 1 1 1" at bounding box center [774, 104] width 103 height 188
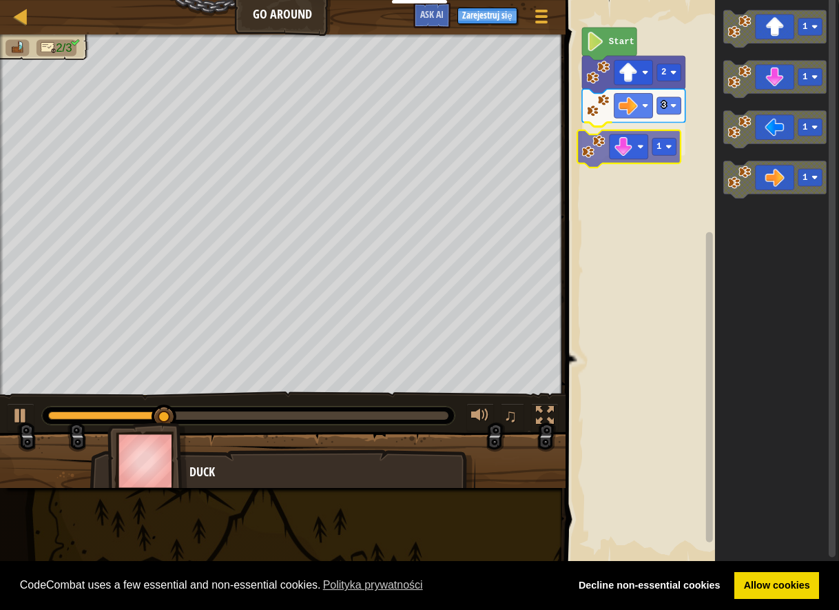
click at [641, 156] on div "Start 2 3 1 1 1 1 1 1" at bounding box center [700, 282] width 278 height 578
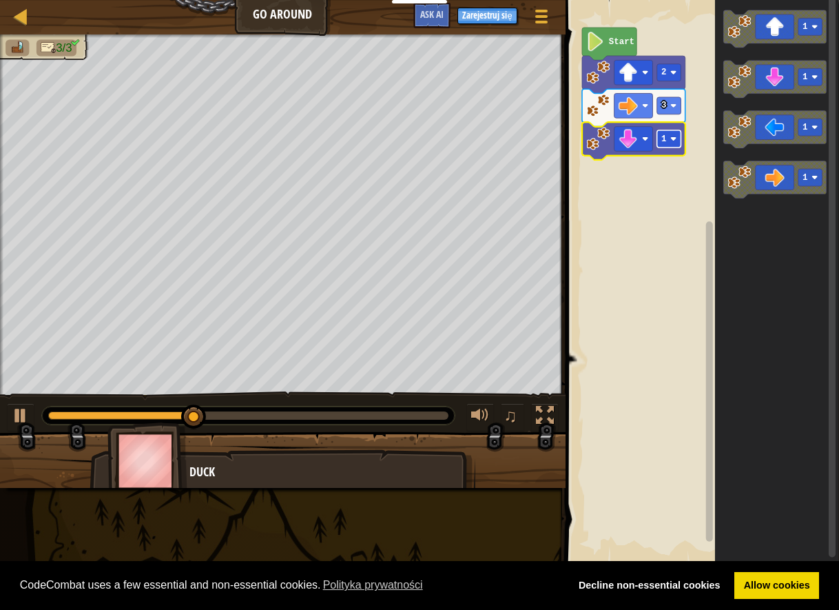
click at [675, 143] on rect "Obszar roboczy Blockly" at bounding box center [669, 138] width 24 height 17
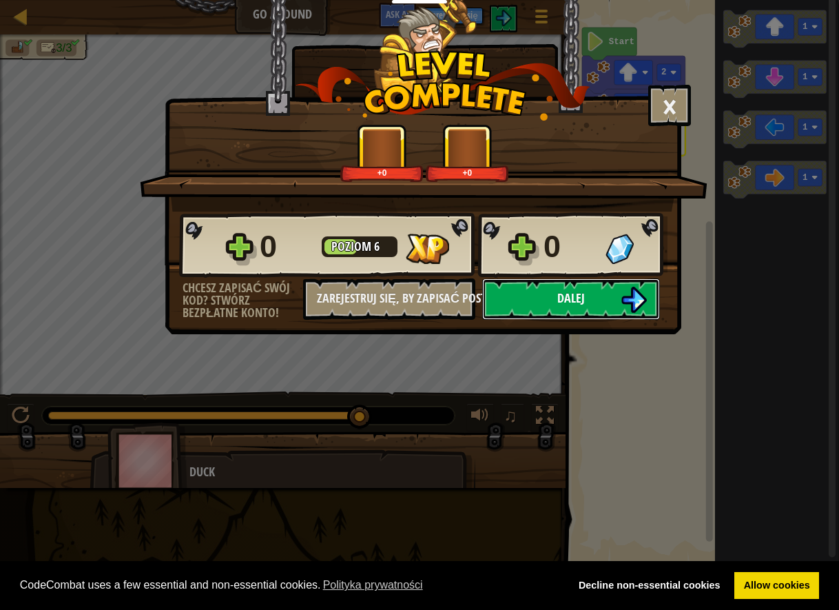
click at [539, 309] on button "Dalej" at bounding box center [571, 298] width 178 height 41
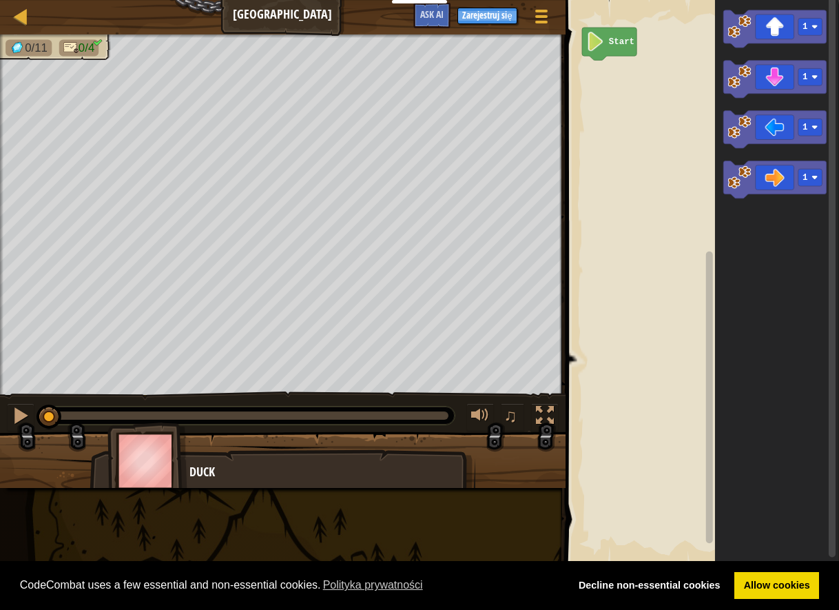
click at [678, 84] on div "Start 1 1 1 1" at bounding box center [700, 282] width 278 height 578
click at [589, 84] on div "Start 1 1 1 1 1 1" at bounding box center [700, 282] width 278 height 578
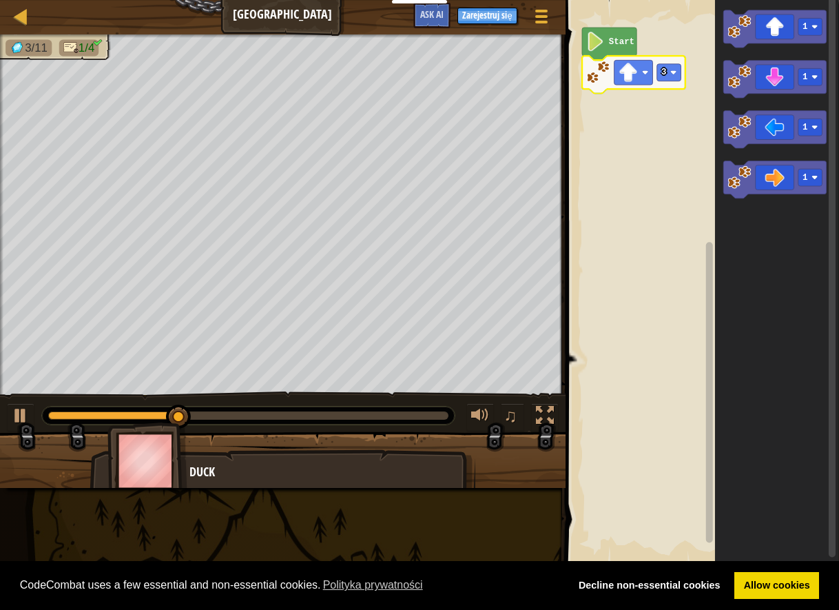
click at [767, 203] on icon "Obszar roboczy Blockly" at bounding box center [776, 282] width 124 height 578
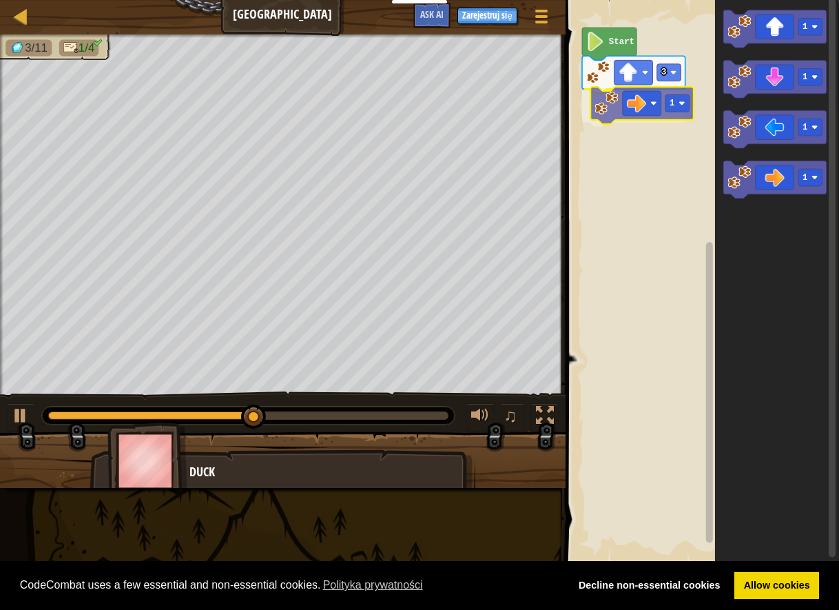
click at [627, 91] on div "Start 3 1 1 1 1 1 1" at bounding box center [700, 282] width 278 height 578
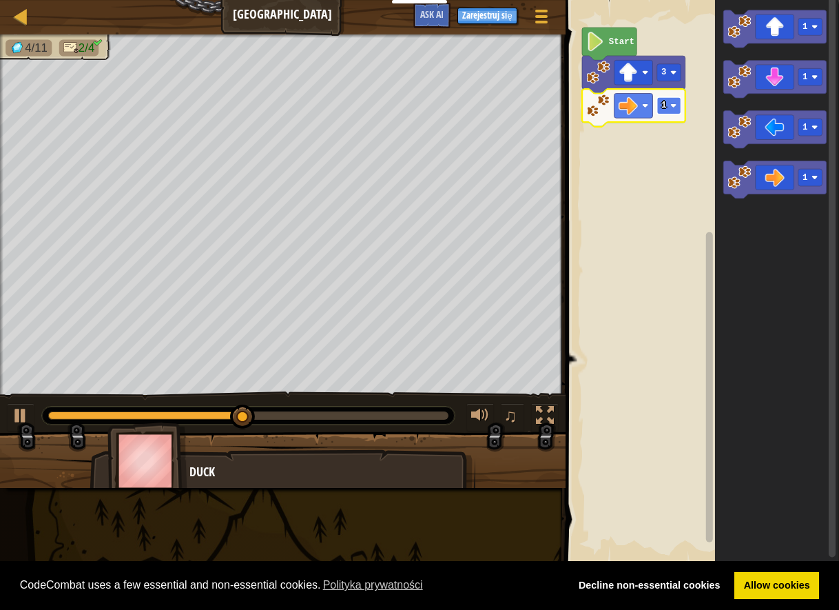
click at [672, 109] on image "Obszar roboczy Blockly" at bounding box center [673, 106] width 6 height 6
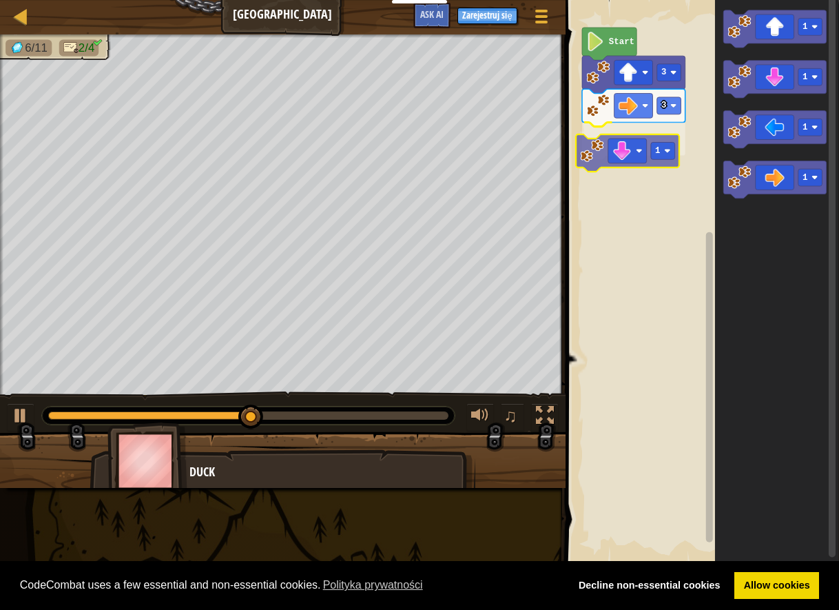
click at [622, 145] on div "Start 3 3 1 1 1 1 1 1" at bounding box center [700, 282] width 278 height 578
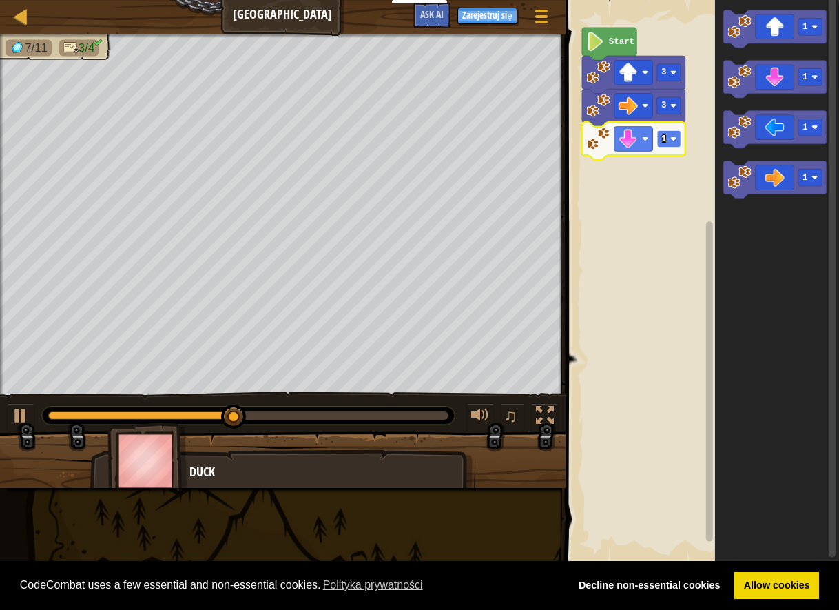
click at [678, 136] on rect "Obszar roboczy Blockly" at bounding box center [669, 138] width 24 height 17
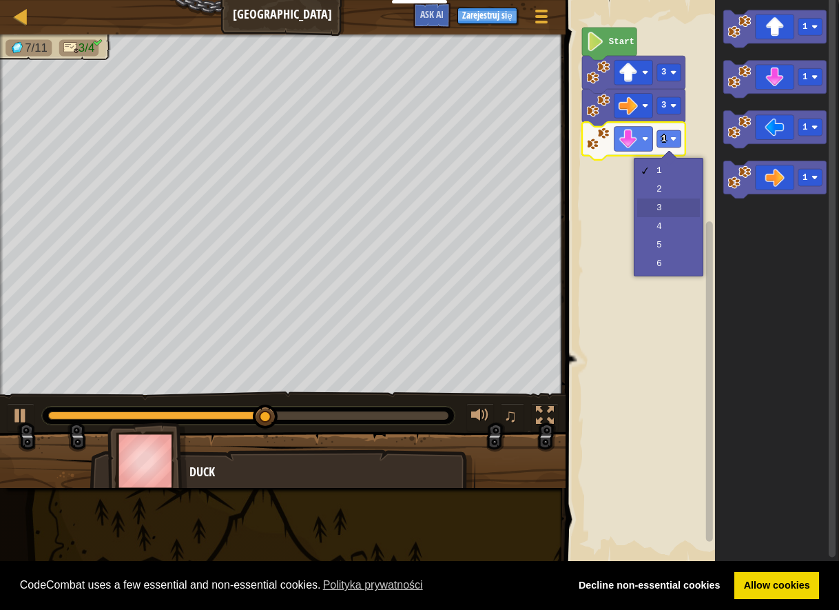
drag, startPoint x: 665, startPoint y: 214, endPoint x: 648, endPoint y: 218, distance: 17.9
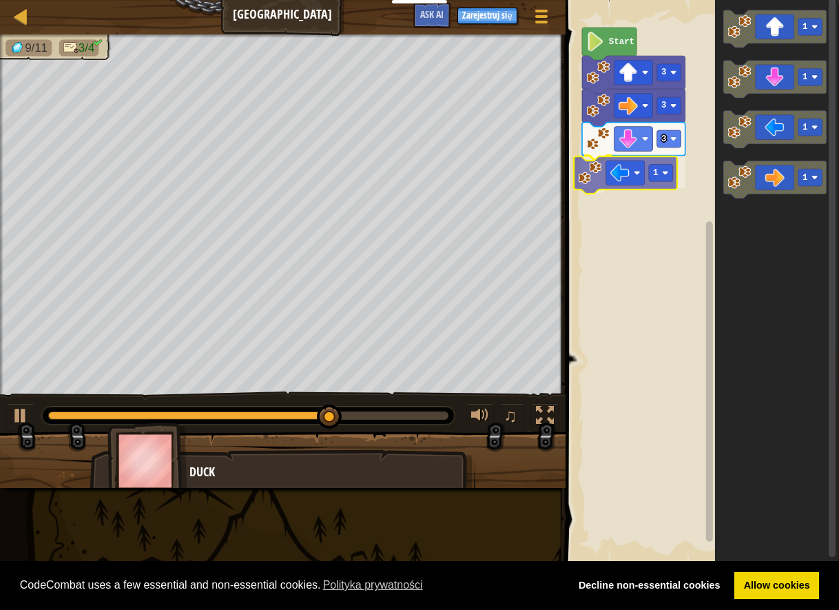
click at [616, 175] on div "Start 3 3 3 1 1 1 1 1 1" at bounding box center [700, 282] width 278 height 578
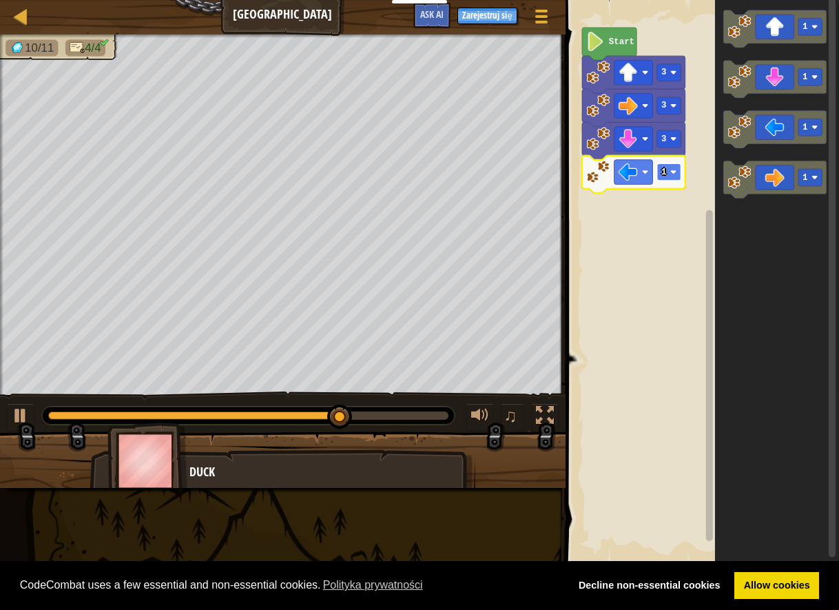
click at [664, 174] on text "1" at bounding box center [663, 172] width 5 height 10
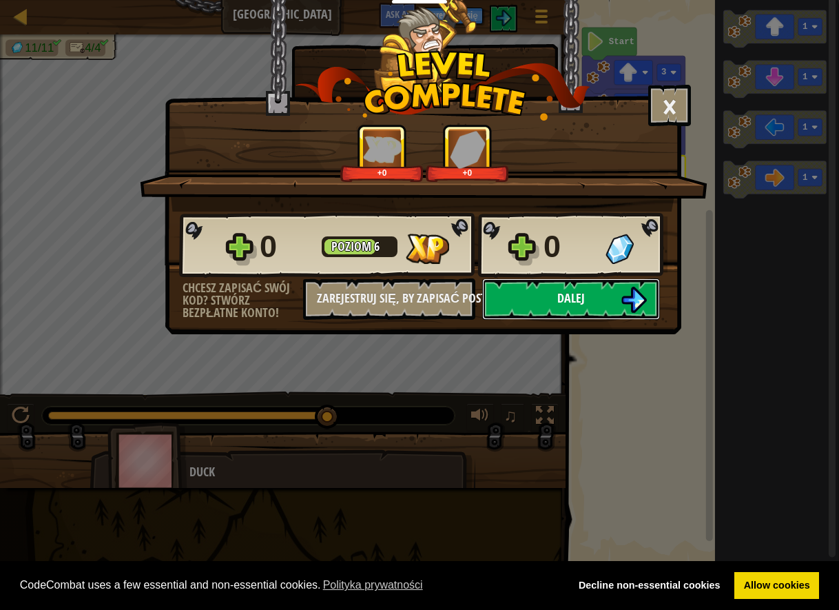
click at [572, 283] on button "Dalej" at bounding box center [571, 298] width 178 height 41
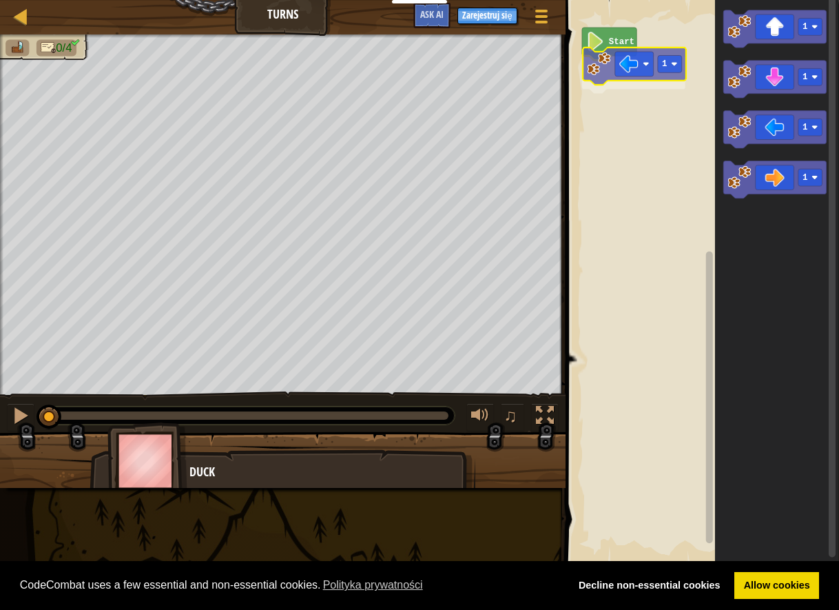
click at [621, 76] on div "Start 1 1 1 1 1 1" at bounding box center [700, 282] width 278 height 578
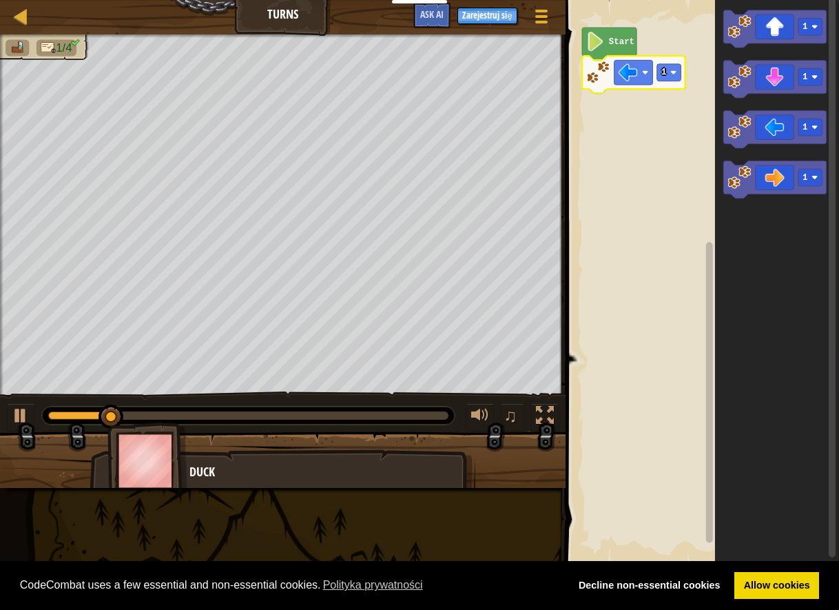
click at [679, 83] on icon "Obszar roboczy Blockly" at bounding box center [633, 74] width 103 height 37
click at [676, 78] on rect "Obszar roboczy Blockly" at bounding box center [669, 72] width 24 height 17
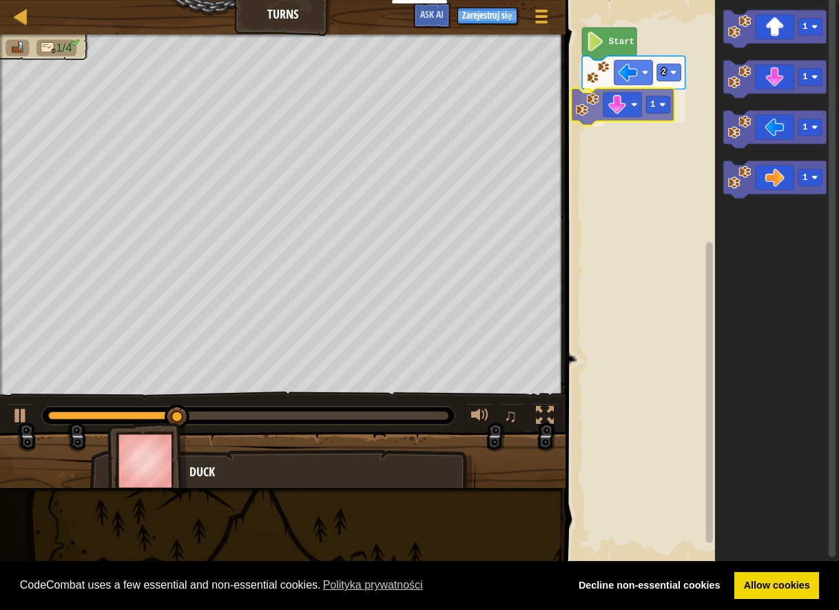
click at [592, 107] on div "Start 2 1 1 1 1 1 1" at bounding box center [700, 282] width 278 height 578
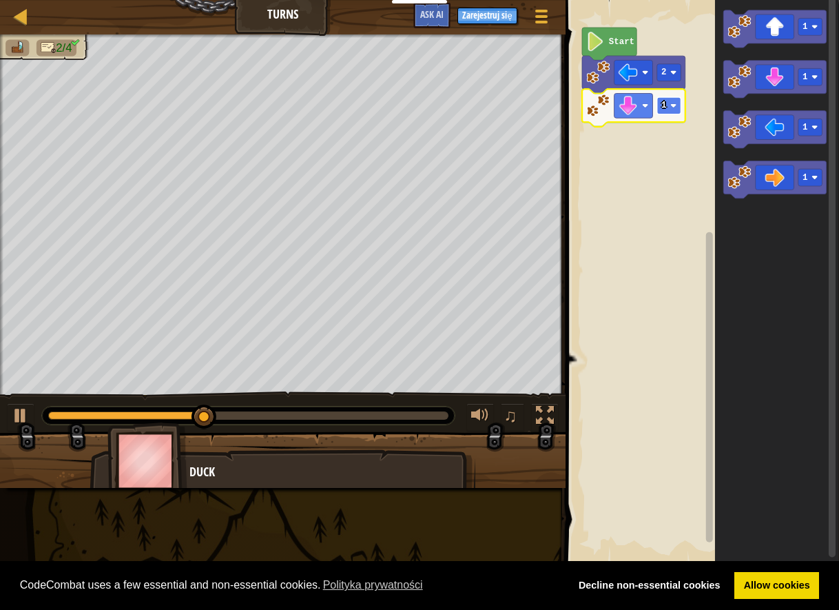
click at [672, 110] on rect "Obszar roboczy Blockly" at bounding box center [669, 105] width 24 height 17
click at [785, 149] on icon "Obszar roboczy Blockly" at bounding box center [776, 282] width 124 height 578
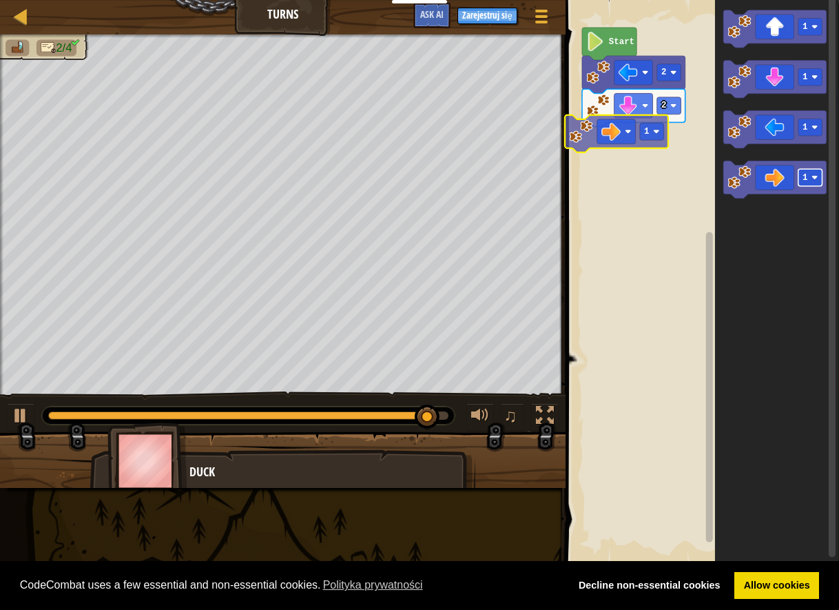
click at [645, 131] on div "Start 2 2 1 1 1 1 1 1" at bounding box center [700, 282] width 278 height 578
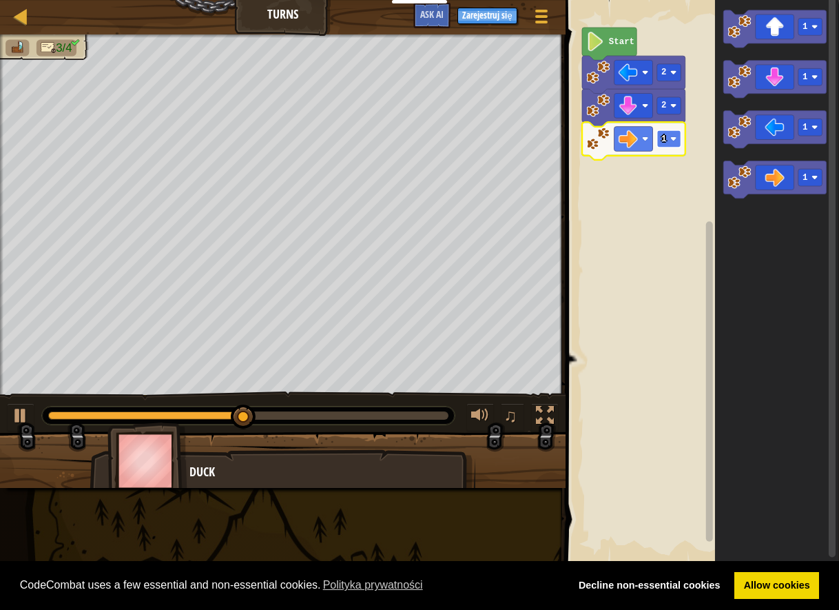
click at [668, 144] on rect "Obszar roboczy Blockly" at bounding box center [669, 138] width 24 height 17
click at [703, 122] on div "Start 2 2 4 1 1 1 1" at bounding box center [700, 282] width 278 height 578
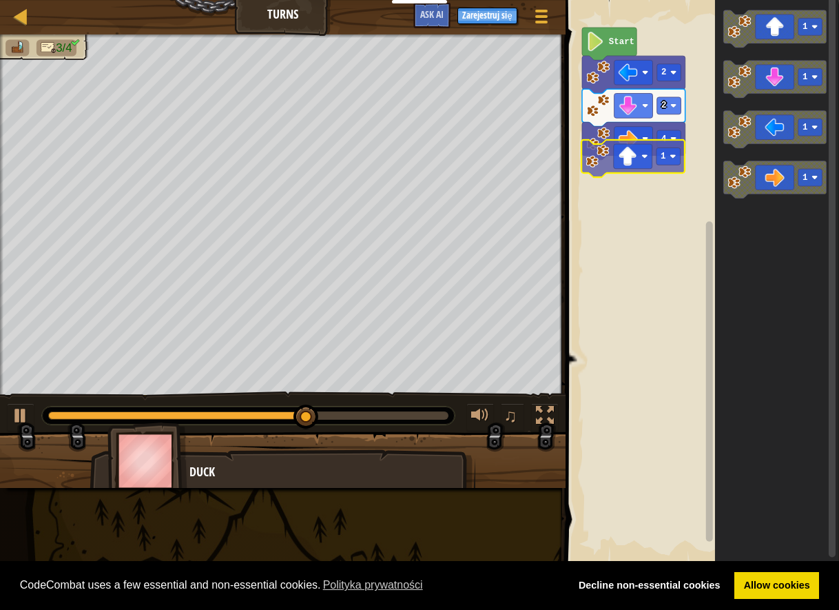
click at [619, 147] on div "Start 2 2 4 1 1 1 1 1" at bounding box center [700, 282] width 278 height 578
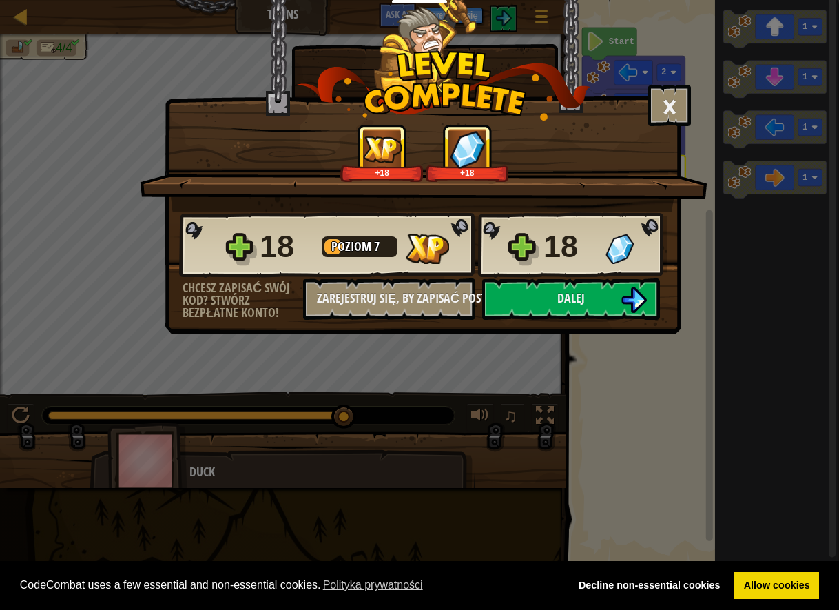
click at [526, 276] on div "18 Poziom 7 18" at bounding box center [423, 245] width 488 height 66
click at [519, 280] on button "Dalej" at bounding box center [571, 298] width 178 height 41
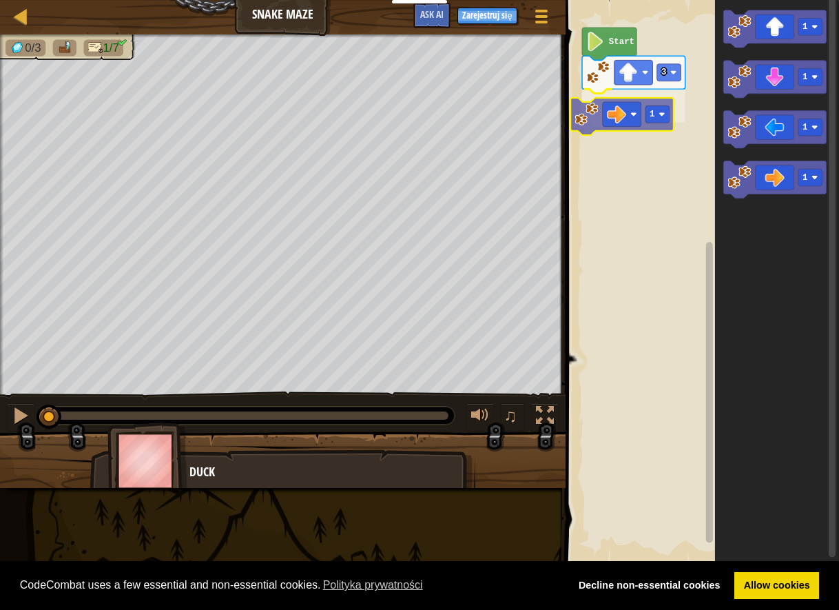
click at [595, 127] on div "3 1 Start 1 1 1 1 1" at bounding box center [700, 282] width 278 height 578
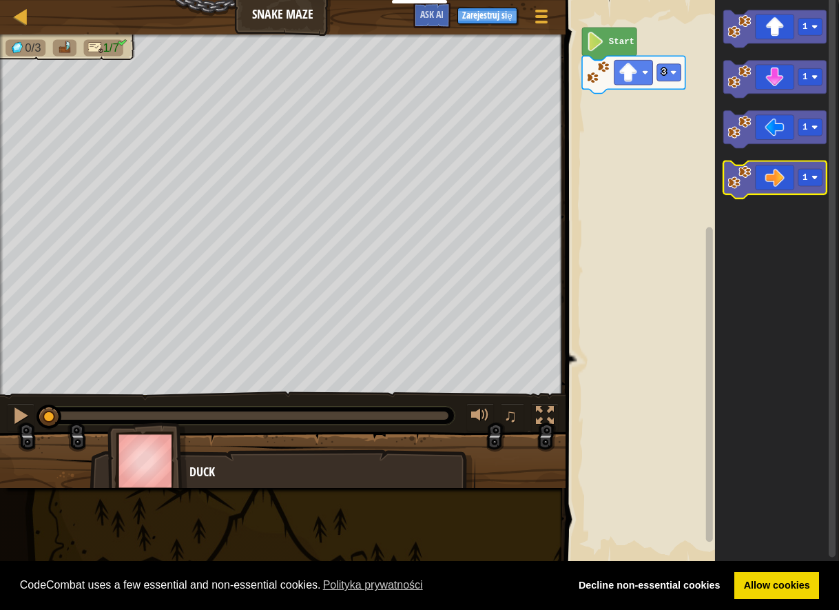
click at [750, 181] on image "Obszar roboczy Blockly" at bounding box center [738, 176] width 23 height 23
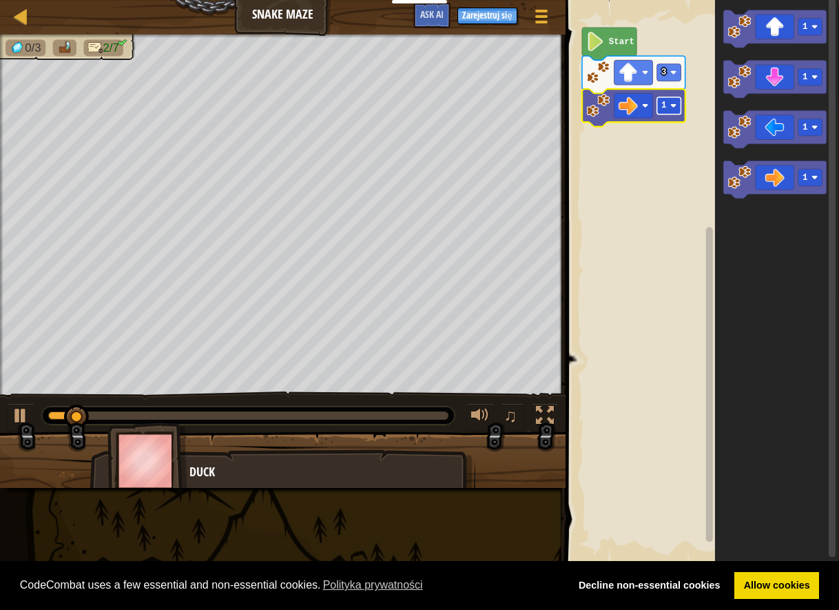
click at [668, 107] on rect "Obszar roboczy Blockly" at bounding box center [669, 105] width 24 height 17
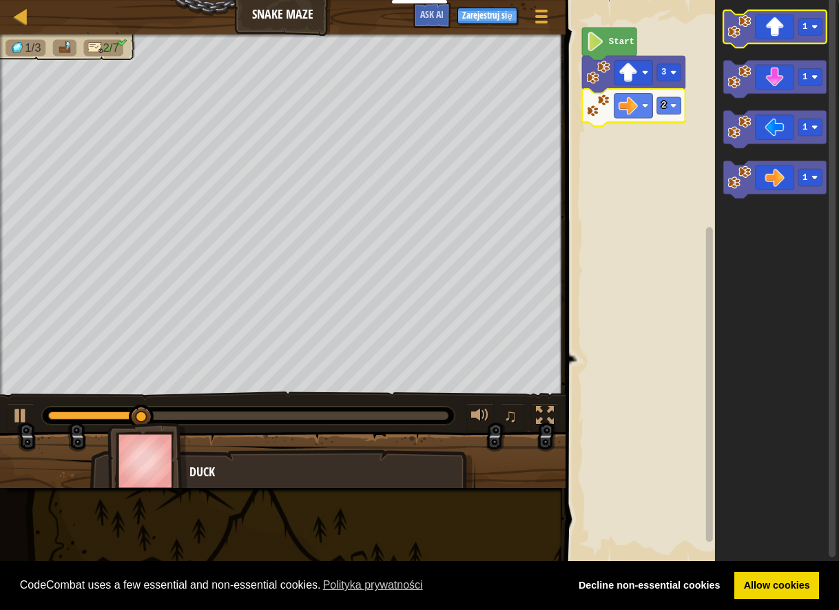
click at [794, 33] on icon "Obszar roboczy Blockly" at bounding box center [774, 28] width 103 height 37
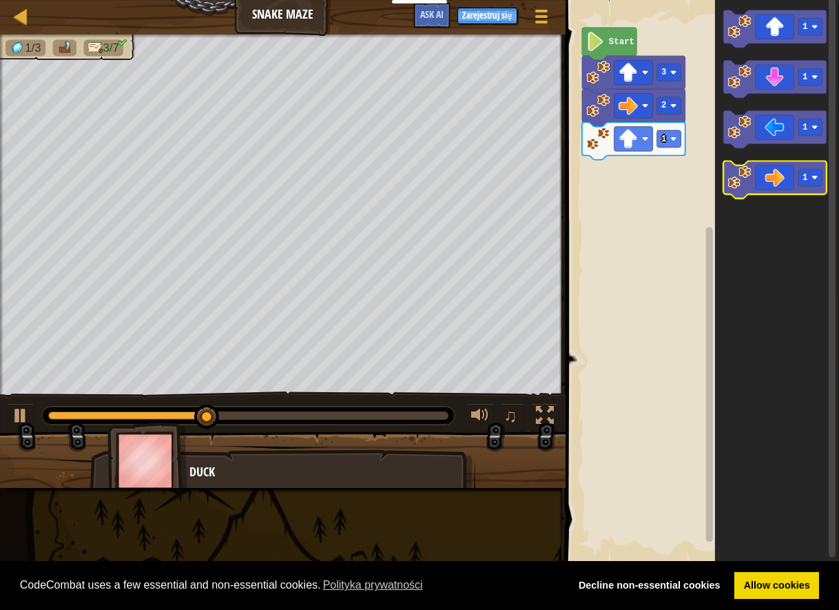
click at [767, 188] on icon "Obszar roboczy Blockly" at bounding box center [774, 179] width 103 height 37
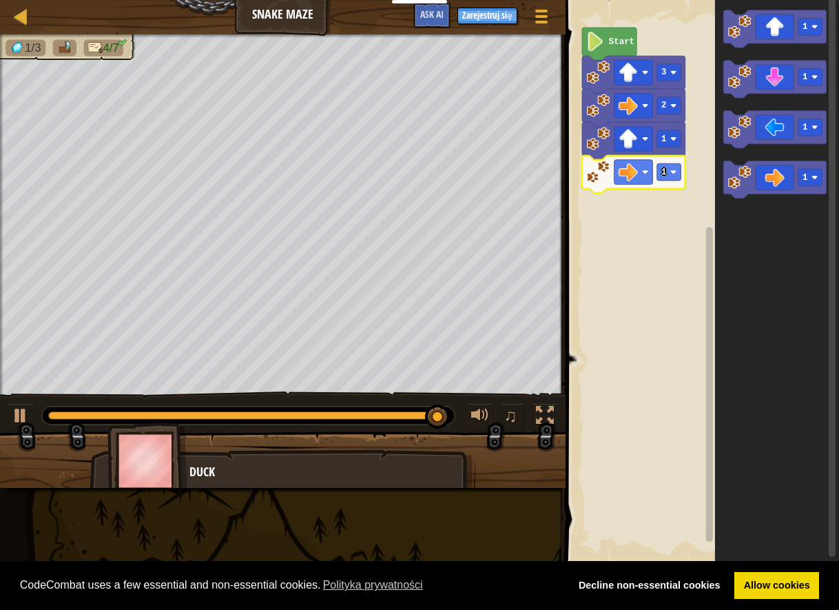
click at [665, 163] on icon "Obszar roboczy Blockly" at bounding box center [633, 174] width 103 height 37
click at [666, 172] on g "1" at bounding box center [669, 171] width 24 height 17
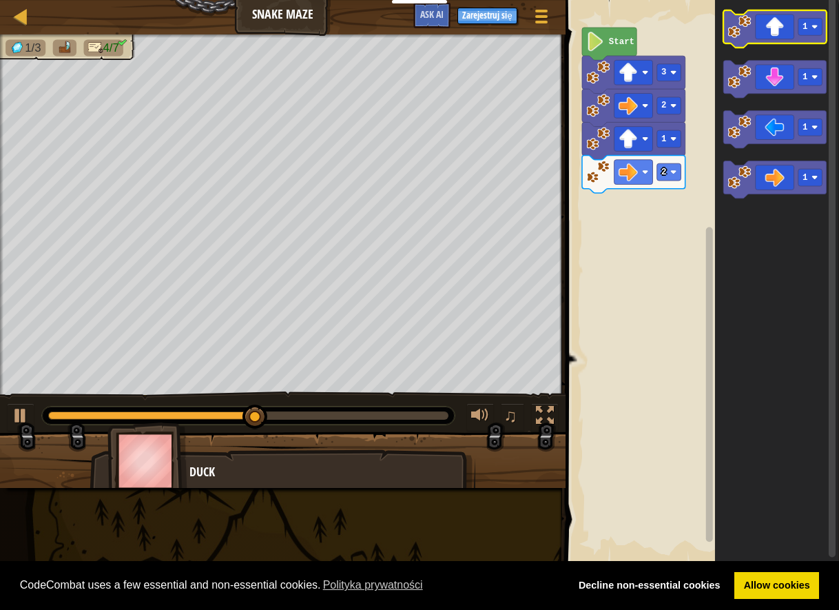
click at [738, 31] on image "Obszar roboczy Blockly" at bounding box center [738, 25] width 23 height 23
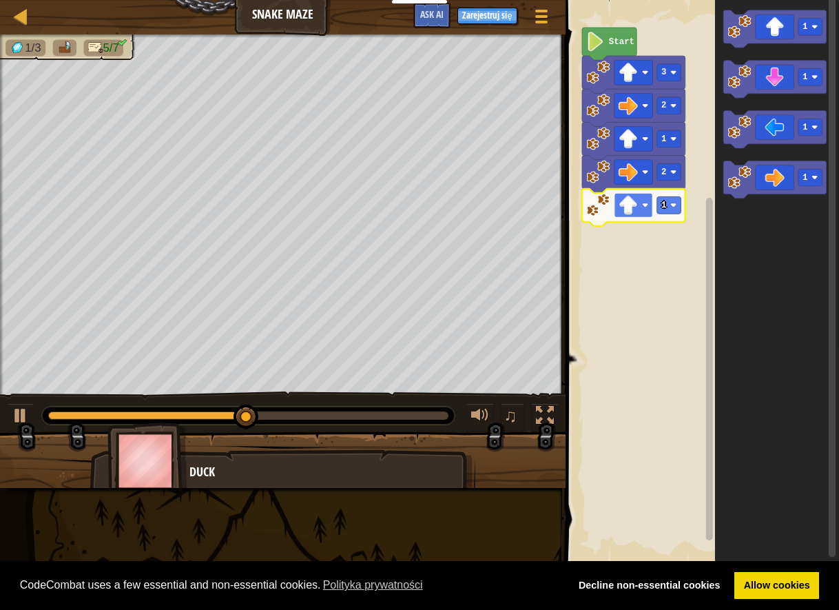
click at [648, 195] on rect "Obszar roboczy Blockly" at bounding box center [633, 205] width 39 height 25
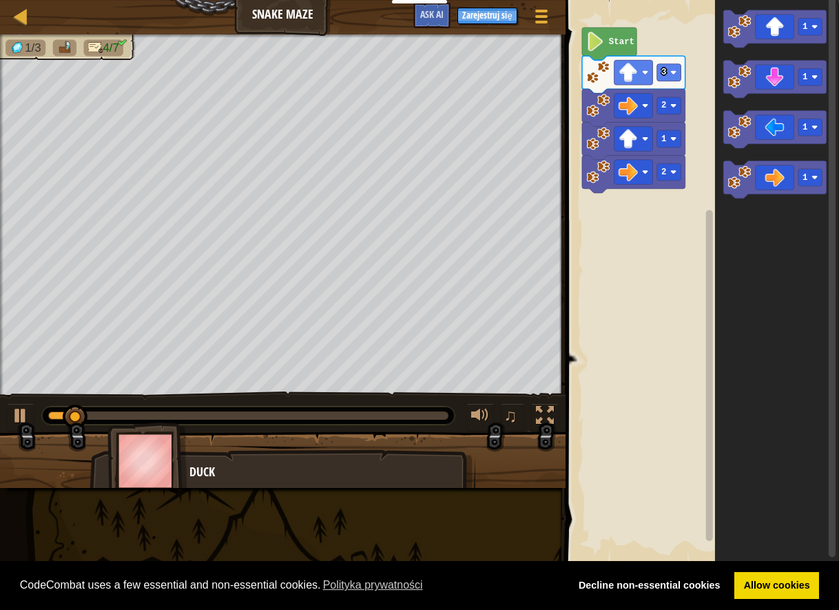
click at [628, 197] on div "Start 3 2 1 2 1 1 1 1" at bounding box center [700, 282] width 278 height 578
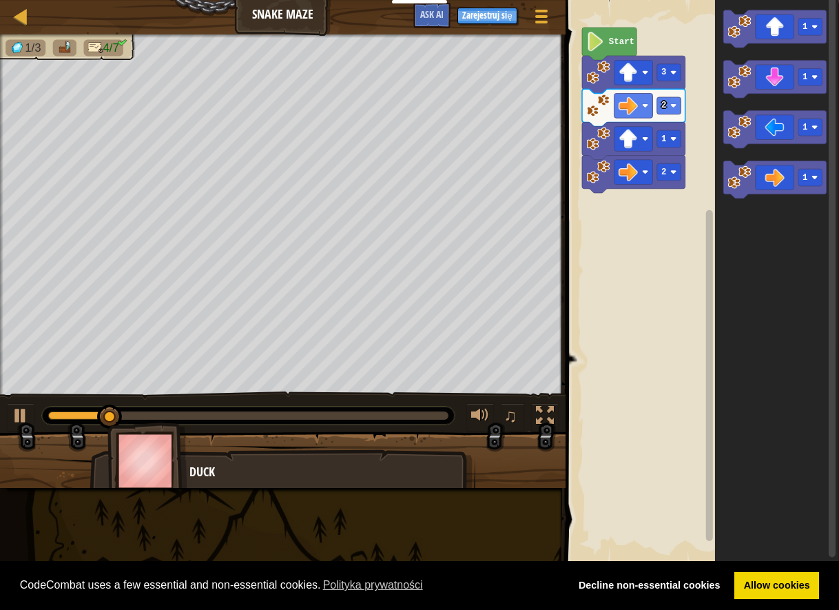
click at [626, 161] on div "Start 3 2 1 2 1 1 1 1" at bounding box center [700, 282] width 278 height 578
click at [755, 90] on icon "Obszar roboczy Blockly" at bounding box center [774, 79] width 103 height 37
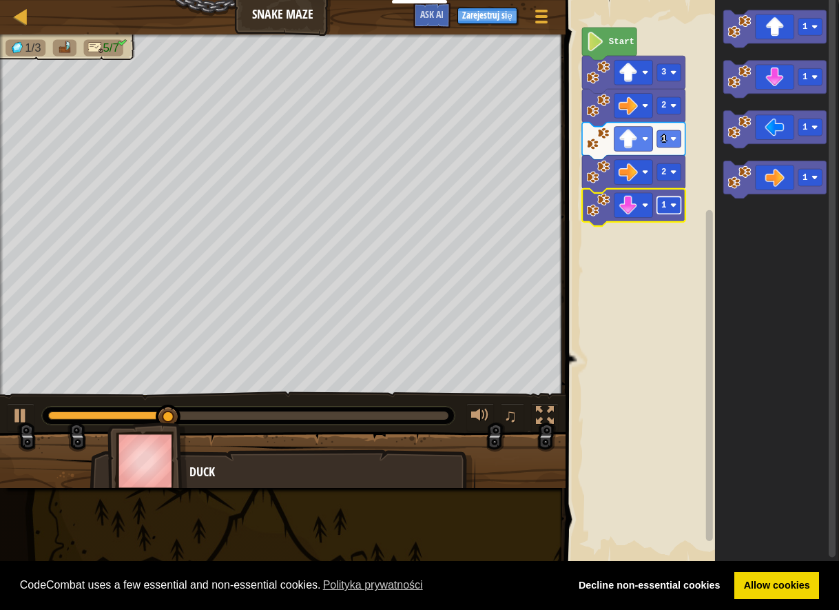
click at [665, 209] on text "1" at bounding box center [663, 205] width 5 height 10
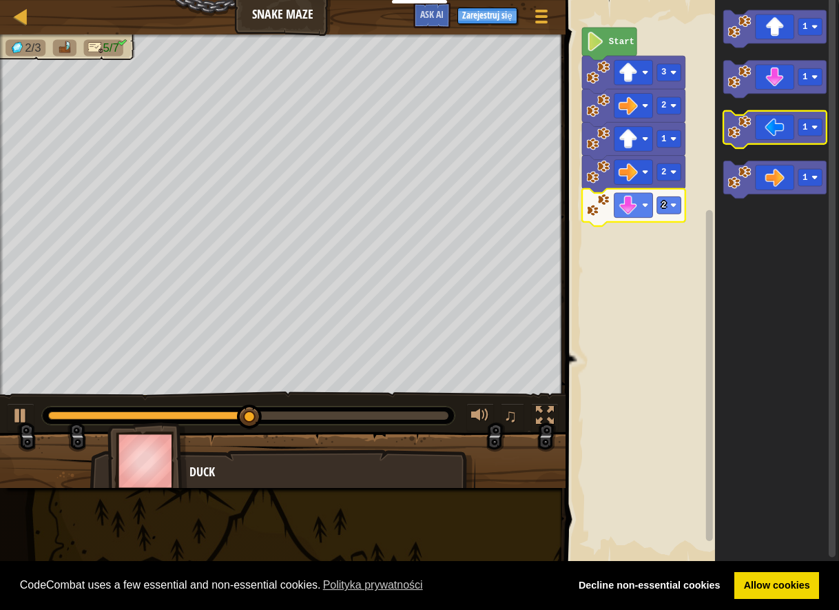
click at [776, 132] on icon "Obszar roboczy Blockly" at bounding box center [774, 129] width 103 height 37
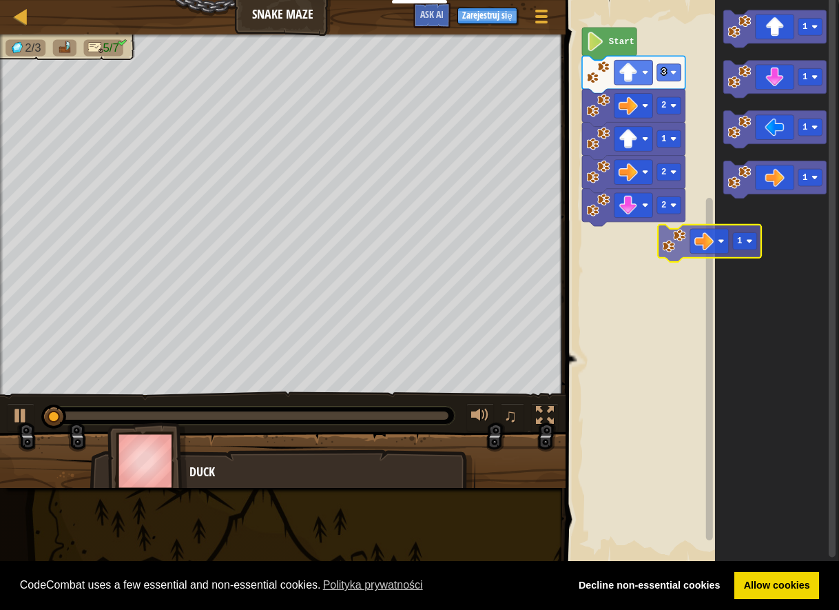
click at [647, 256] on div "Start 3 2 1 2 2 1 1 1 1 1" at bounding box center [700, 282] width 278 height 578
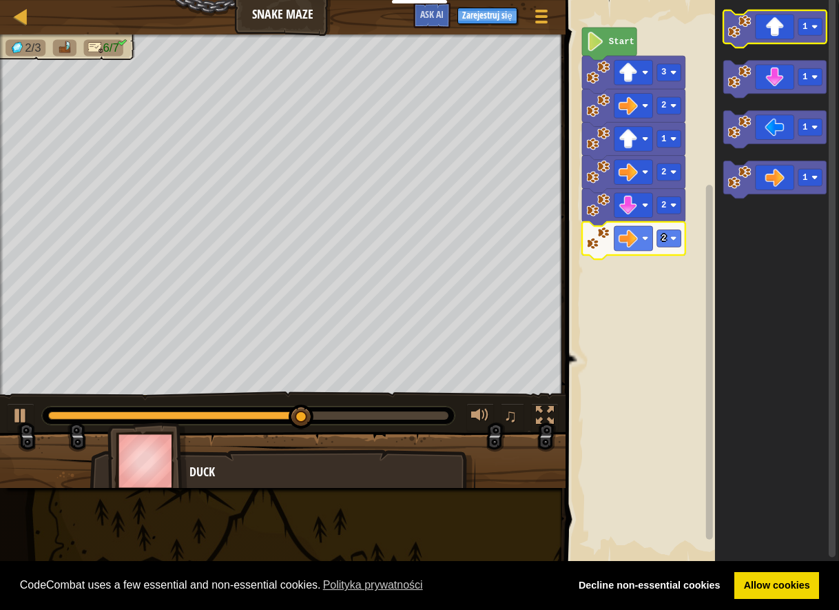
click at [771, 41] on icon "Obszar roboczy Blockly" at bounding box center [774, 28] width 103 height 37
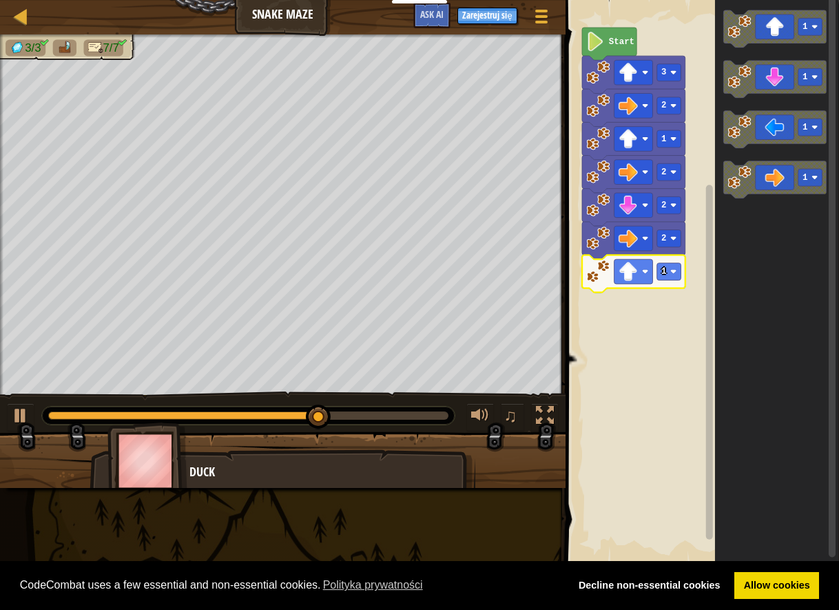
click at [658, 282] on icon "Obszar roboczy Blockly" at bounding box center [633, 273] width 103 height 37
click at [670, 263] on rect "Obszar roboczy Blockly" at bounding box center [669, 271] width 24 height 17
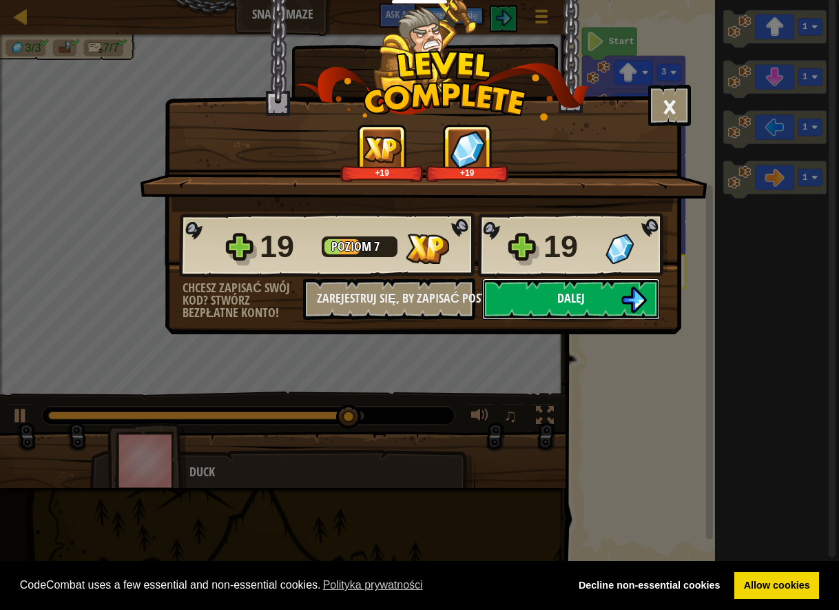
drag, startPoint x: 599, startPoint y: 296, endPoint x: 582, endPoint y: 299, distance: 16.9
click at [582, 299] on button "Dalej" at bounding box center [571, 298] width 178 height 41
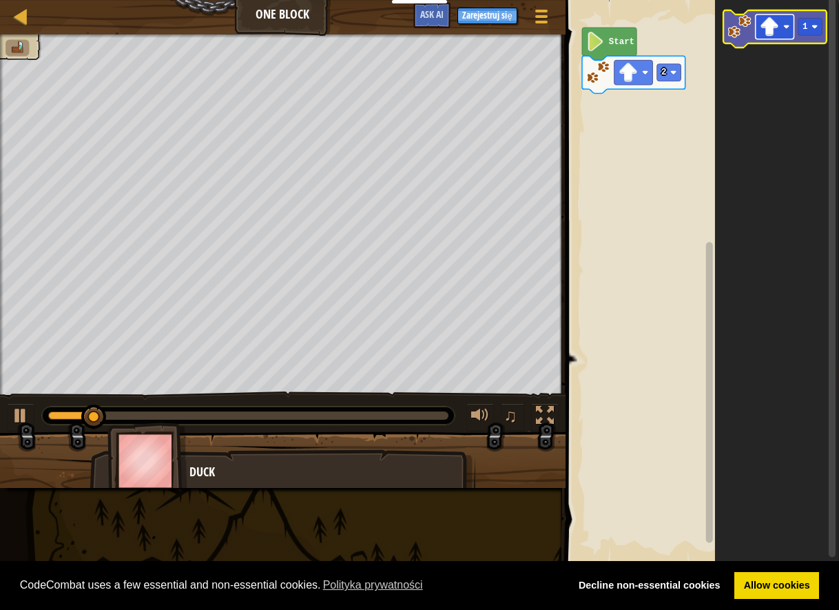
click at [768, 34] on image "Obszar roboczy Blockly" at bounding box center [769, 26] width 19 height 19
click at [822, 23] on rect "Obszar roboczy Blockly" at bounding box center [810, 26] width 24 height 17
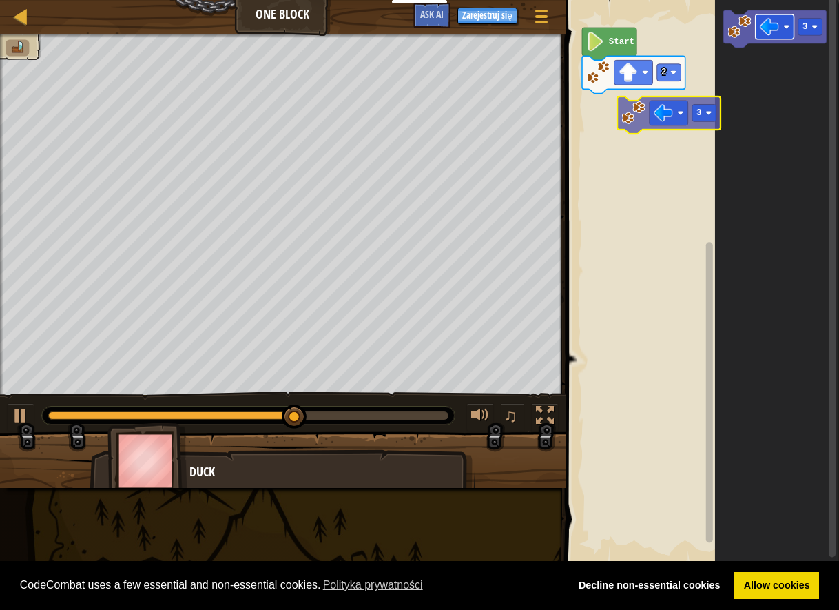
click at [648, 122] on div "Start 2 3 3" at bounding box center [700, 282] width 278 height 578
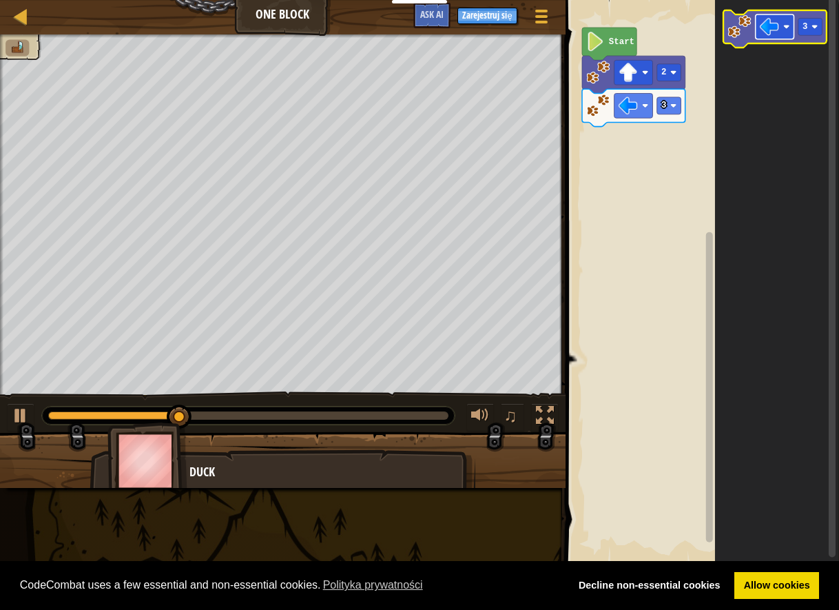
click at [778, 35] on image "Obszar roboczy Blockly" at bounding box center [769, 26] width 19 height 19
click at [807, 38] on icon "Obszar roboczy Blockly" at bounding box center [774, 28] width 103 height 37
click at [798, 23] on rect "Obszar roboczy Blockly" at bounding box center [810, 26] width 24 height 17
click at [745, 25] on image "Obszar roboczy Blockly" at bounding box center [738, 25] width 23 height 23
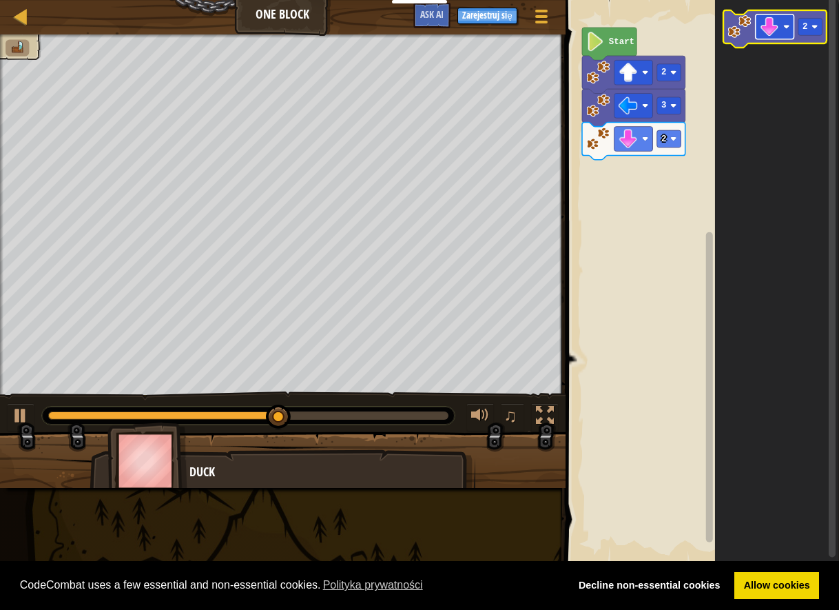
click at [788, 28] on image "Obszar roboczy Blockly" at bounding box center [786, 26] width 6 height 6
click at [812, 24] on image "Obszar roboczy Blockly" at bounding box center [815, 26] width 6 height 6
click at [749, 27] on image "Obszar roboczy Blockly" at bounding box center [738, 25] width 23 height 23
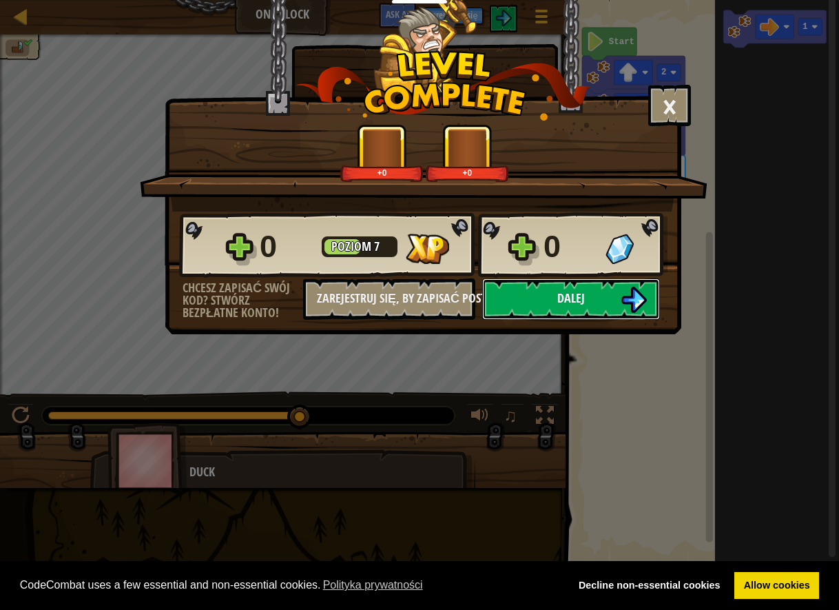
click at [566, 293] on span "Dalej" at bounding box center [571, 297] width 28 height 17
